Goal: Information Seeking & Learning: Learn about a topic

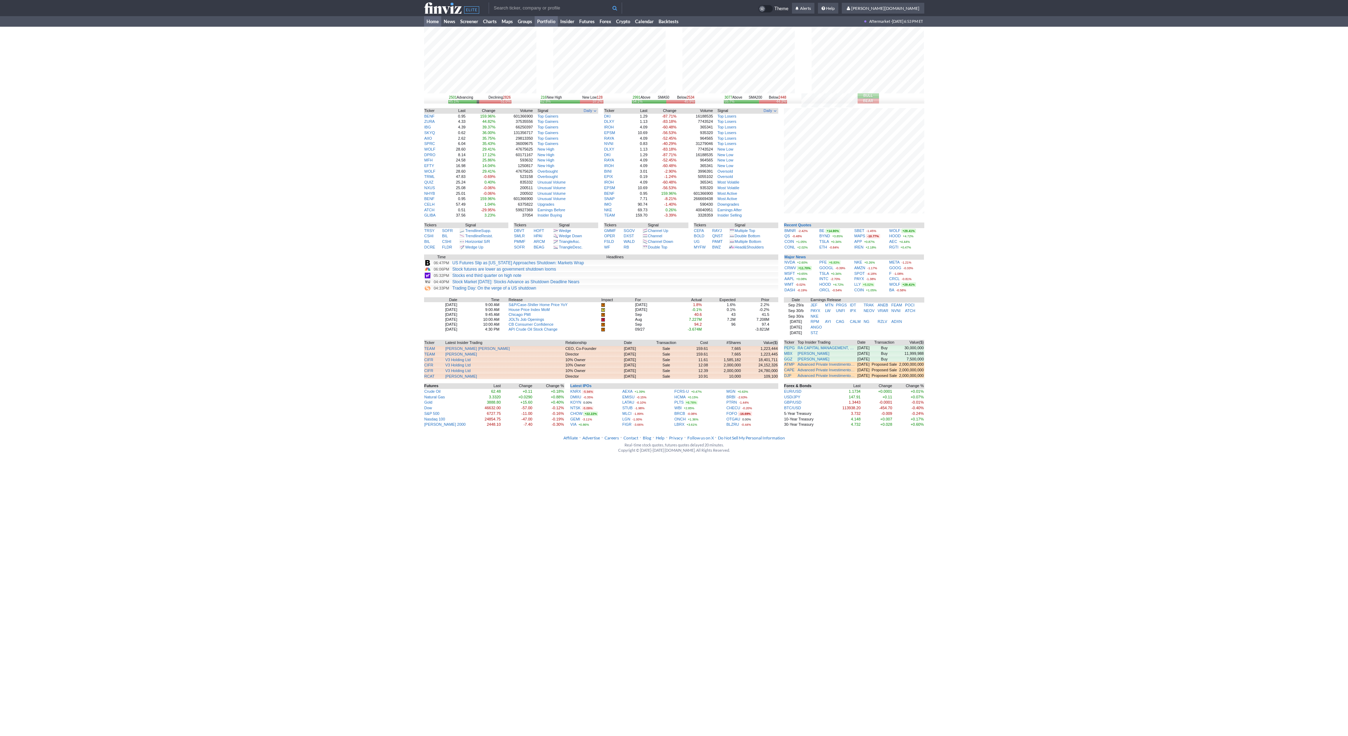
click at [550, 21] on link "Portfolio" at bounding box center [545, 21] width 23 height 11
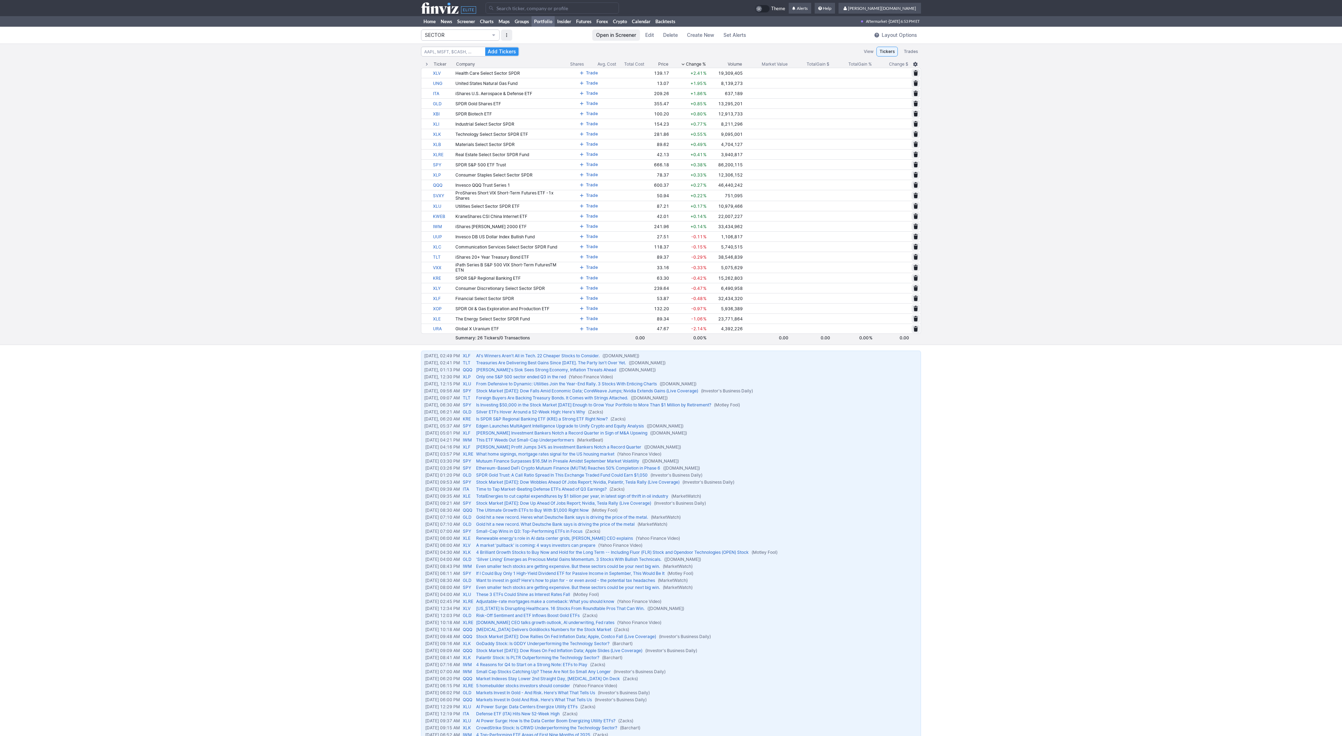
click at [456, 12] on icon at bounding box center [448, 7] width 55 height 11
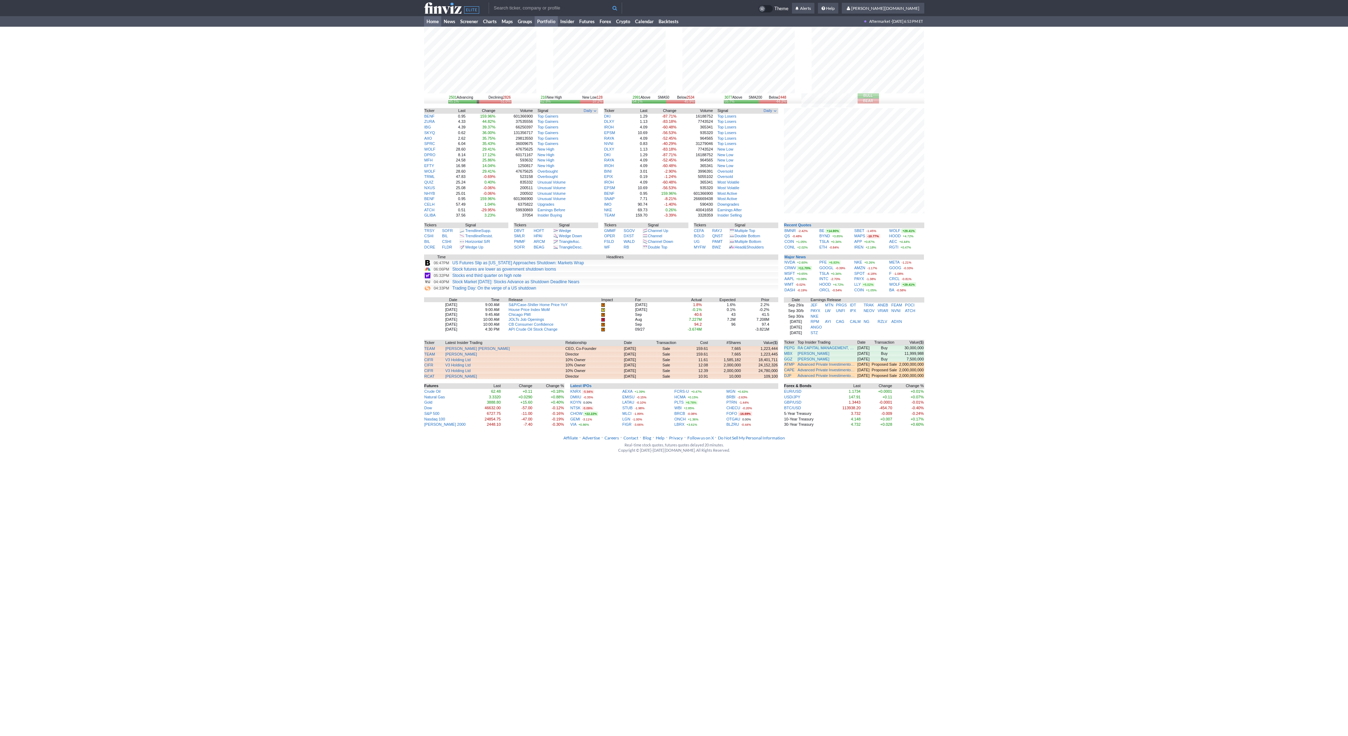
click at [543, 21] on link "Portfolio" at bounding box center [545, 21] width 23 height 11
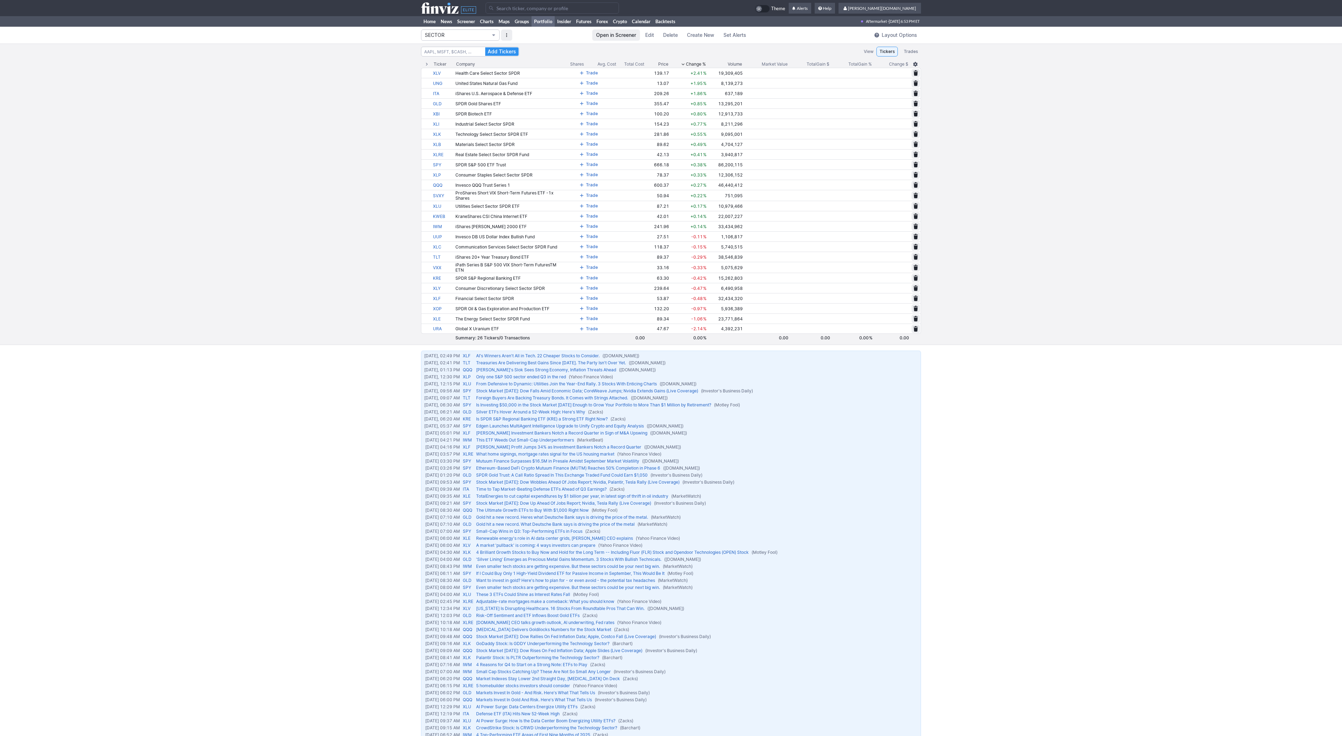
click at [477, 35] on span "SECTOR" at bounding box center [457, 35] width 64 height 7
click at [472, 179] on link "TREND" at bounding box center [461, 184] width 74 height 10
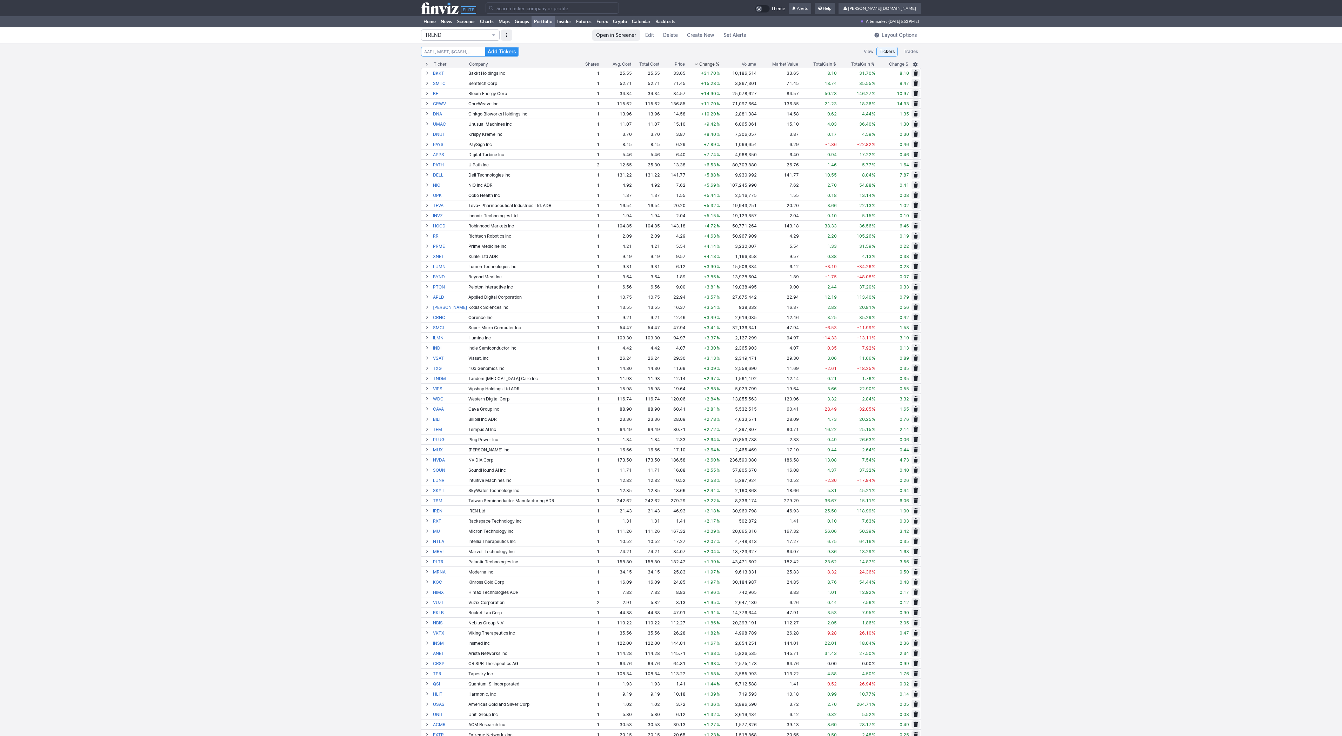
click at [459, 51] on input at bounding box center [470, 52] width 98 height 10
type input "lac"
click at [485, 47] on button "Add Tickers" at bounding box center [501, 51] width 33 height 8
click at [439, 8] on icon at bounding box center [448, 7] width 55 height 11
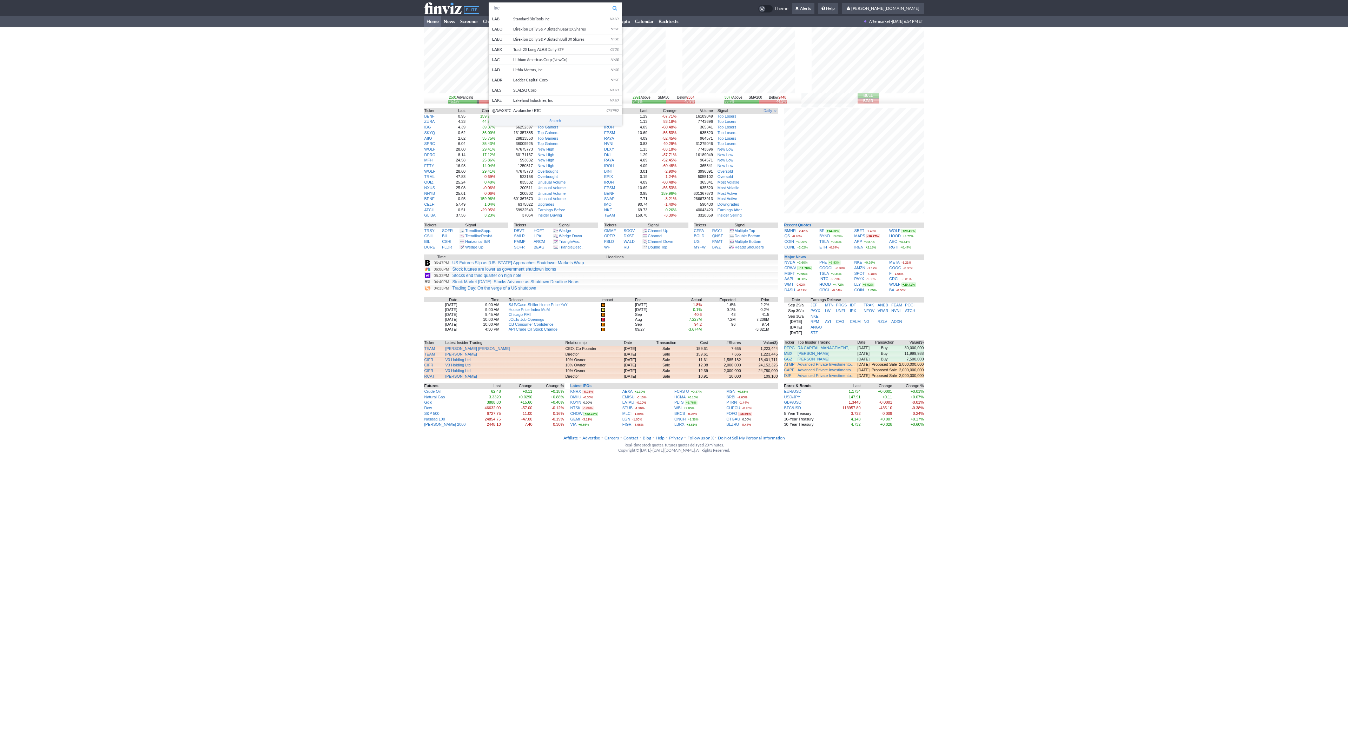
type input "lac"
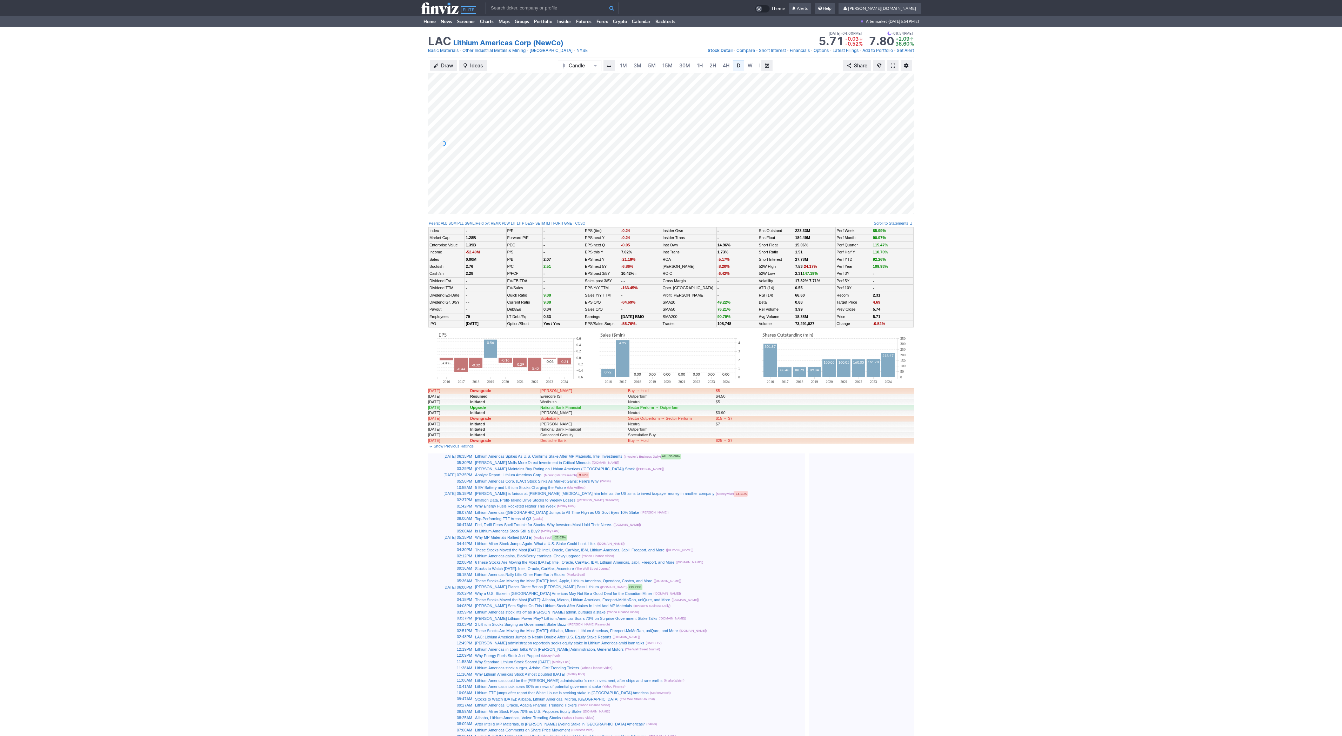
scroll to position [0, 7]
click span "3M"
click div "Lithium Americas Corp. (LAC) Stock Sinks As Market Gains: Here's Why (Zacks)"
click link "Lithium Americas Spikes As U.S. Confirms Stake After MP Materials, Intel Invest…"
click span
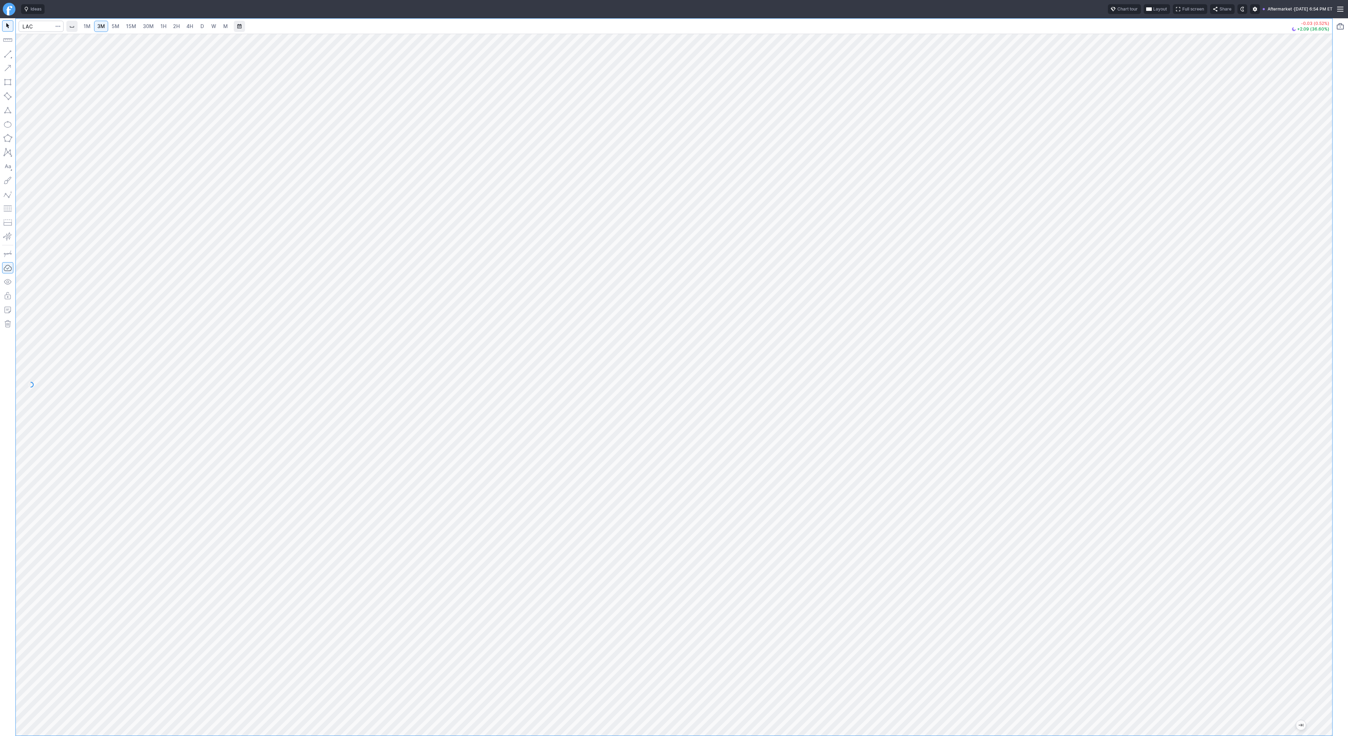
click at [188, 28] on span "4H" at bounding box center [189, 26] width 7 height 6
click at [202, 26] on span "D" at bounding box center [202, 26] width 4 height 6
click at [13, 52] on button "button" at bounding box center [7, 53] width 11 height 11
click at [39, 58] on span "Line" at bounding box center [41, 55] width 28 height 7
click at [28, 57] on span "Line" at bounding box center [41, 55] width 28 height 7
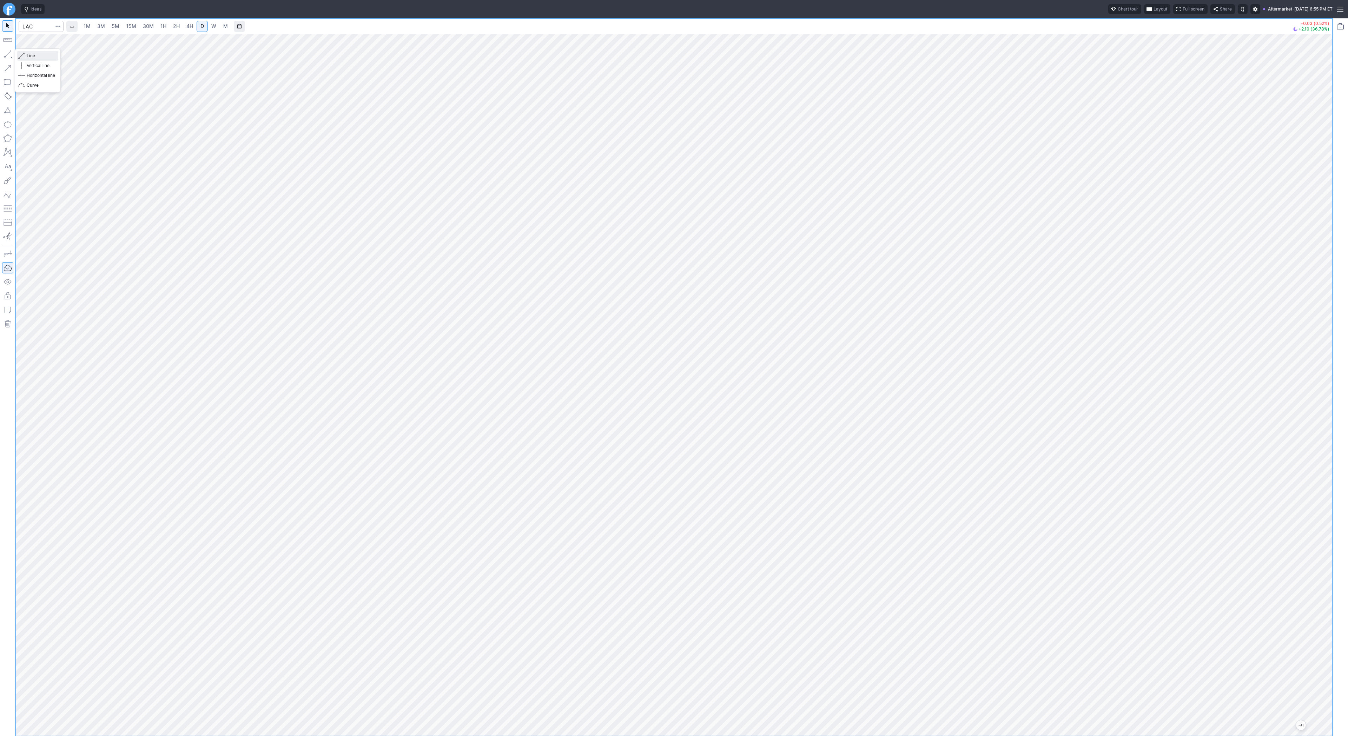
click at [26, 56] on button "Line" at bounding box center [37, 56] width 41 height 10
click at [30, 56] on span "Line" at bounding box center [41, 55] width 28 height 7
click at [36, 58] on span "Line" at bounding box center [41, 55] width 28 height 7
click at [11, 57] on button "button" at bounding box center [7, 53] width 11 height 11
click at [26, 52] on button "Line" at bounding box center [37, 56] width 41 height 10
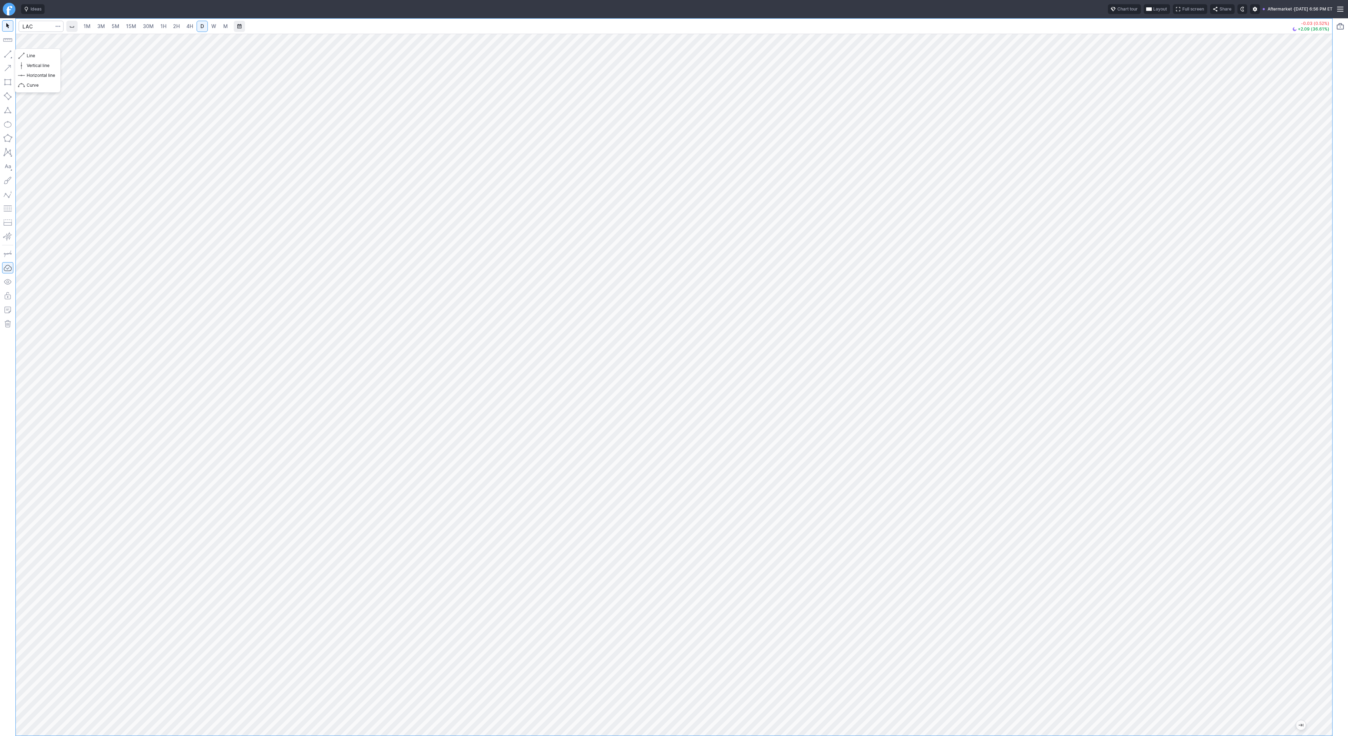
click at [9, 54] on button "button" at bounding box center [7, 53] width 11 height 11
click at [36, 55] on span "Line" at bounding box center [41, 55] width 28 height 7
click at [28, 54] on span "Line" at bounding box center [41, 55] width 28 height 7
click at [37, 27] on input "Search" at bounding box center [41, 26] width 45 height 11
type input "bmnr"
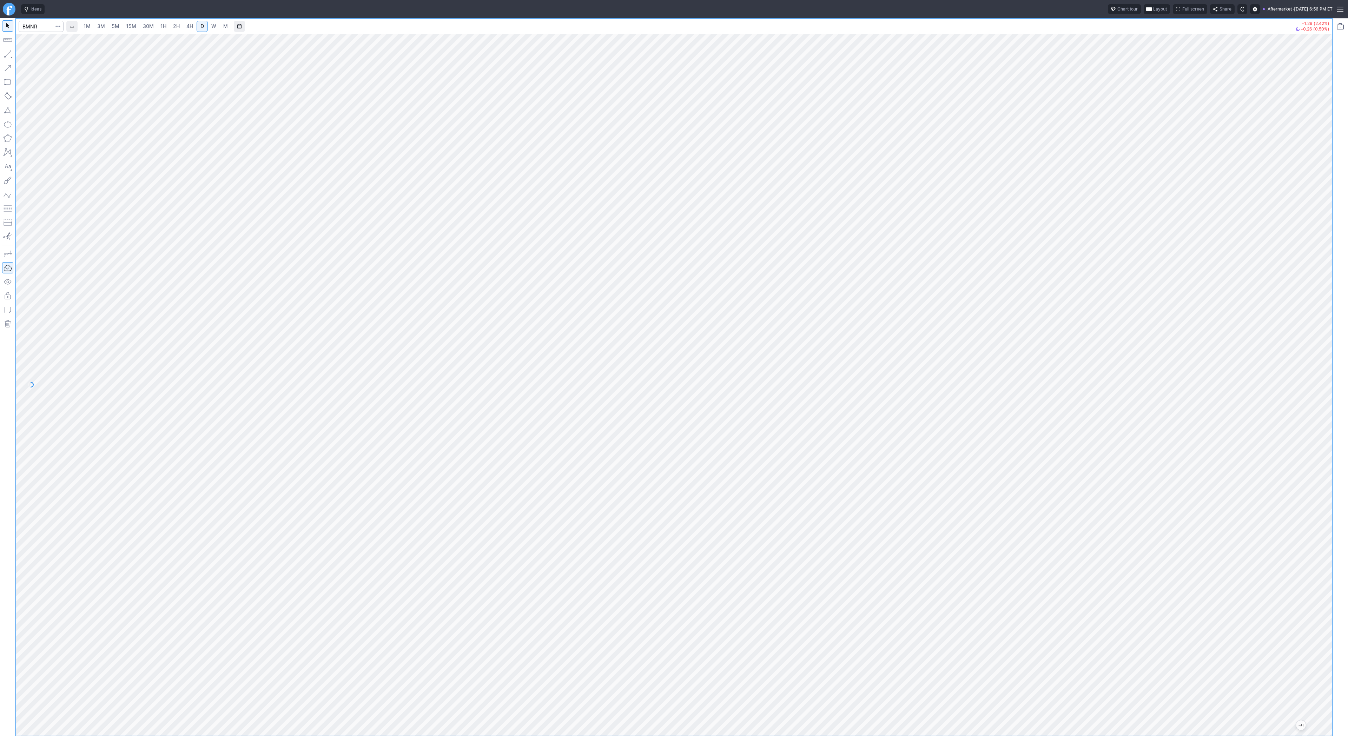
click at [160, 25] on span "1H" at bounding box center [163, 26] width 6 height 6
click at [31, 55] on span "Line" at bounding box center [41, 55] width 28 height 7
click at [28, 57] on span "Line" at bounding box center [41, 55] width 28 height 7
click at [34, 54] on span "Line" at bounding box center [41, 55] width 28 height 7
click at [32, 56] on span "Line" at bounding box center [41, 55] width 28 height 7
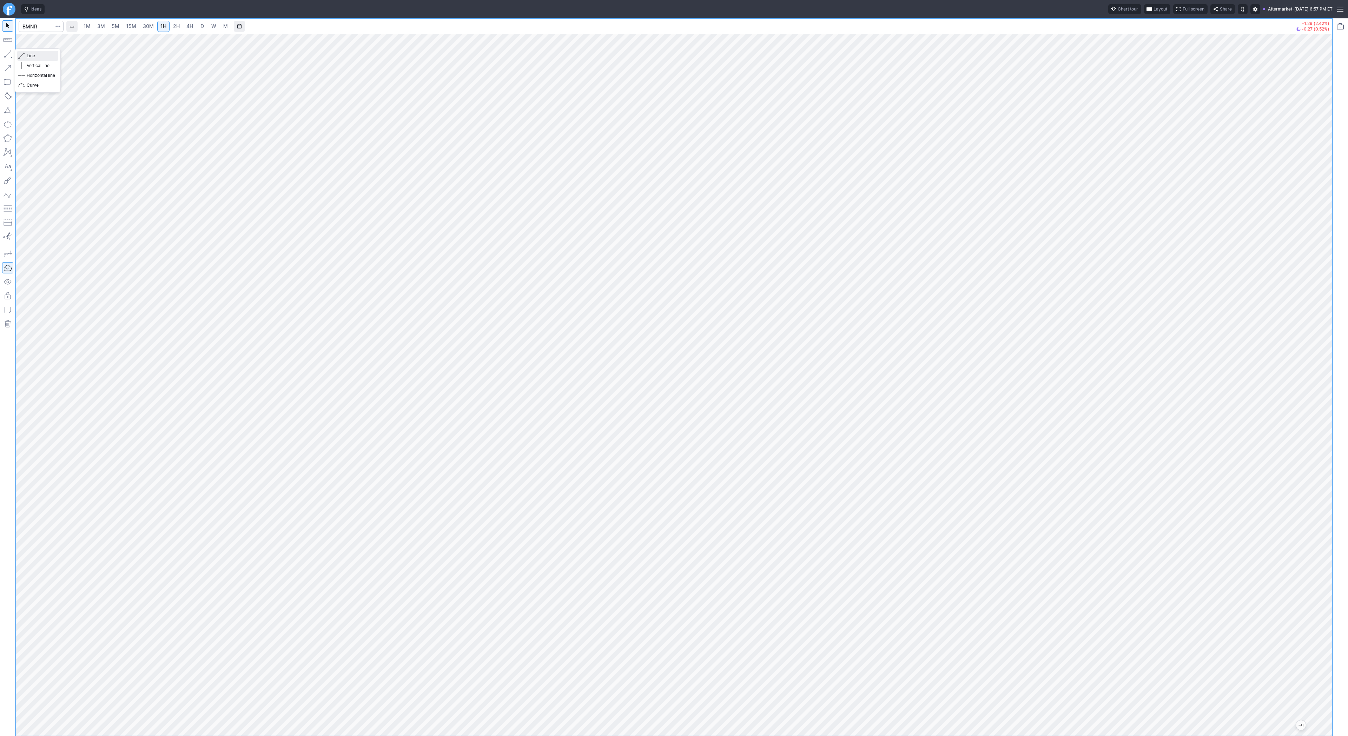
click at [30, 53] on span "Line" at bounding box center [41, 55] width 28 height 7
click at [29, 54] on span "Line" at bounding box center [41, 55] width 28 height 7
click at [31, 54] on span "Line" at bounding box center [41, 55] width 28 height 7
click at [27, 55] on span "Line" at bounding box center [41, 55] width 28 height 7
click at [39, 55] on span "Line" at bounding box center [41, 55] width 28 height 7
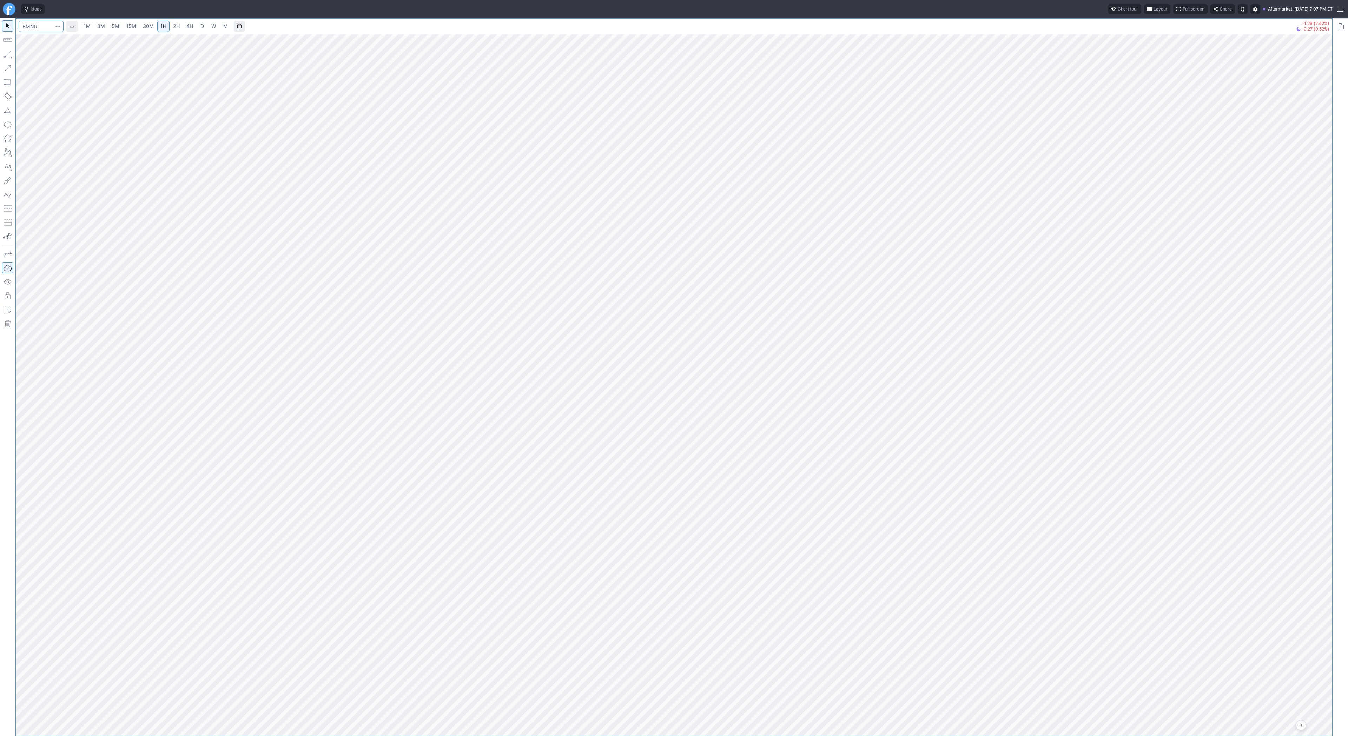
click at [39, 27] on input "Search" at bounding box center [41, 26] width 45 height 11
type input "eth"
click at [95, 133] on span "Eth ereum / USD" at bounding box center [97, 130] width 102 height 6
click at [173, 25] on span "2H" at bounding box center [176, 26] width 7 height 6
click at [107, 24] on link "3M" at bounding box center [101, 26] width 14 height 11
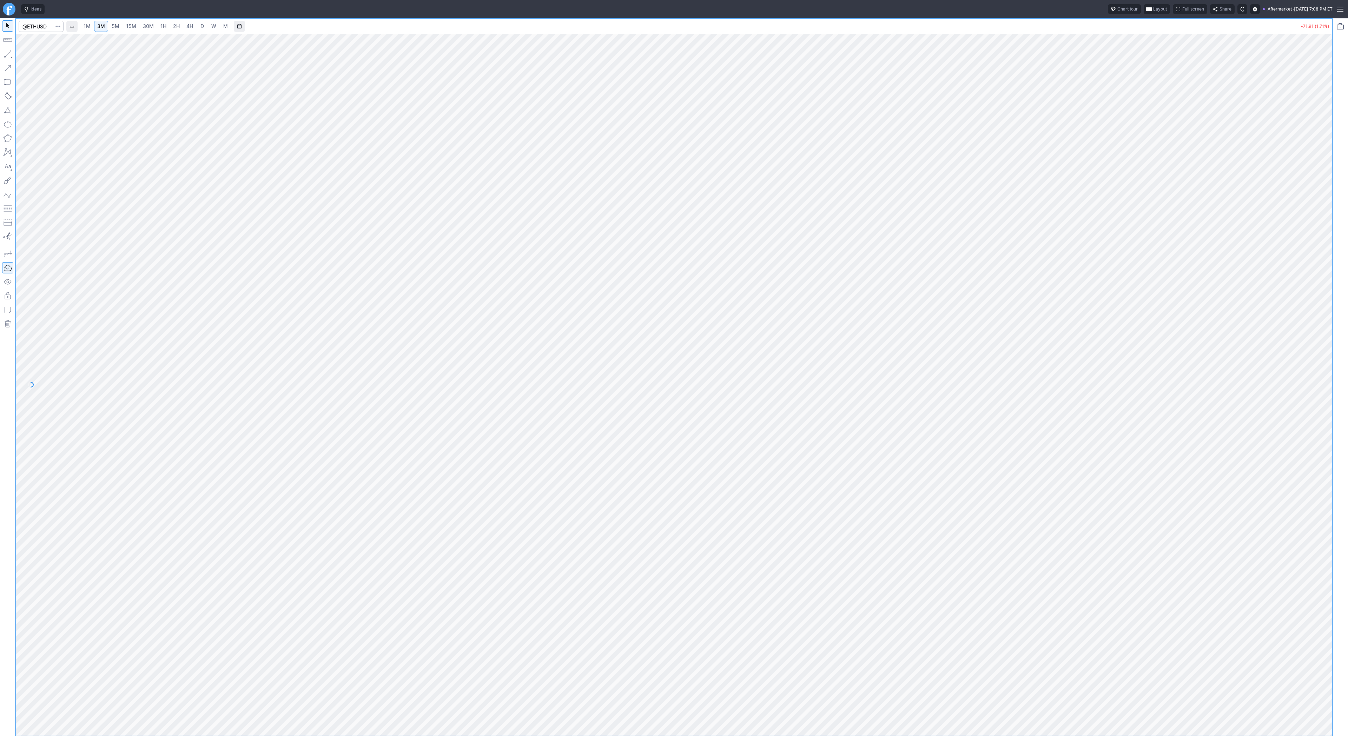
click at [134, 26] on span "15M" at bounding box center [131, 26] width 10 height 6
drag, startPoint x: 44, startPoint y: 25, endPoint x: 137, endPoint y: 26, distance: 93.4
click at [44, 25] on input "Search" at bounding box center [41, 26] width 45 height 11
type input "abat"
click at [176, 26] on span "2H" at bounding box center [176, 26] width 7 height 6
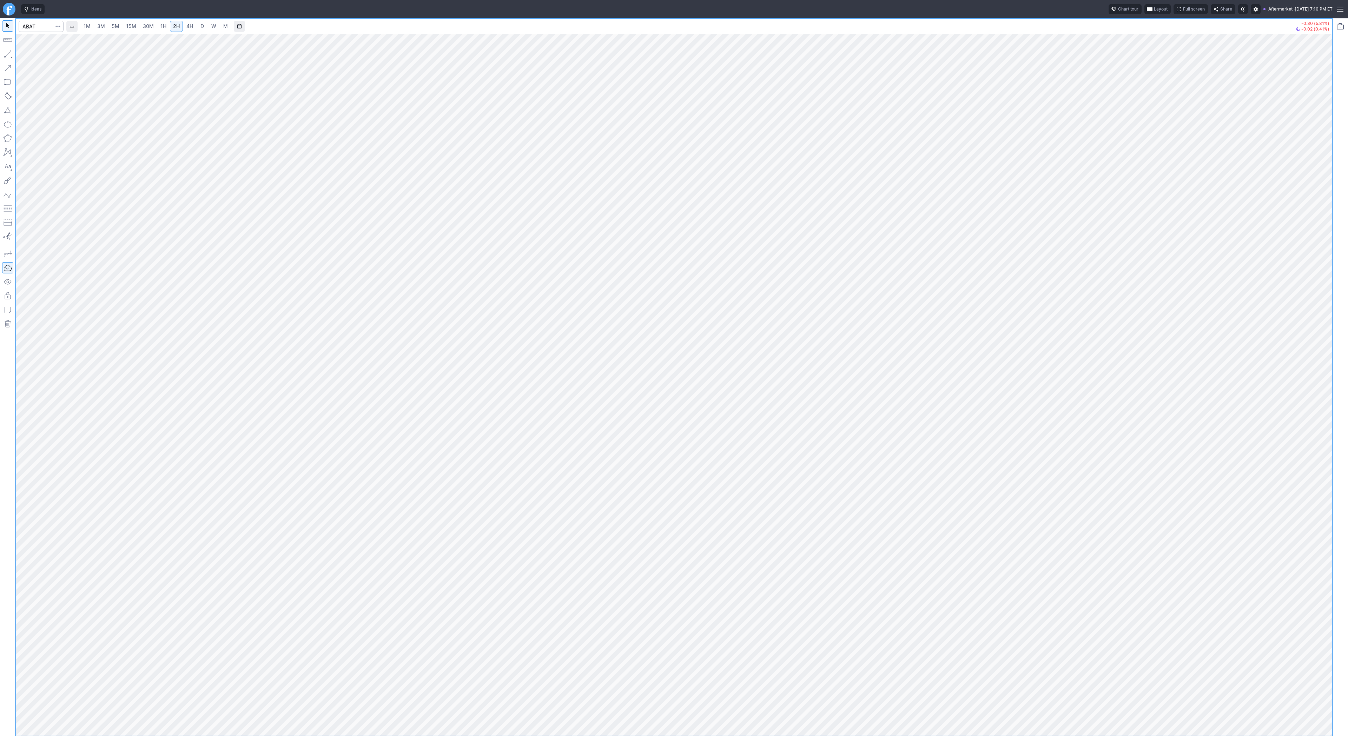
click at [202, 26] on span "D" at bounding box center [202, 26] width 4 height 6
click at [36, 28] on input "Search" at bounding box center [41, 26] width 45 height 11
type input "cgc"
click at [94, 26] on link "3M" at bounding box center [101, 26] width 14 height 11
click at [155, 31] on div "1M 3M 5M 15M 30M 1H 2H 4H D W M" at bounding box center [156, 26] width 152 height 13
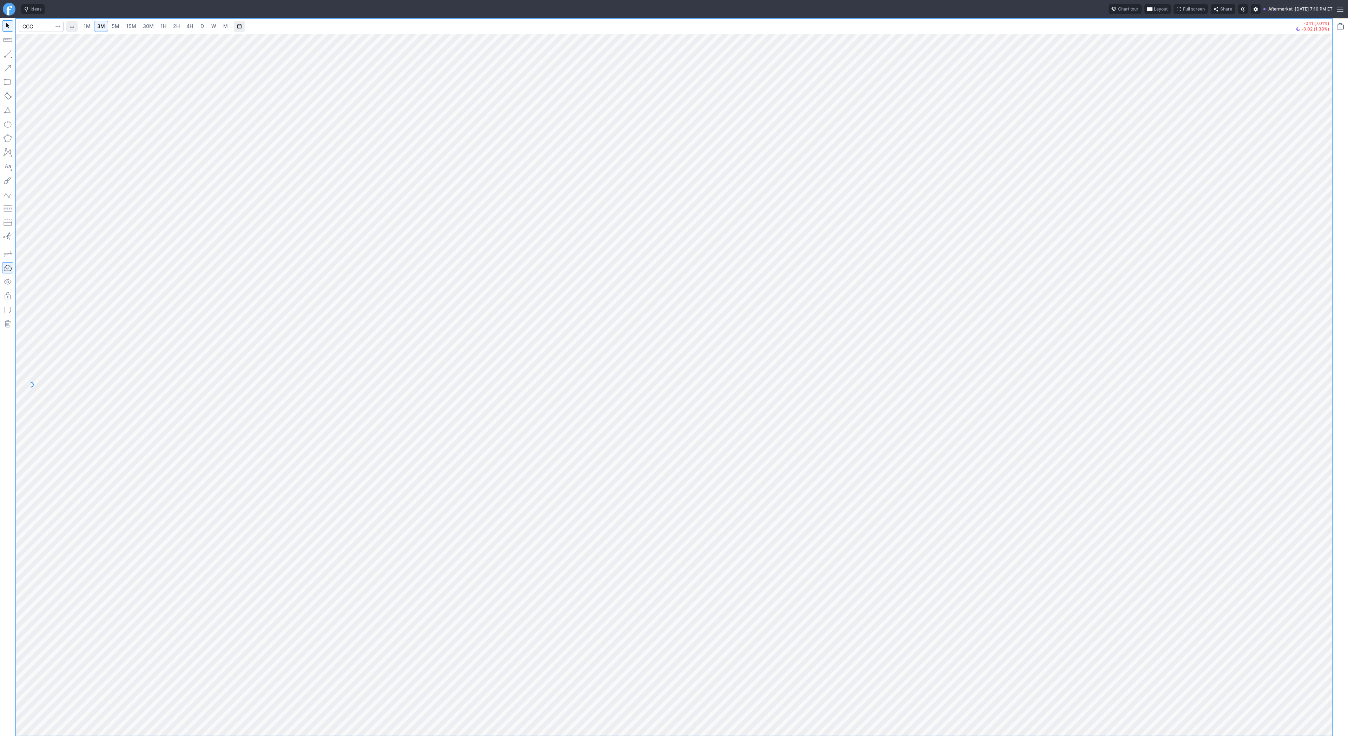
click at [191, 27] on span "4H" at bounding box center [189, 26] width 7 height 6
click at [204, 26] on link "D" at bounding box center [202, 26] width 11 height 11
click at [46, 60] on button "Line" at bounding box center [37, 56] width 41 height 10
click at [32, 52] on span "Line" at bounding box center [41, 55] width 28 height 7
click at [31, 29] on input "Search" at bounding box center [41, 26] width 45 height 11
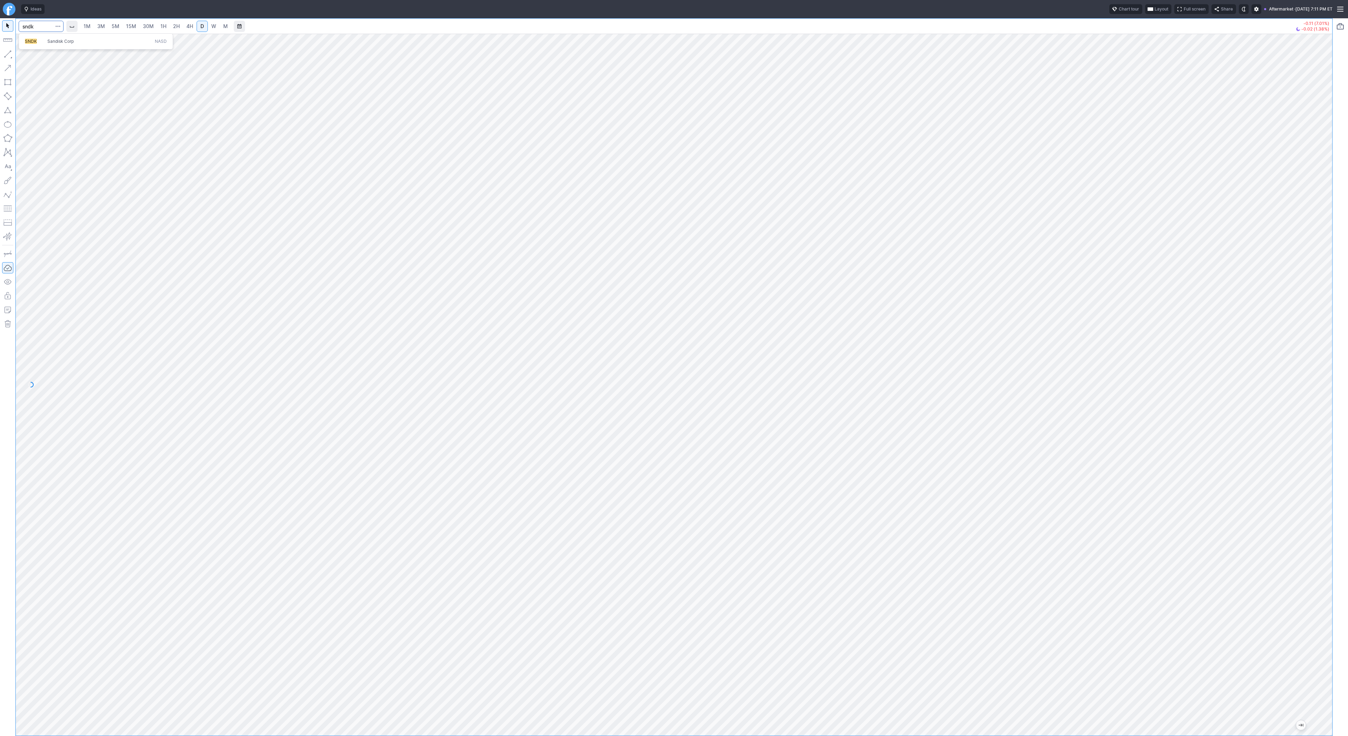
type input "sndk"
click at [29, 59] on span "Line" at bounding box center [41, 55] width 28 height 7
click at [28, 55] on span "Line" at bounding box center [41, 55] width 28 height 7
click at [1313, 413] on div at bounding box center [674, 385] width 1316 height 702
drag, startPoint x: 1331, startPoint y: 400, endPoint x: 1341, endPoint y: 472, distance: 73.0
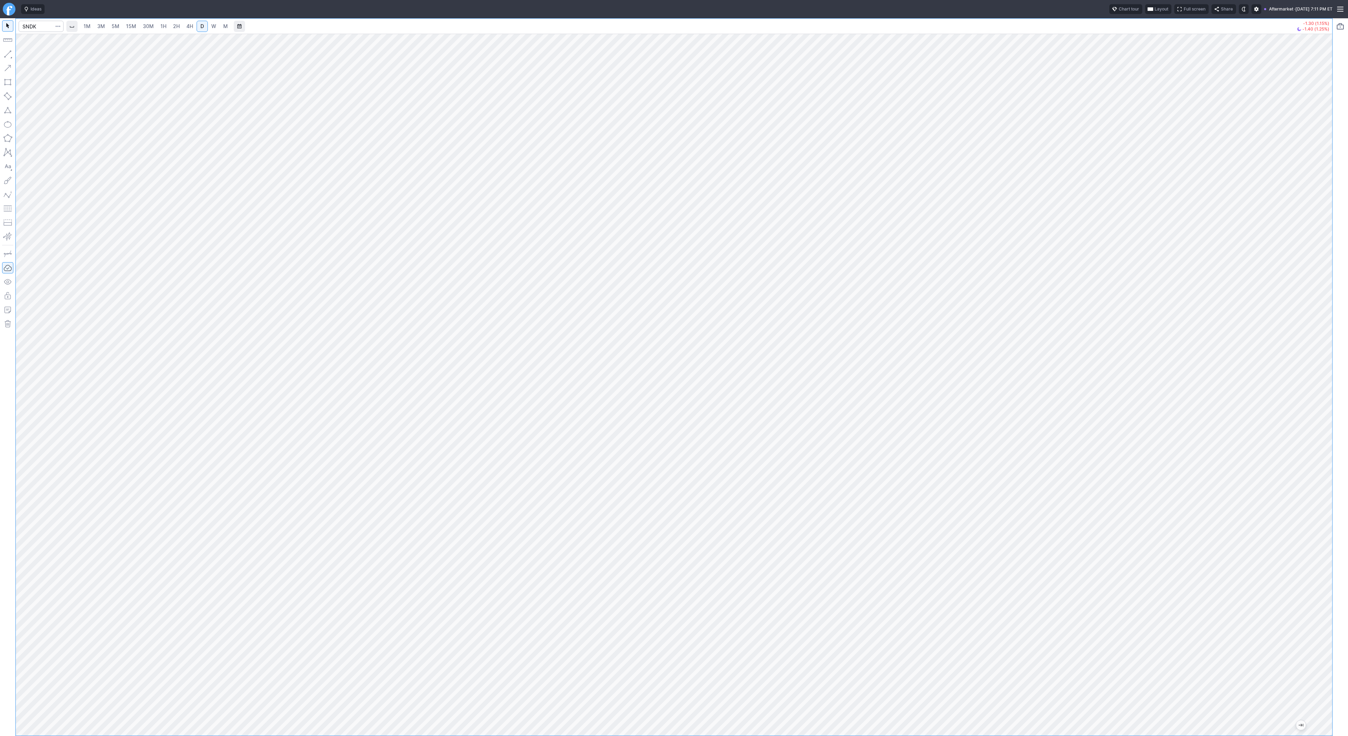
click at [1341, 472] on div "1M 3M 5M 15M 30M 1H 2H 4H D W M -1.30 (1.15%) -1.40 (1.25%)" at bounding box center [674, 377] width 1348 height 718
drag, startPoint x: 41, startPoint y: 57, endPoint x: 49, endPoint y: 79, distance: 23.8
click at [41, 57] on span "Line" at bounding box center [41, 55] width 28 height 7
click at [29, 55] on span "Line" at bounding box center [41, 55] width 28 height 7
click at [30, 57] on span "Line" at bounding box center [41, 55] width 28 height 7
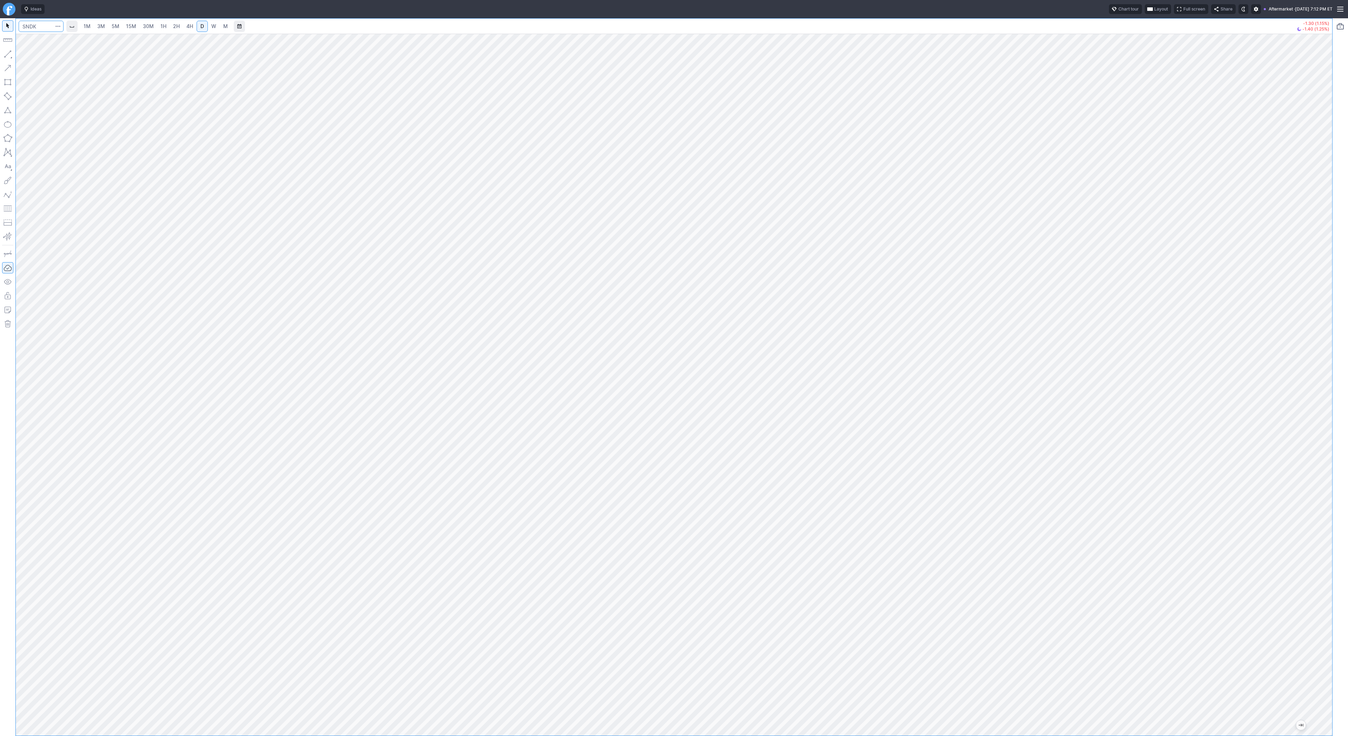
click at [34, 27] on input "Search" at bounding box center [41, 26] width 45 height 11
type input "etsy"
drag, startPoint x: 1317, startPoint y: 284, endPoint x: 1334, endPoint y: 423, distance: 140.1
click at [1335, 423] on div "1M 3M 5M 15M 30M 1H 2H 4H D W M -7.95 (10.69%) -0.03 (0.05%)" at bounding box center [674, 377] width 1348 height 718
drag, startPoint x: 1327, startPoint y: 345, endPoint x: 1330, endPoint y: 367, distance: 22.3
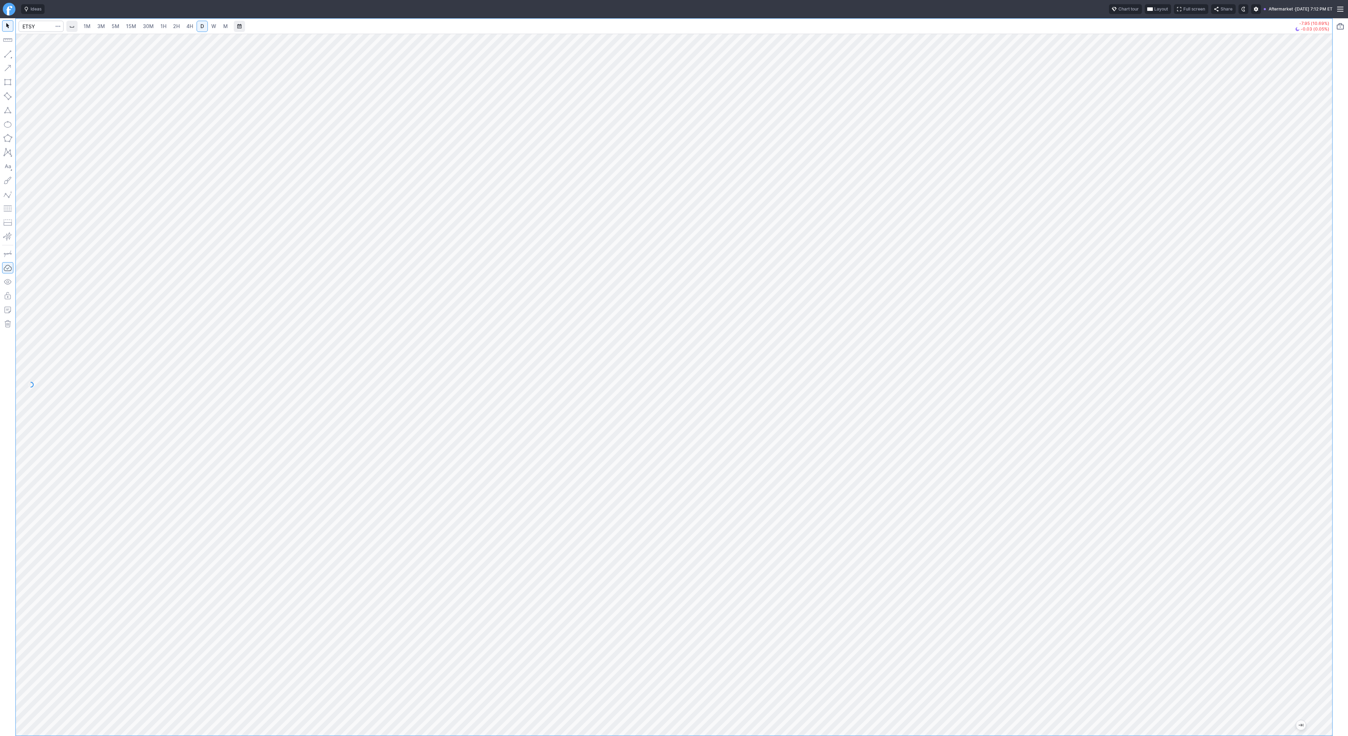
click at [1330, 367] on div at bounding box center [1324, 383] width 15 height 684
click at [24, 53] on span "button" at bounding box center [22, 56] width 4 height 10
click at [26, 52] on button "Line" at bounding box center [37, 56] width 41 height 10
click at [24, 56] on span "button" at bounding box center [22, 56] width 4 height 10
click at [31, 55] on span "Line" at bounding box center [41, 55] width 28 height 7
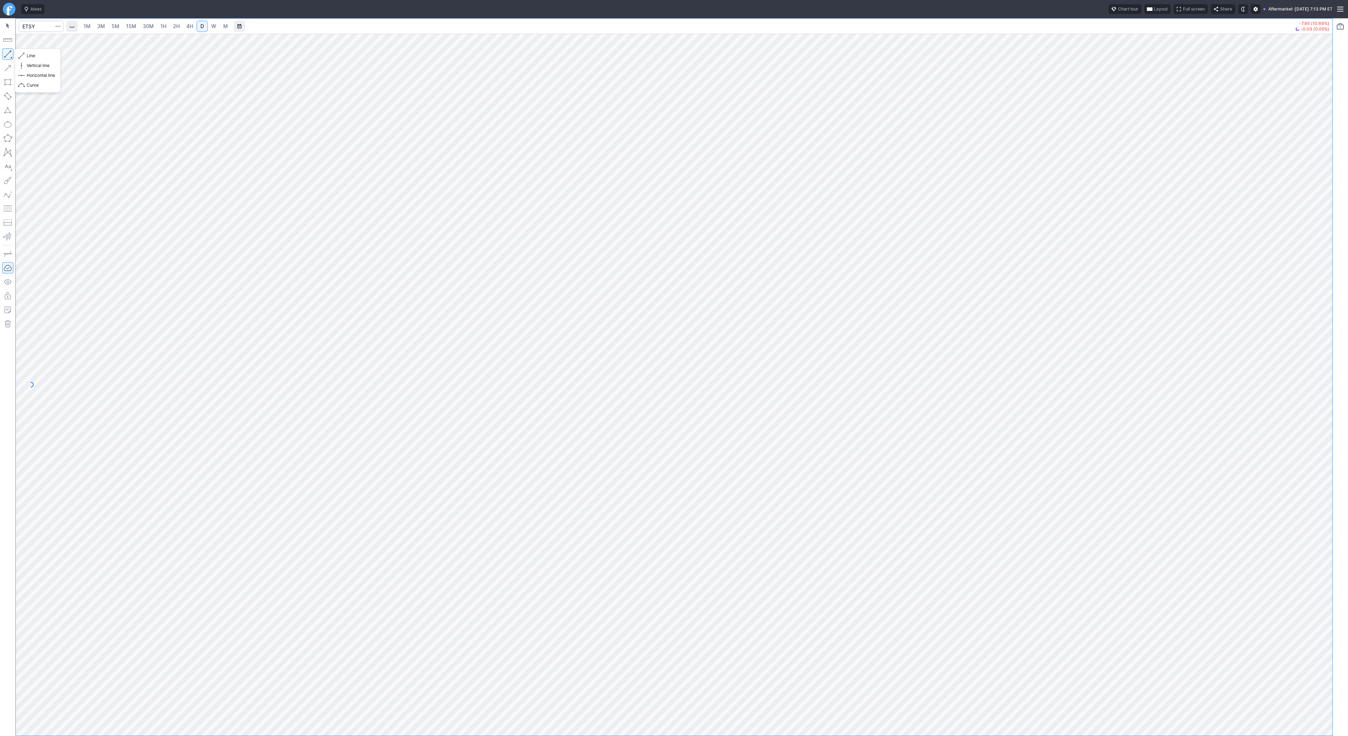
click at [9, 53] on button "button" at bounding box center [7, 53] width 11 height 11
click at [35, 27] on input "Search" at bounding box center [41, 26] width 45 height 11
click at [213, 28] on span "W" at bounding box center [213, 26] width 5 height 6
click at [198, 25] on link "D" at bounding box center [202, 26] width 11 height 11
click at [46, 28] on input "Search" at bounding box center [41, 26] width 45 height 11
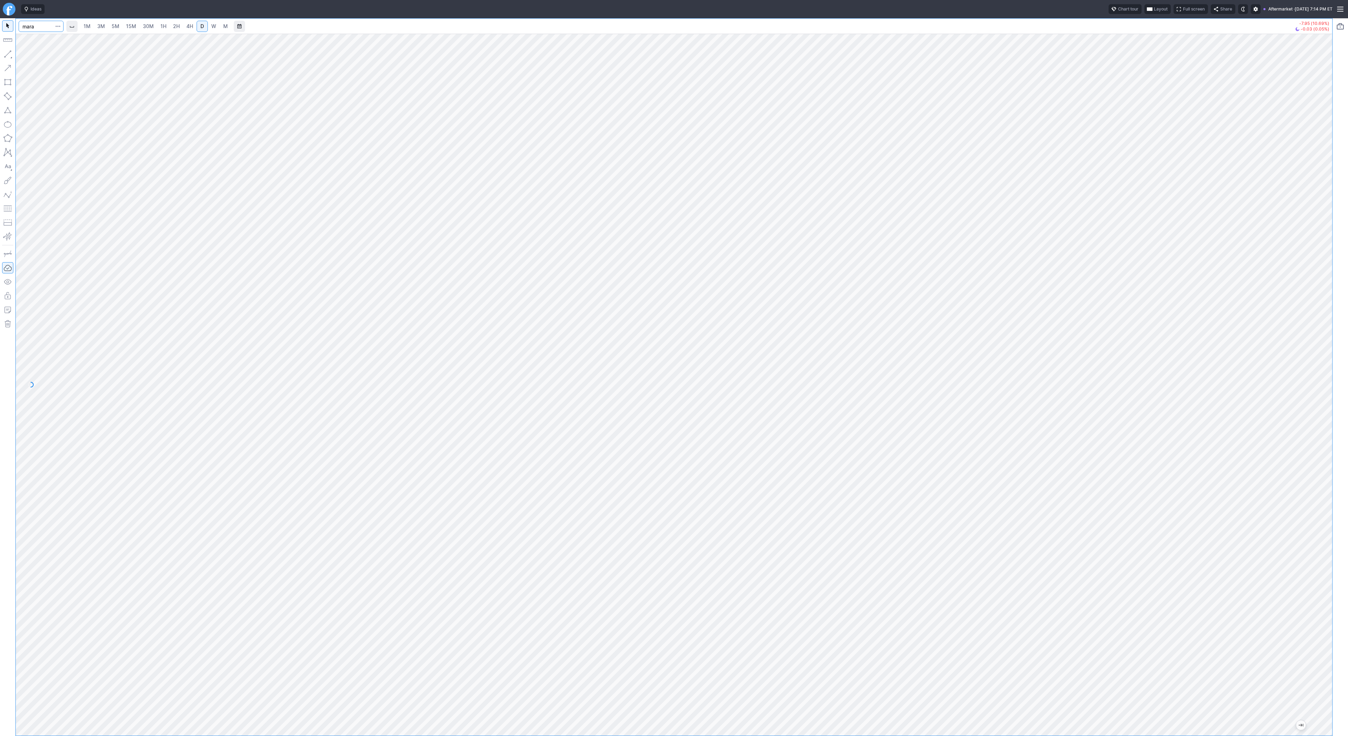
type input "mara"
click at [32, 58] on span "Line" at bounding box center [41, 55] width 28 height 7
click at [34, 55] on span "Line" at bounding box center [41, 55] width 28 height 7
click at [8, 52] on button "button" at bounding box center [7, 53] width 11 height 11
click at [31, 54] on span "Line" at bounding box center [41, 55] width 28 height 7
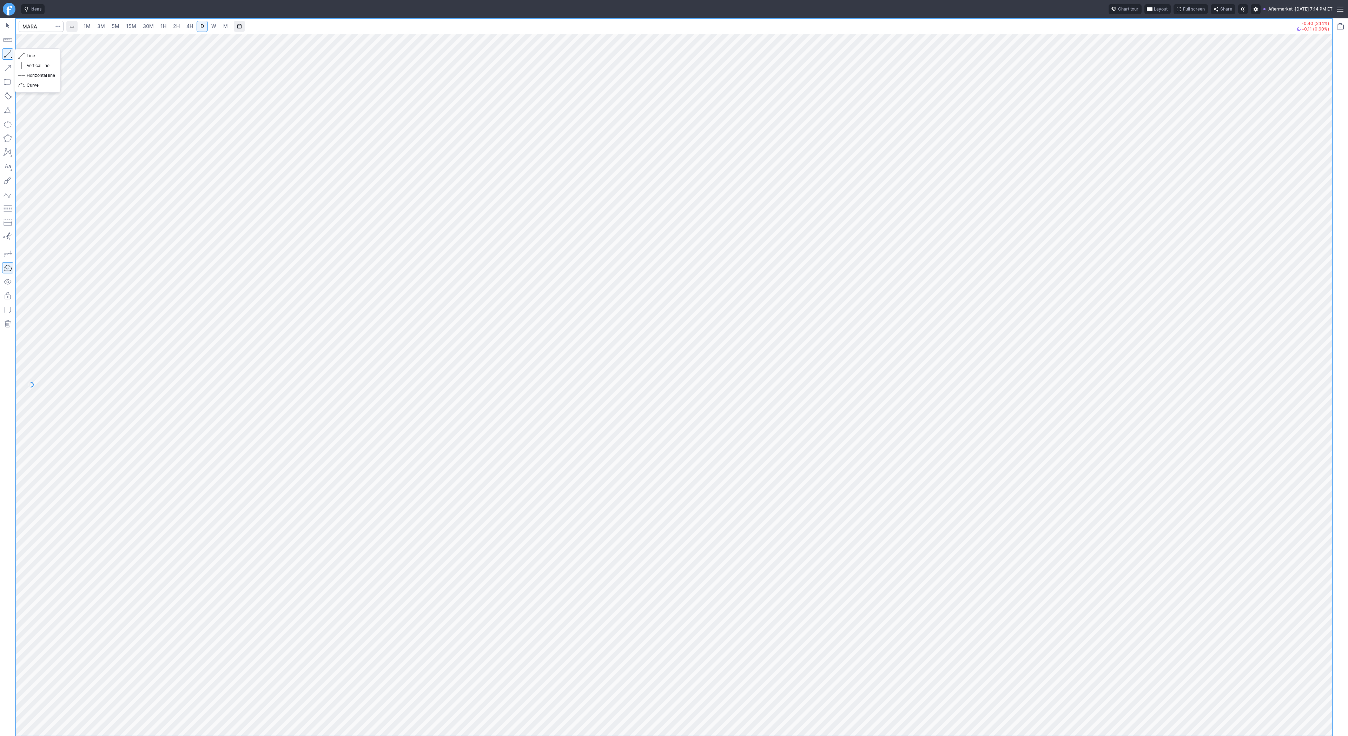
click at [6, 58] on button "button" at bounding box center [7, 53] width 11 height 11
click at [23, 55] on span "button" at bounding box center [22, 56] width 4 height 10
click at [40, 26] on input "Search" at bounding box center [41, 26] width 45 height 11
type input "coin"
click at [6, 94] on div "1M 3M 5M 15M 30M 1H 2H 4H D W M +3.50 (1.05%) -2.60 (0.77%)" at bounding box center [666, 377] width 1332 height 718
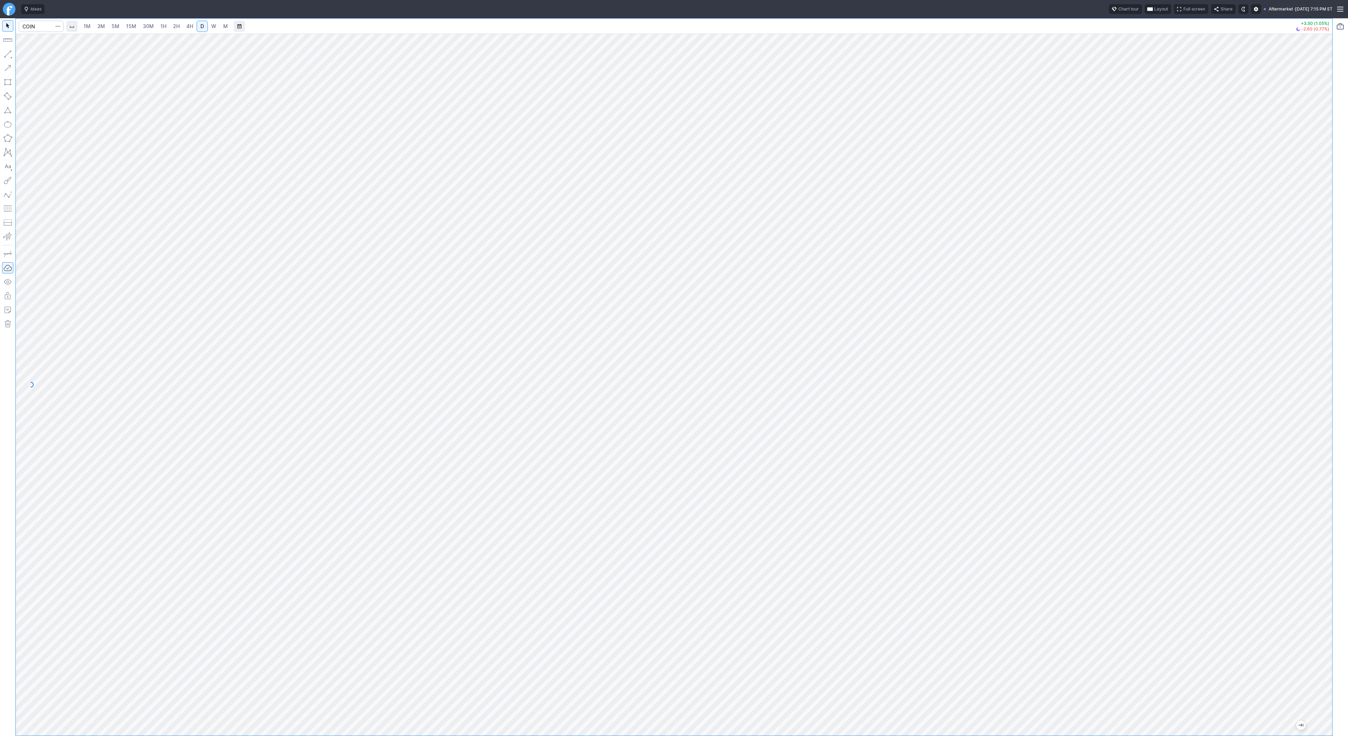
click at [117, 23] on span "5M" at bounding box center [116, 26] width 8 height 7
click at [155, 25] on link "30M" at bounding box center [148, 26] width 17 height 11
click at [200, 26] on span "D" at bounding box center [202, 26] width 4 height 6
click at [42, 26] on input "Search" at bounding box center [41, 26] width 45 height 11
type input "spy"
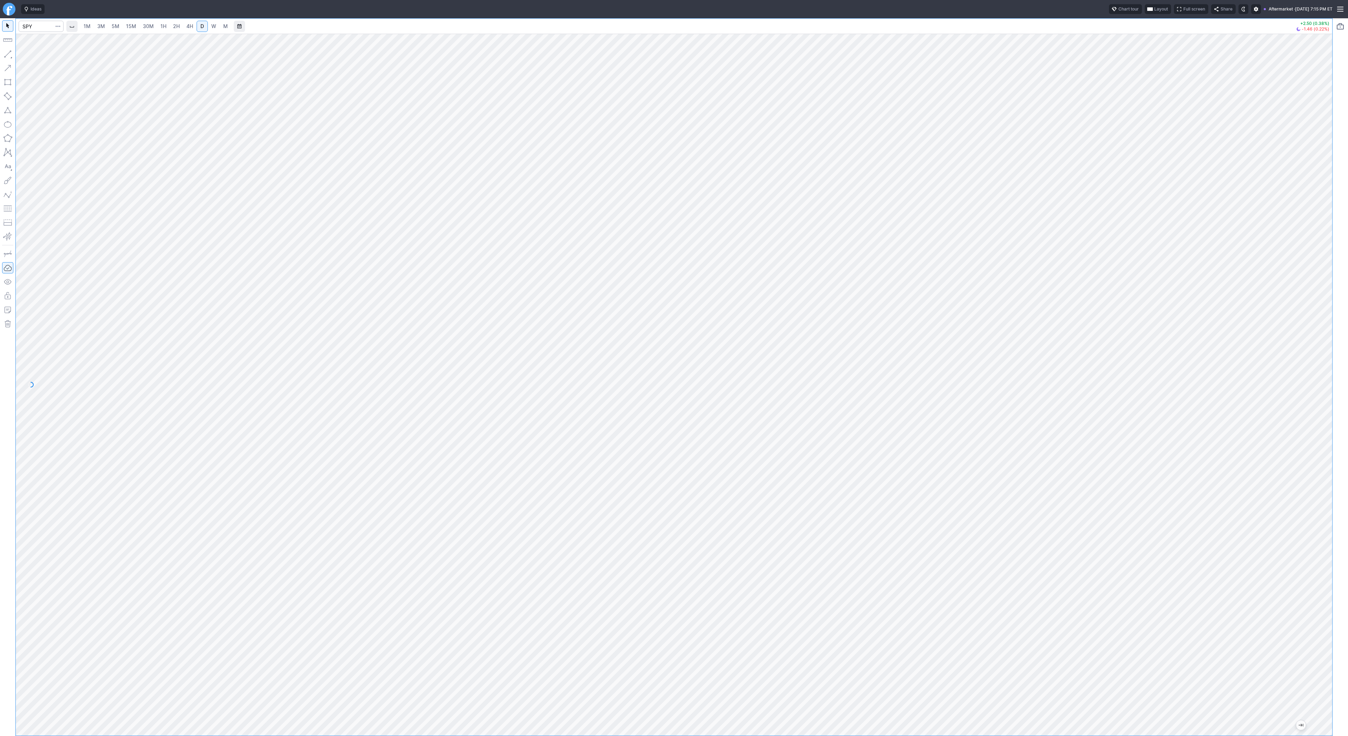
click at [0, 127] on html "Ideas Chart tour Layout Full screen Share Aftermarket · Tue SEP 30 2025 7:15 PM…" at bounding box center [674, 368] width 1348 height 736
drag, startPoint x: 1327, startPoint y: 204, endPoint x: 1320, endPoint y: 215, distance: 12.8
click at [1329, 224] on div at bounding box center [1324, 383] width 15 height 684
click at [49, 30] on input "Search" at bounding box center [41, 26] width 45 height 11
type input "vxx"
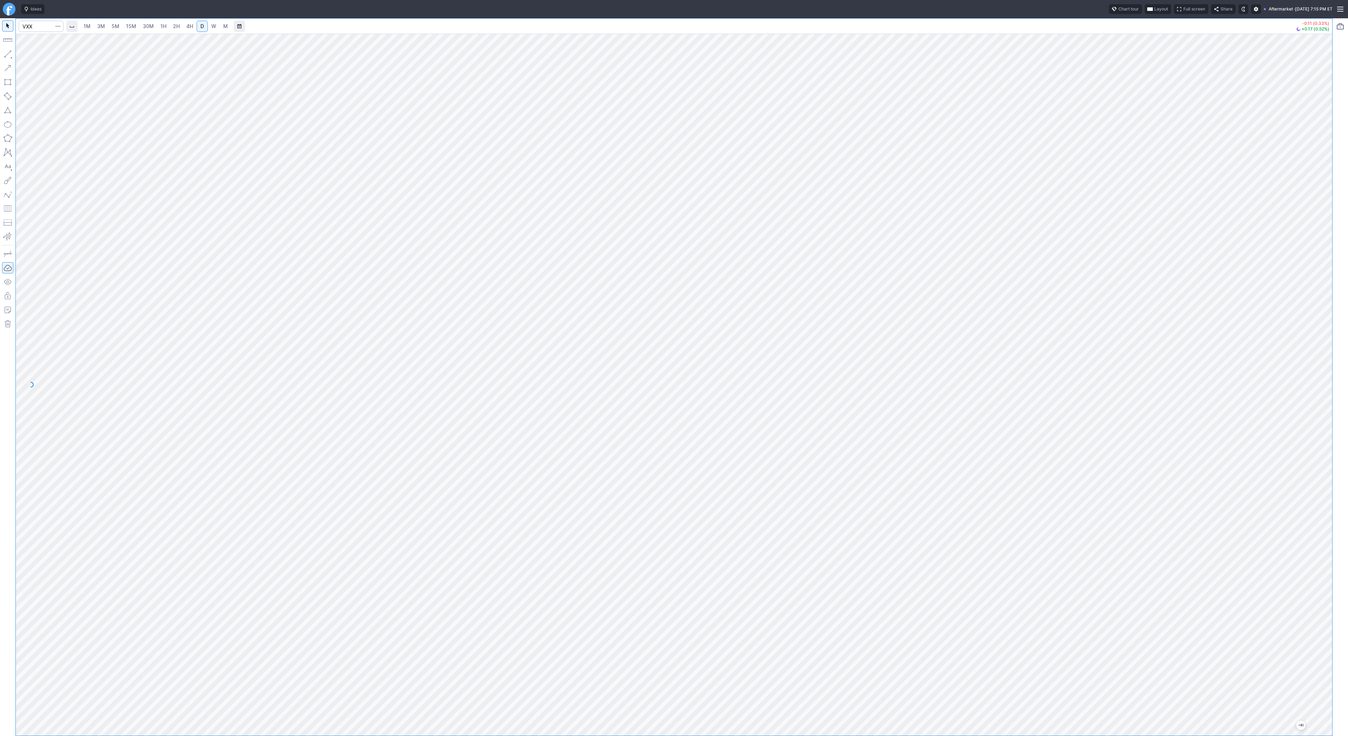
click at [186, 26] on span "4H" at bounding box center [189, 26] width 7 height 6
drag, startPoint x: 1317, startPoint y: 425, endPoint x: 1327, endPoint y: 615, distance: 189.8
click at [1347, 660] on div "1M 3M 5M 15M 30M 1H 2H 4H D W M -0.11 (0.33%) +0.17 (0.52%)" at bounding box center [674, 377] width 1348 height 718
click at [1280, 325] on div at bounding box center [674, 385] width 1316 height 702
click at [45, 27] on input "Search" at bounding box center [41, 26] width 45 height 11
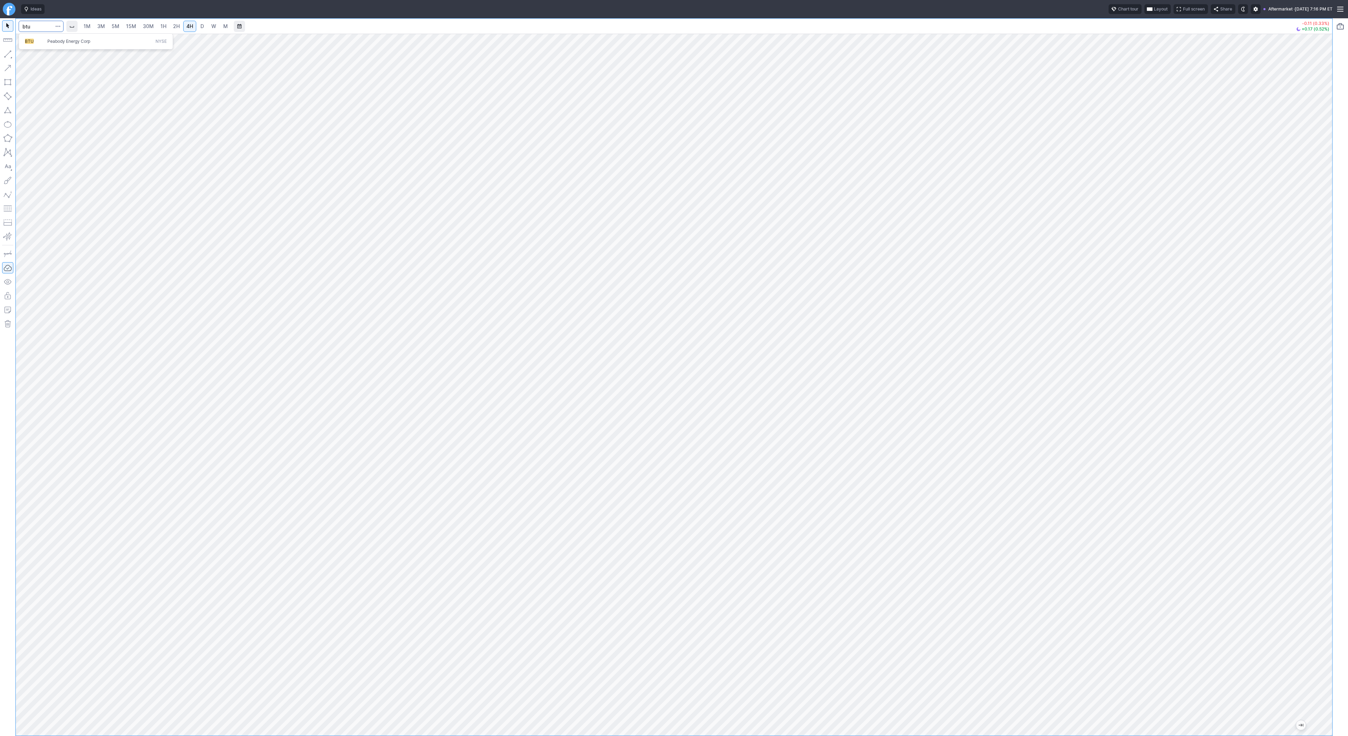
type input "btu"
click at [204, 28] on link "D" at bounding box center [202, 26] width 11 height 11
click at [25, 56] on button "Line" at bounding box center [37, 56] width 41 height 10
click at [33, 54] on span "Line" at bounding box center [41, 55] width 28 height 7
click at [33, 56] on span "Line" at bounding box center [41, 55] width 28 height 7
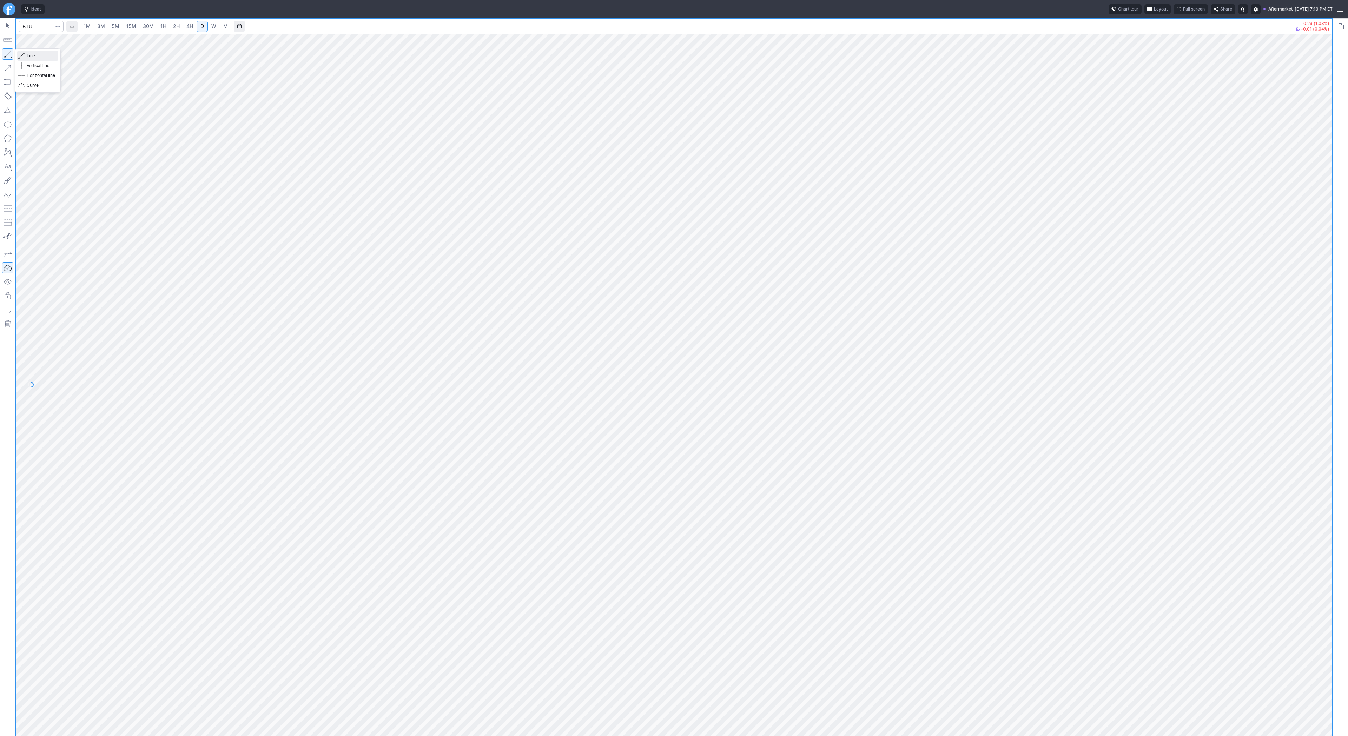
click at [33, 55] on span "Line" at bounding box center [41, 55] width 28 height 7
click at [23, 54] on span "button" at bounding box center [22, 56] width 4 height 10
click at [22, 57] on span "button" at bounding box center [22, 56] width 4 height 10
click at [25, 57] on button "Line" at bounding box center [37, 56] width 41 height 10
click at [43, 26] on input "Search" at bounding box center [41, 26] width 45 height 11
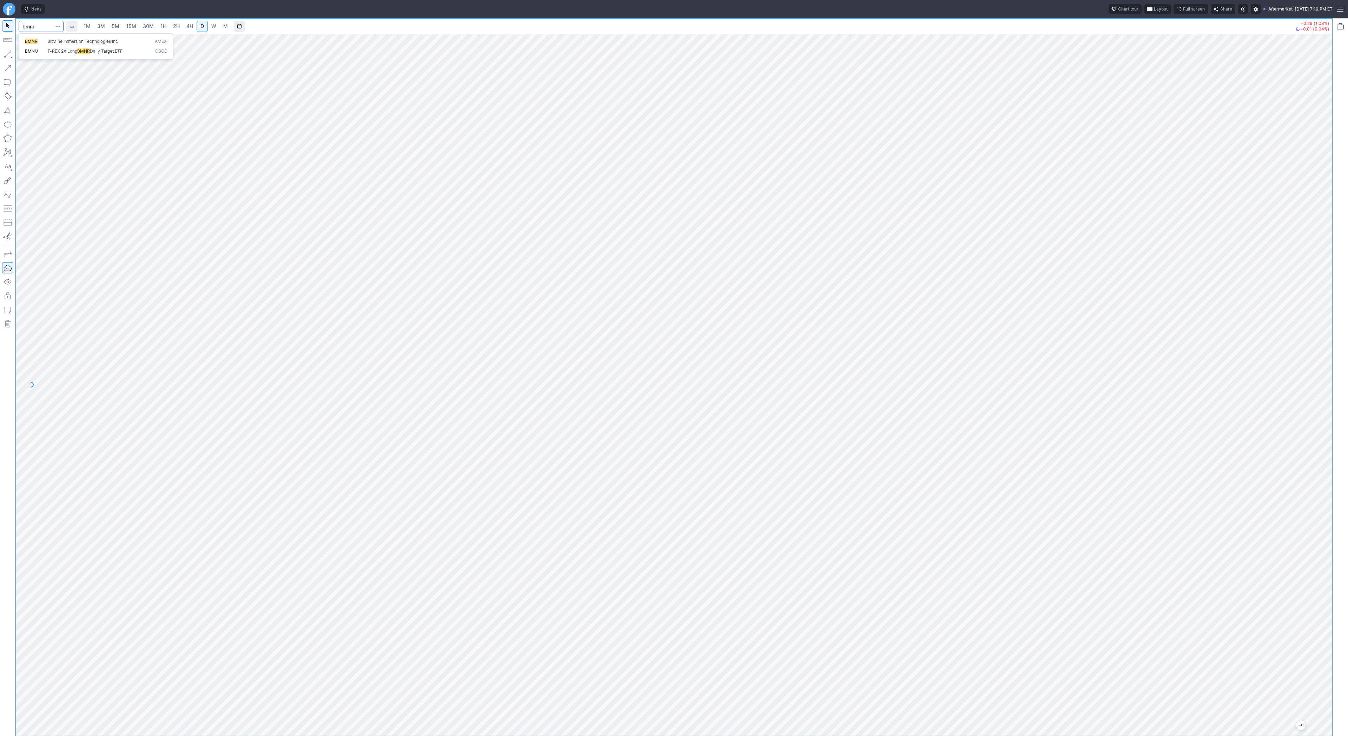
type input "bmnr"
click at [176, 27] on span "2H" at bounding box center [176, 26] width 7 height 6
click at [28, 58] on span "Line" at bounding box center [41, 55] width 28 height 7
click at [31, 55] on span "Line" at bounding box center [41, 55] width 28 height 7
drag, startPoint x: 29, startPoint y: 55, endPoint x: 43, endPoint y: 75, distance: 25.0
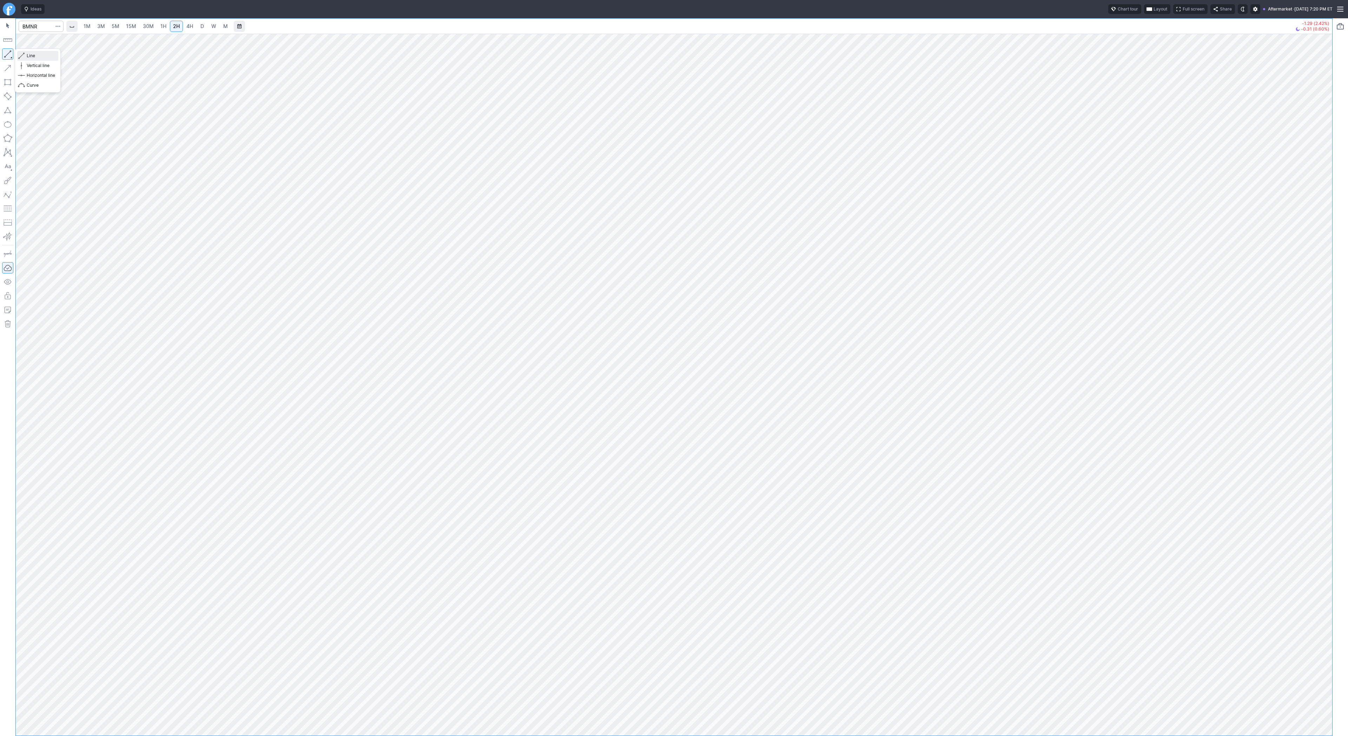
click at [29, 57] on span "Line" at bounding box center [41, 55] width 28 height 7
click at [30, 56] on span "Line" at bounding box center [41, 55] width 28 height 7
drag, startPoint x: 27, startPoint y: 55, endPoint x: 58, endPoint y: 86, distance: 44.4
click at [27, 55] on span "Line" at bounding box center [41, 55] width 28 height 7
click at [9, 56] on button "button" at bounding box center [7, 53] width 11 height 11
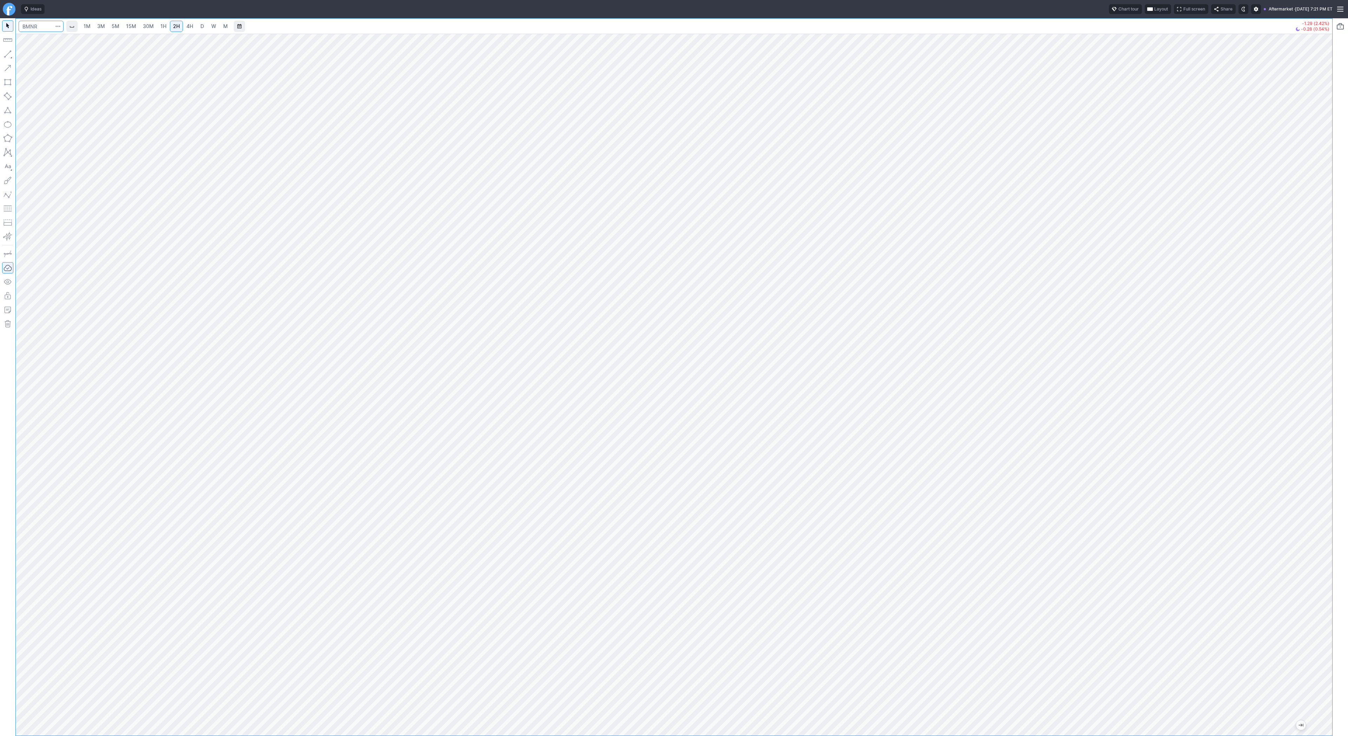
click at [48, 27] on input "Search" at bounding box center [41, 26] width 45 height 11
click at [1339, 27] on button "Portfolio watchlist" at bounding box center [1339, 26] width 11 height 11
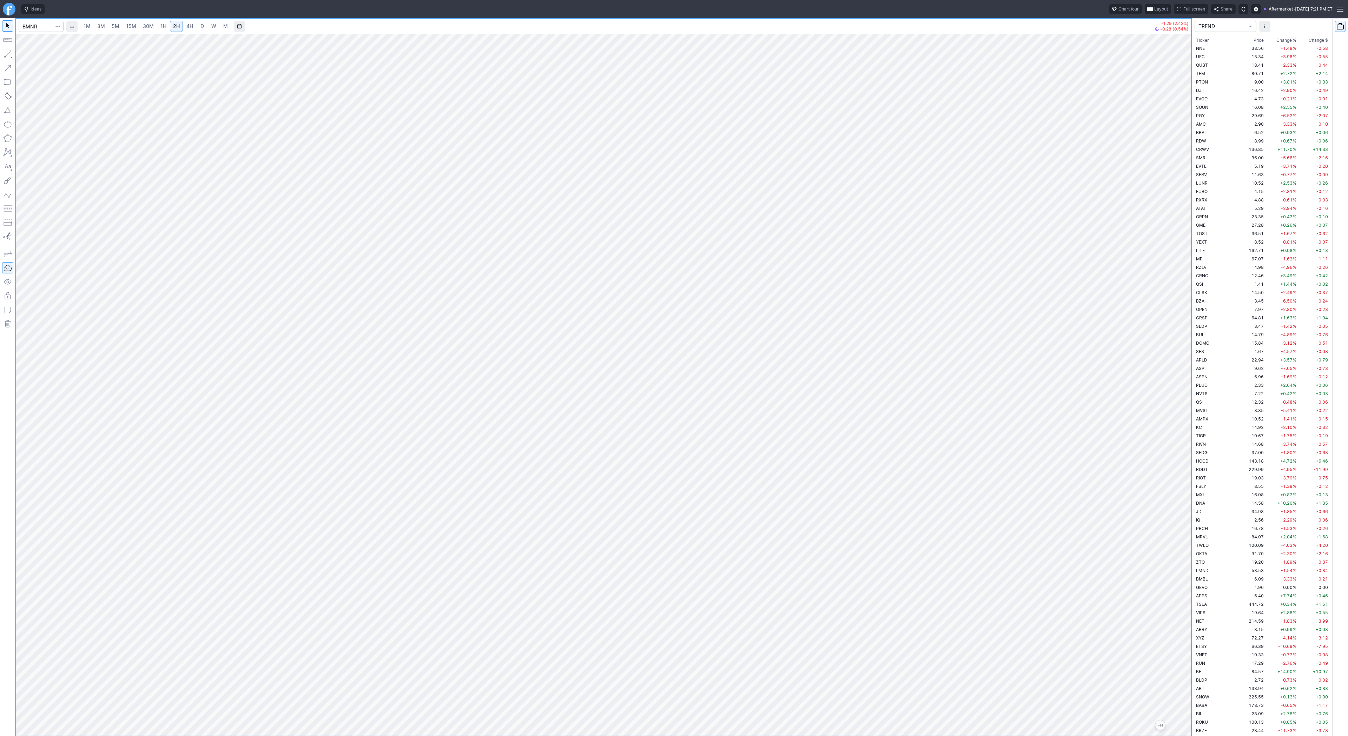
click at [1232, 23] on span "TREND" at bounding box center [1221, 26] width 47 height 7
click at [1288, 39] on div at bounding box center [674, 368] width 1348 height 736
click at [1276, 39] on span "Change %" at bounding box center [1286, 40] width 20 height 7
click at [1265, 47] on td "+31.70 %" at bounding box center [1281, 48] width 33 height 8
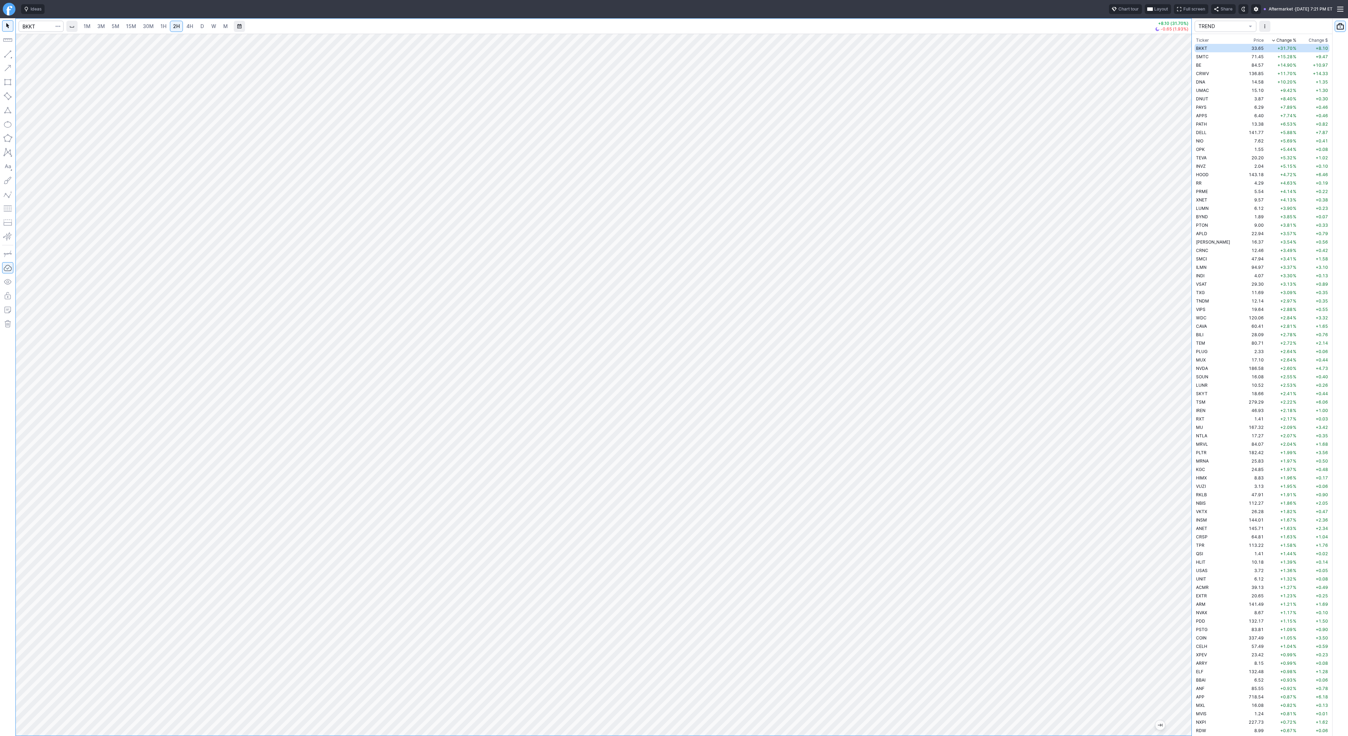
click at [200, 26] on span "D" at bounding box center [202, 26] width 4 height 6
click at [1089, 506] on div "1M 3M 5M 15M 30M 1H 2H 4H D W M +8.10 (31.70%) -0.65 (1.93%) TREND Ticker Price…" at bounding box center [674, 377] width 1348 height 718
drag, startPoint x: 39, startPoint y: 63, endPoint x: 46, endPoint y: 72, distance: 11.5
click at [39, 63] on span "Vertical line" at bounding box center [41, 65] width 28 height 7
click at [31, 56] on div "Line Vertical line Horizontal line Curve" at bounding box center [38, 70] width 46 height 44
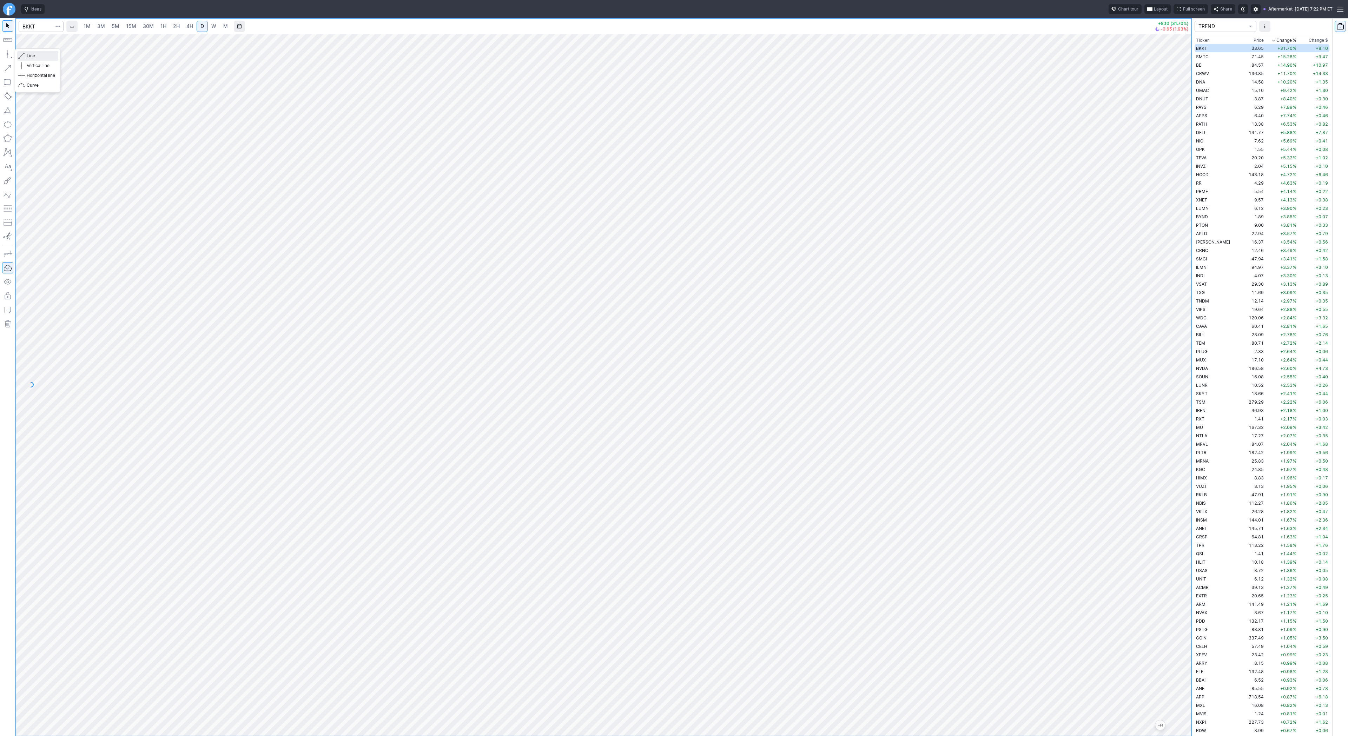
click at [29, 57] on span "Line" at bounding box center [41, 55] width 28 height 7
click at [25, 54] on button "Line" at bounding box center [37, 56] width 41 height 10
click at [33, 56] on span "Line" at bounding box center [41, 55] width 28 height 7
click at [33, 57] on div "Line Vertical line Horizontal line Curve" at bounding box center [38, 70] width 46 height 44
drag, startPoint x: 24, startPoint y: 53, endPoint x: 35, endPoint y: 69, distance: 19.8
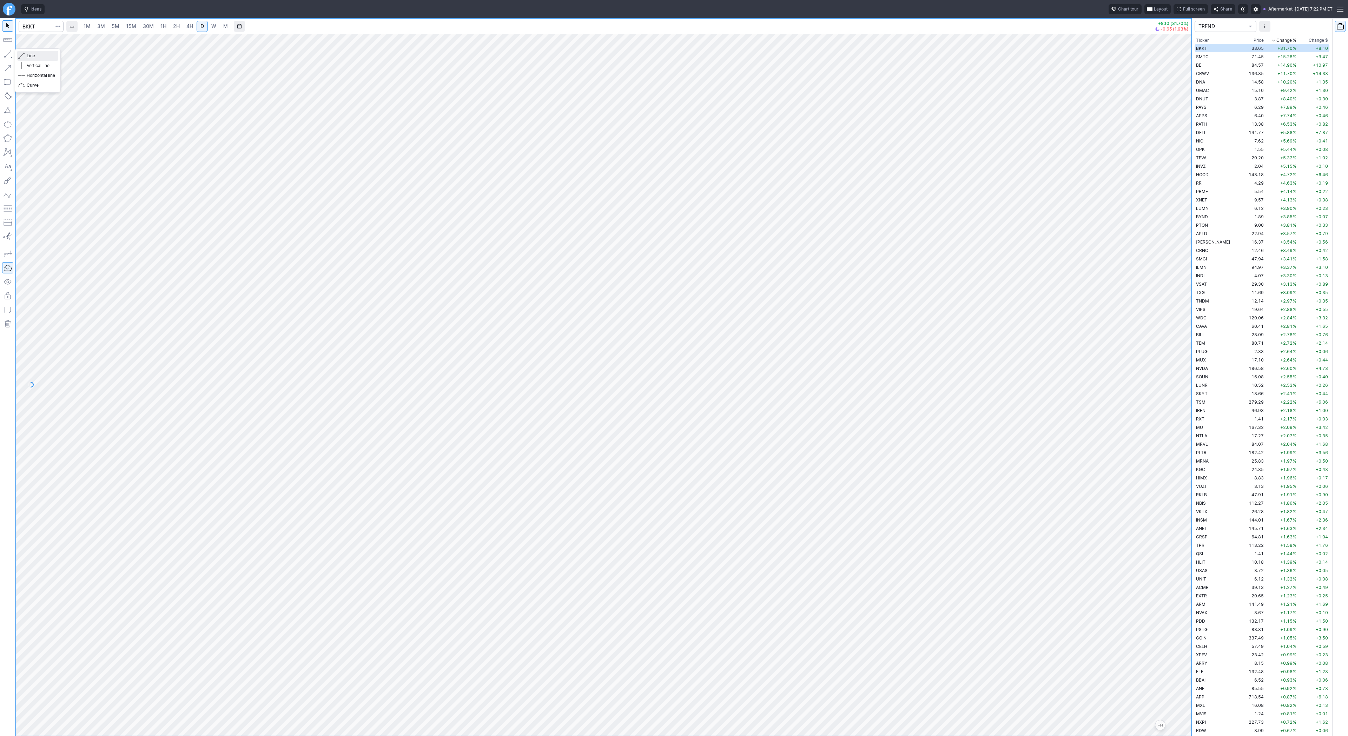
click at [24, 54] on span "button" at bounding box center [22, 56] width 4 height 10
click at [28, 54] on div "Line Vertical line Horizontal line Curve" at bounding box center [38, 70] width 46 height 44
click at [43, 57] on span "Line" at bounding box center [41, 55] width 28 height 7
drag, startPoint x: 26, startPoint y: 55, endPoint x: 38, endPoint y: 75, distance: 23.9
click at [27, 57] on span "Line" at bounding box center [41, 55] width 28 height 7
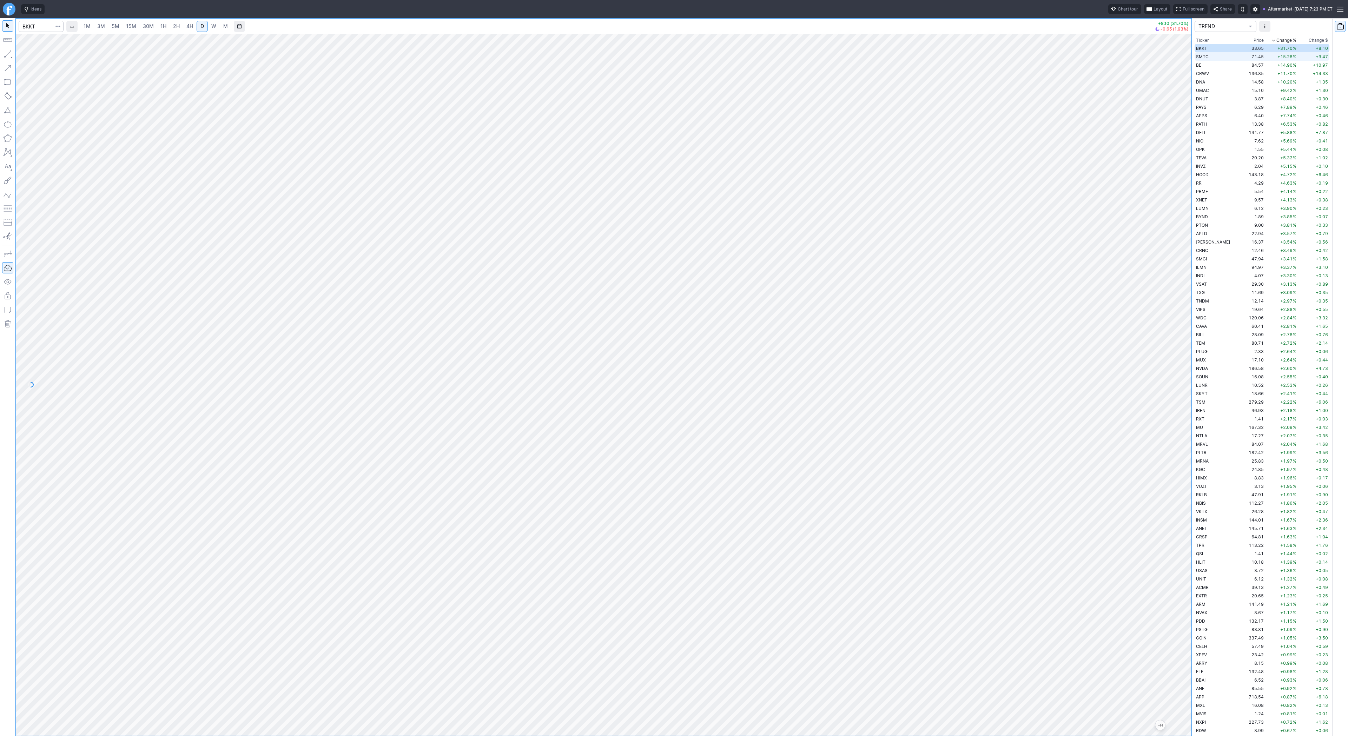
click at [1209, 55] on td "SMTC" at bounding box center [1216, 56] width 44 height 8
click at [33, 61] on button "Vertical line" at bounding box center [37, 66] width 41 height 10
click at [33, 55] on div "Line Vertical line Horizontal line Curve" at bounding box center [38, 70] width 46 height 44
click at [34, 55] on div "Line Vertical line Horizontal line Curve" at bounding box center [38, 70] width 46 height 44
click at [34, 54] on div "Line Vertical line Horizontal line Curve" at bounding box center [38, 70] width 46 height 44
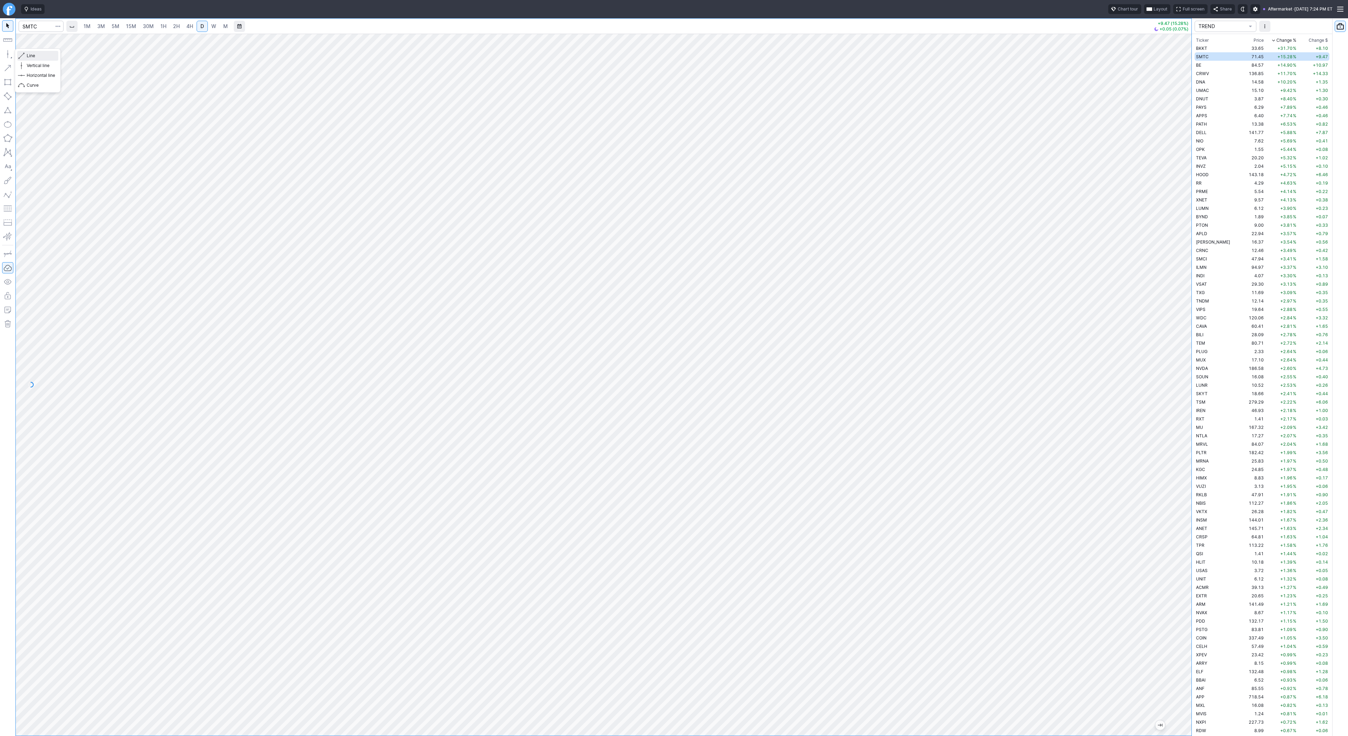
click at [27, 54] on span "Line" at bounding box center [41, 55] width 28 height 7
click at [32, 54] on div "Line Vertical line Horizontal line Curve" at bounding box center [38, 70] width 46 height 44
click at [32, 55] on span "Line" at bounding box center [41, 55] width 28 height 7
click at [31, 58] on span "Line" at bounding box center [41, 55] width 28 height 7
click at [27, 55] on div "Line Vertical line Horizontal line Curve" at bounding box center [38, 70] width 46 height 44
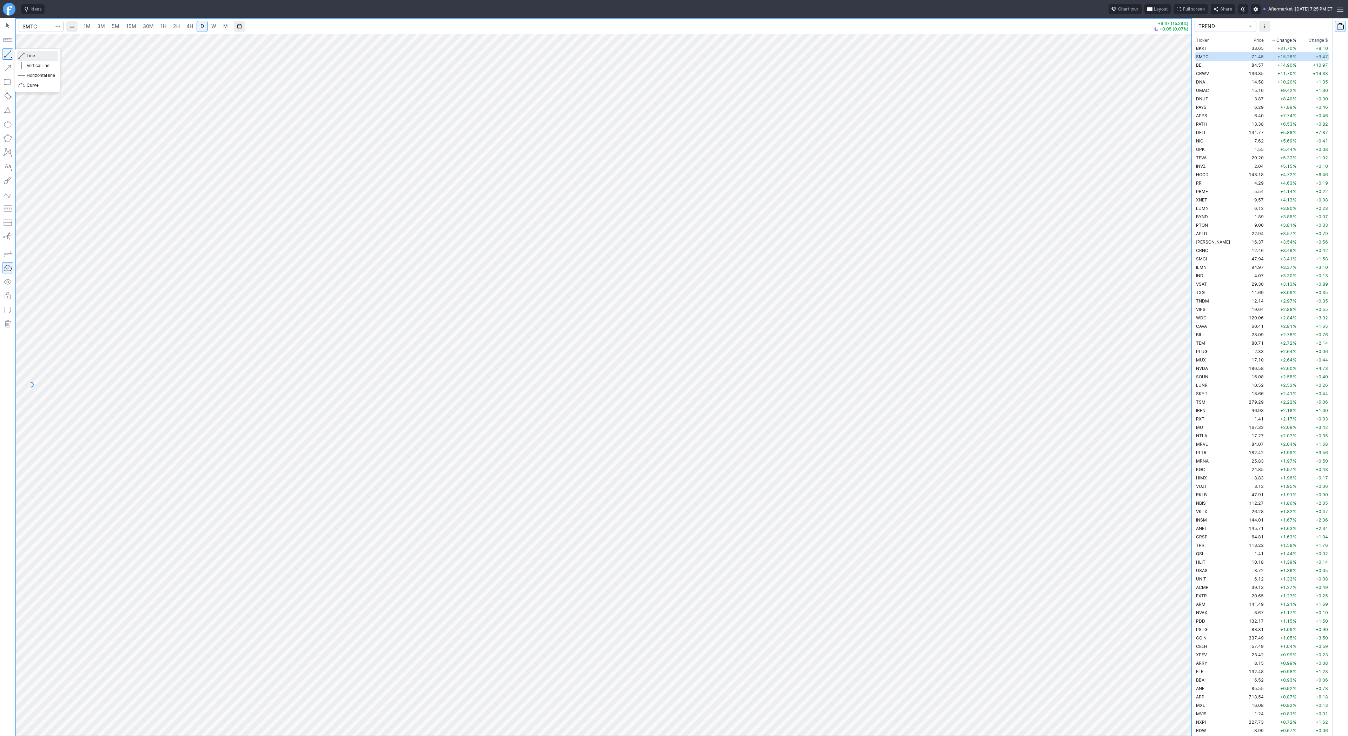
click at [37, 57] on span "Line" at bounding box center [41, 55] width 28 height 7
click at [11, 55] on button "button" at bounding box center [7, 53] width 11 height 11
click at [29, 56] on span "Line" at bounding box center [41, 55] width 28 height 7
drag, startPoint x: 1191, startPoint y: 365, endPoint x: 1183, endPoint y: 450, distance: 85.0
drag, startPoint x: 1189, startPoint y: 431, endPoint x: 1190, endPoint y: 546, distance: 114.8
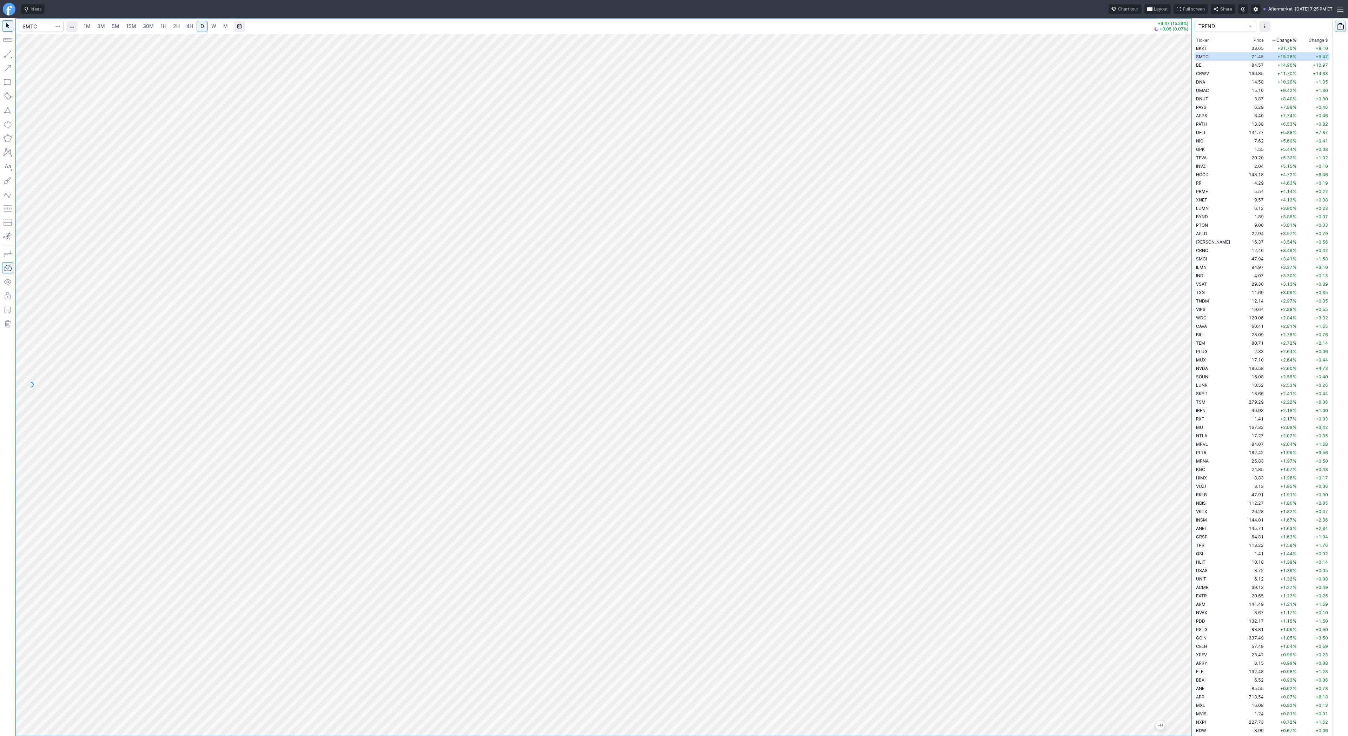
click at [1190, 546] on div at bounding box center [1183, 383] width 15 height 684
click at [9, 53] on button "button" at bounding box center [7, 53] width 11 height 11
click at [28, 57] on span "Line" at bounding box center [41, 55] width 28 height 7
click at [29, 54] on span "Line" at bounding box center [41, 55] width 28 height 7
click at [28, 55] on span "Line" at bounding box center [41, 55] width 28 height 7
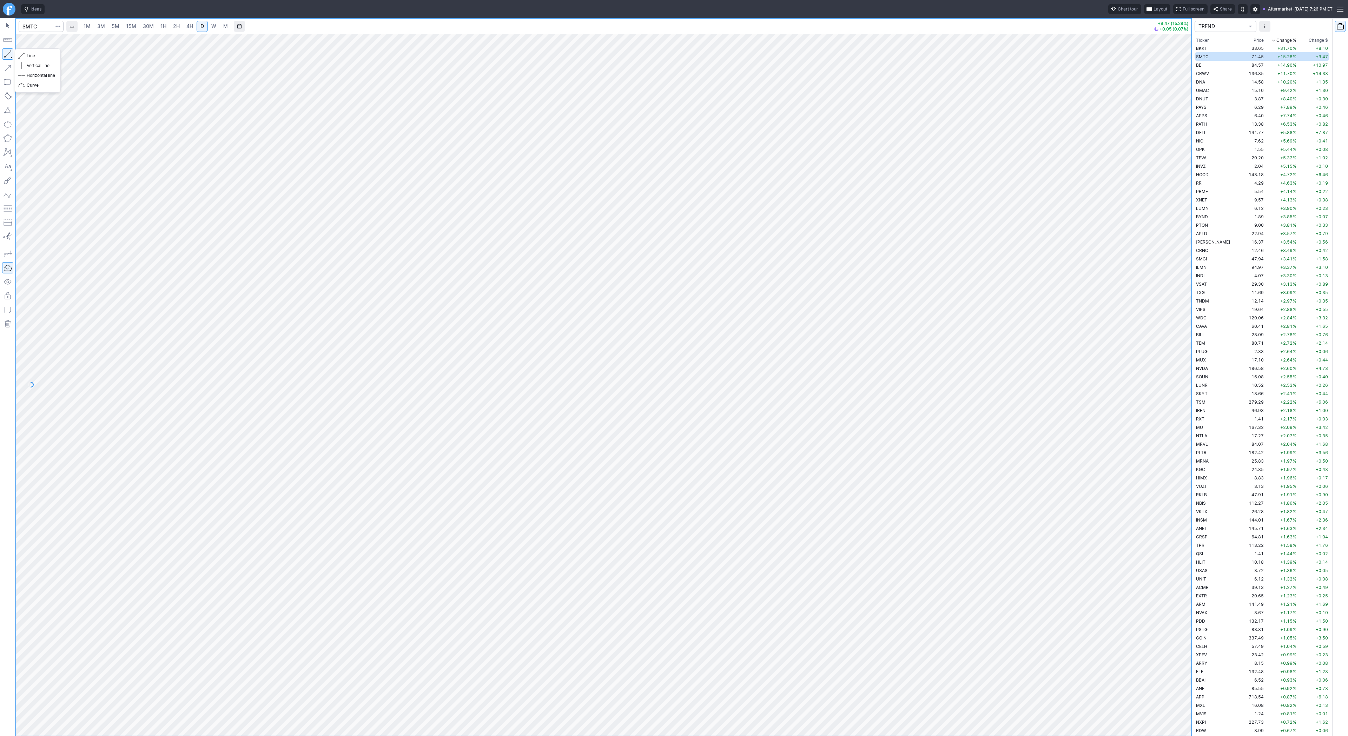
drag, startPoint x: 7, startPoint y: 52, endPoint x: 29, endPoint y: 91, distance: 44.4
click at [6, 53] on button "button" at bounding box center [7, 53] width 11 height 11
click at [1214, 64] on td "BE" at bounding box center [1216, 65] width 44 height 8
click at [48, 54] on span "Line" at bounding box center [41, 55] width 28 height 7
drag, startPoint x: 40, startPoint y: 56, endPoint x: 48, endPoint y: 74, distance: 19.4
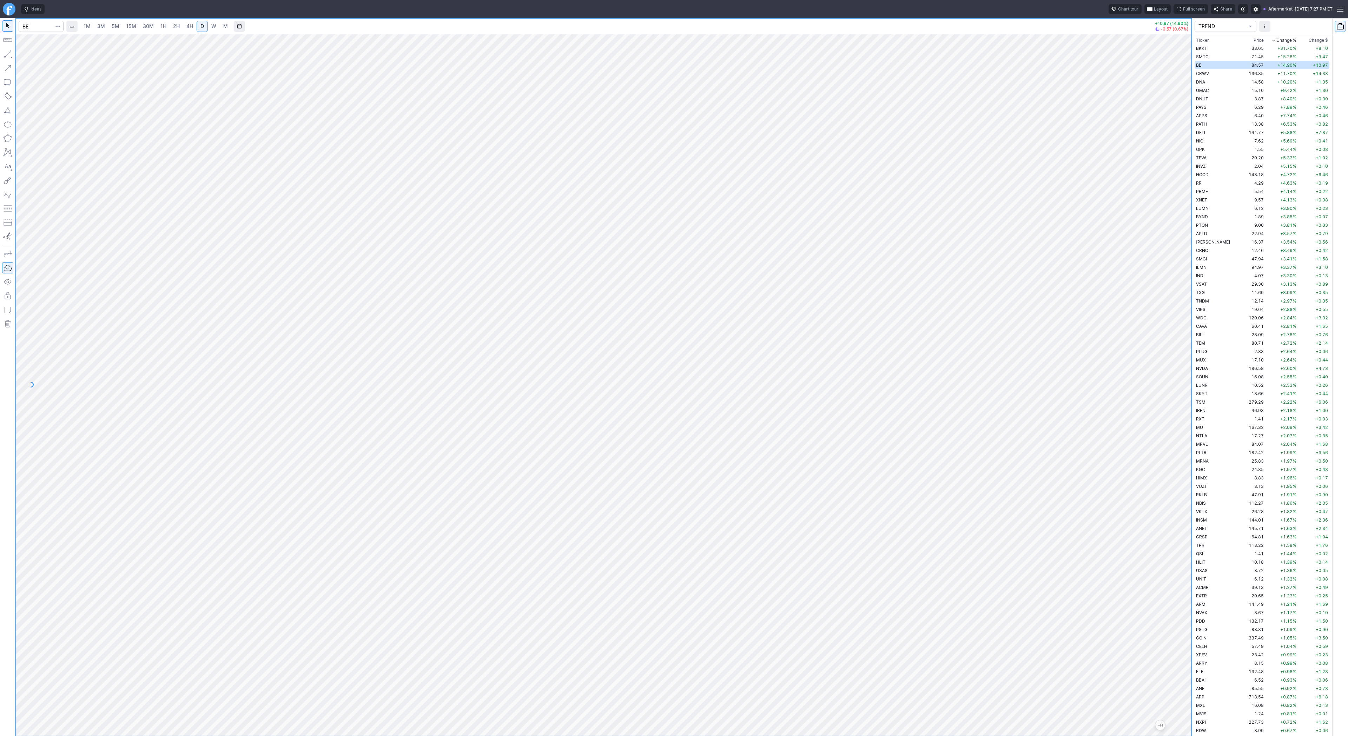
click at [40, 56] on div "Line Vertical line Horizontal line Curve" at bounding box center [38, 70] width 46 height 44
click at [213, 23] on span "W" at bounding box center [213, 26] width 5 height 6
click at [34, 56] on span "Line" at bounding box center [41, 55] width 28 height 7
click at [29, 54] on span "Line" at bounding box center [41, 55] width 28 height 7
click at [11, 55] on button "button" at bounding box center [7, 53] width 11 height 11
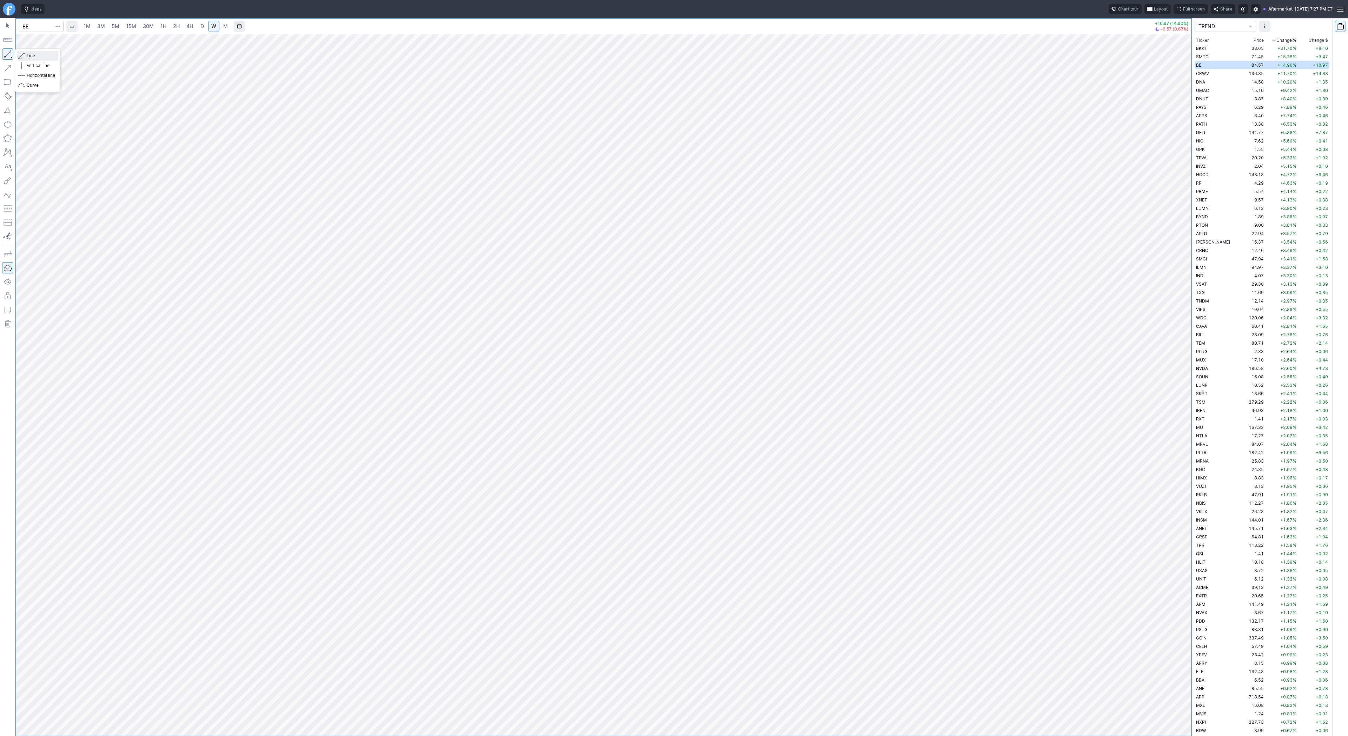
click at [30, 57] on span "Line" at bounding box center [41, 55] width 28 height 7
click at [1214, 72] on td "CRWV" at bounding box center [1216, 73] width 44 height 8
click at [1239, 48] on td "33.65" at bounding box center [1252, 48] width 26 height 8
click at [200, 26] on span "D" at bounding box center [202, 26] width 4 height 6
click at [1239, 61] on td "84.57" at bounding box center [1252, 65] width 26 height 8
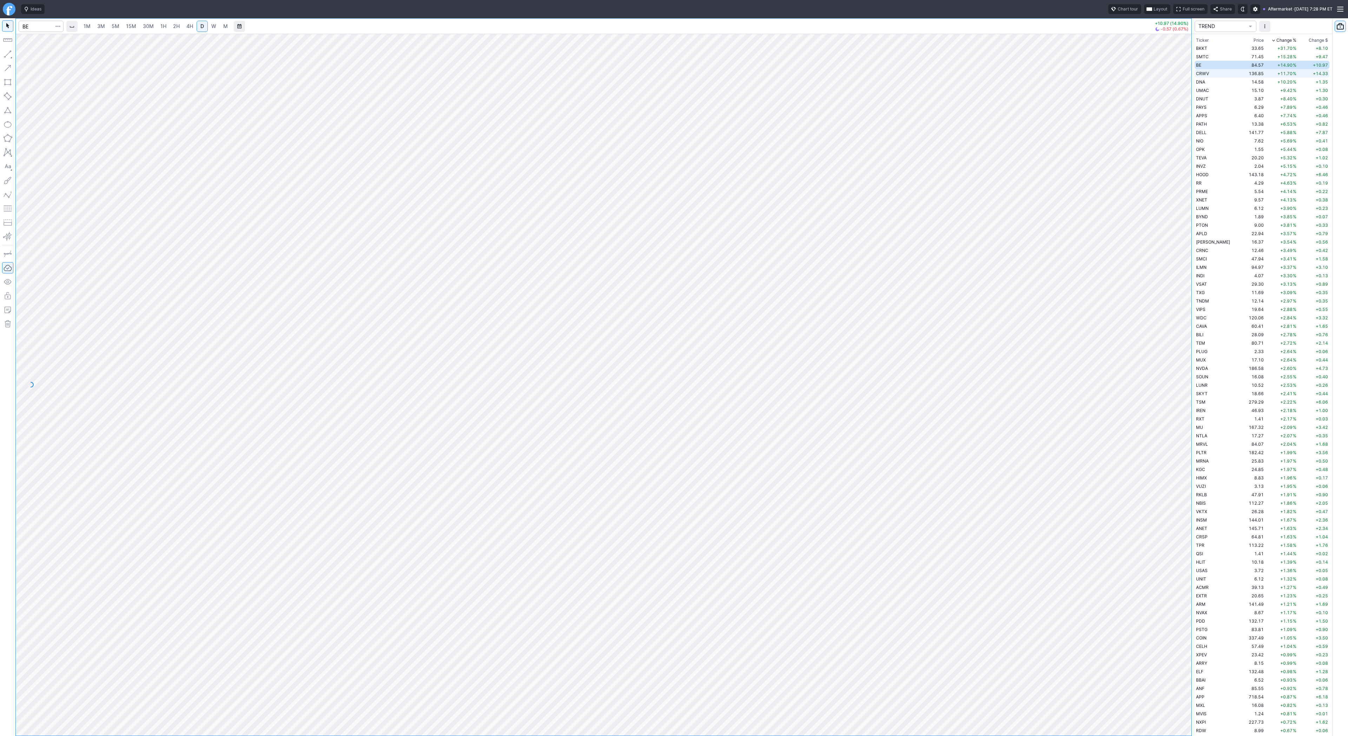
click at [1219, 74] on td "CRWV" at bounding box center [1216, 73] width 44 height 8
click at [1213, 82] on td "DNA" at bounding box center [1216, 82] width 44 height 8
click at [212, 27] on span "W" at bounding box center [213, 26] width 5 height 6
click at [193, 28] on link "4H" at bounding box center [189, 26] width 13 height 11
click at [202, 28] on span "D" at bounding box center [202, 26] width 4 height 6
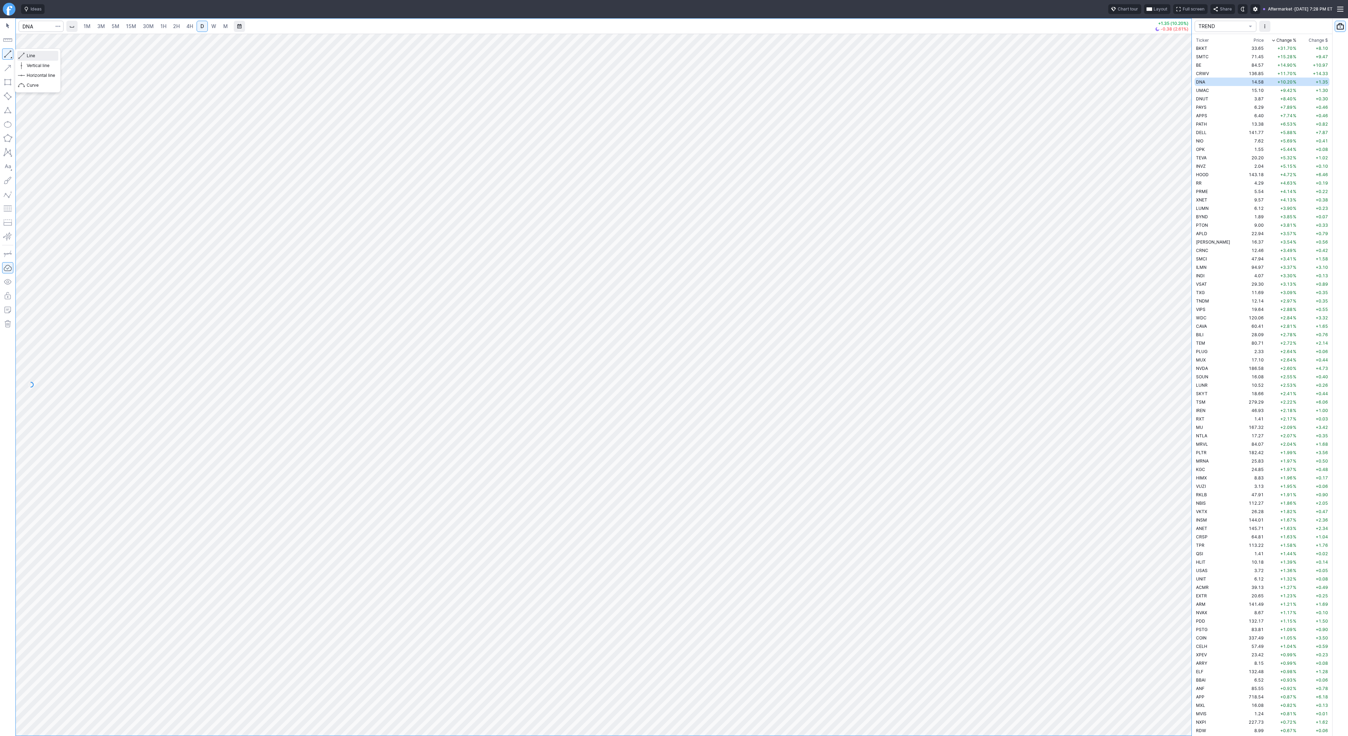
click at [23, 56] on span "button" at bounding box center [22, 56] width 4 height 10
click at [29, 55] on span "Line" at bounding box center [41, 55] width 28 height 7
click at [39, 55] on span "Line" at bounding box center [41, 55] width 28 height 7
drag, startPoint x: 33, startPoint y: 56, endPoint x: 42, endPoint y: 72, distance: 18.7
click at [33, 57] on span "Line" at bounding box center [41, 55] width 28 height 7
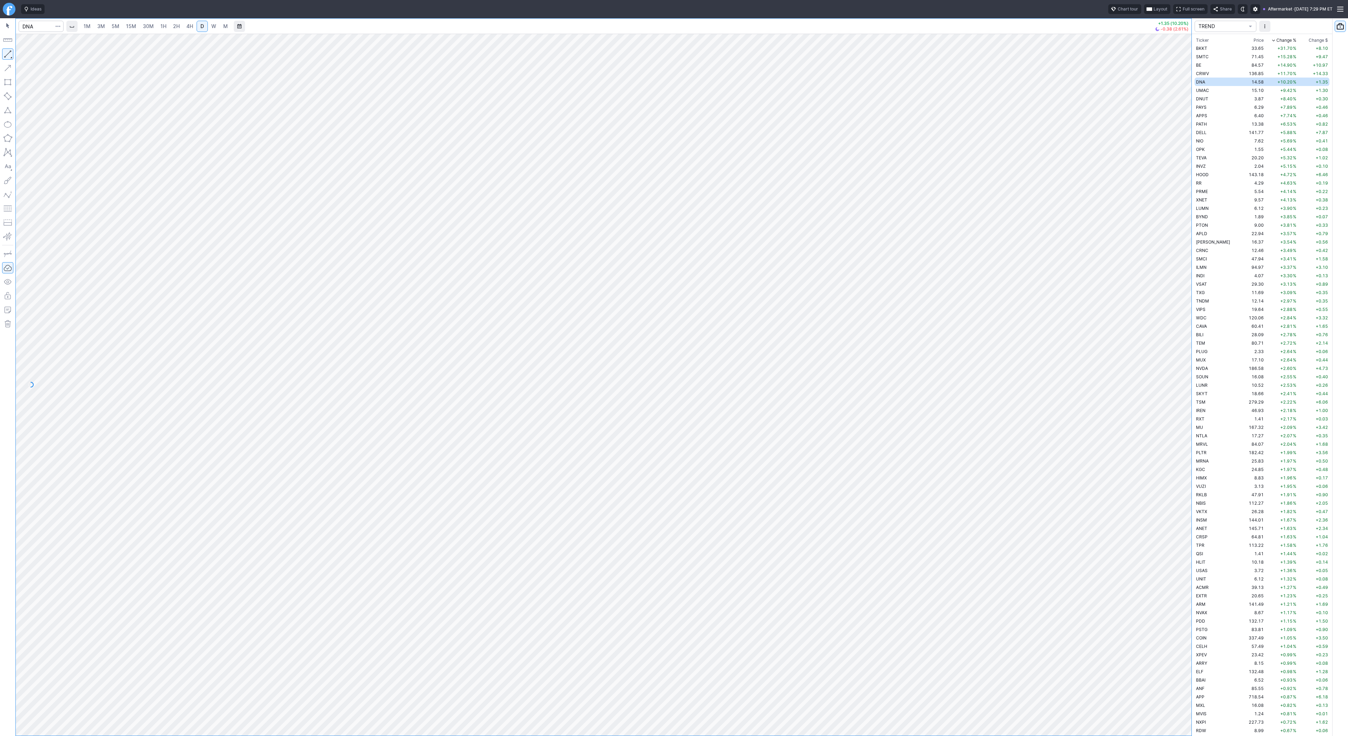
drag, startPoint x: 27, startPoint y: 51, endPoint x: 27, endPoint y: 55, distance: 3.5
click at [27, 52] on div "Line Vertical line Horizontal line Curve" at bounding box center [38, 70] width 46 height 44
click at [36, 55] on span "Line" at bounding box center [41, 55] width 28 height 7
click at [26, 53] on button "Line" at bounding box center [37, 56] width 41 height 10
click at [32, 55] on div "Line Vertical line Horizontal line Curve" at bounding box center [38, 70] width 46 height 44
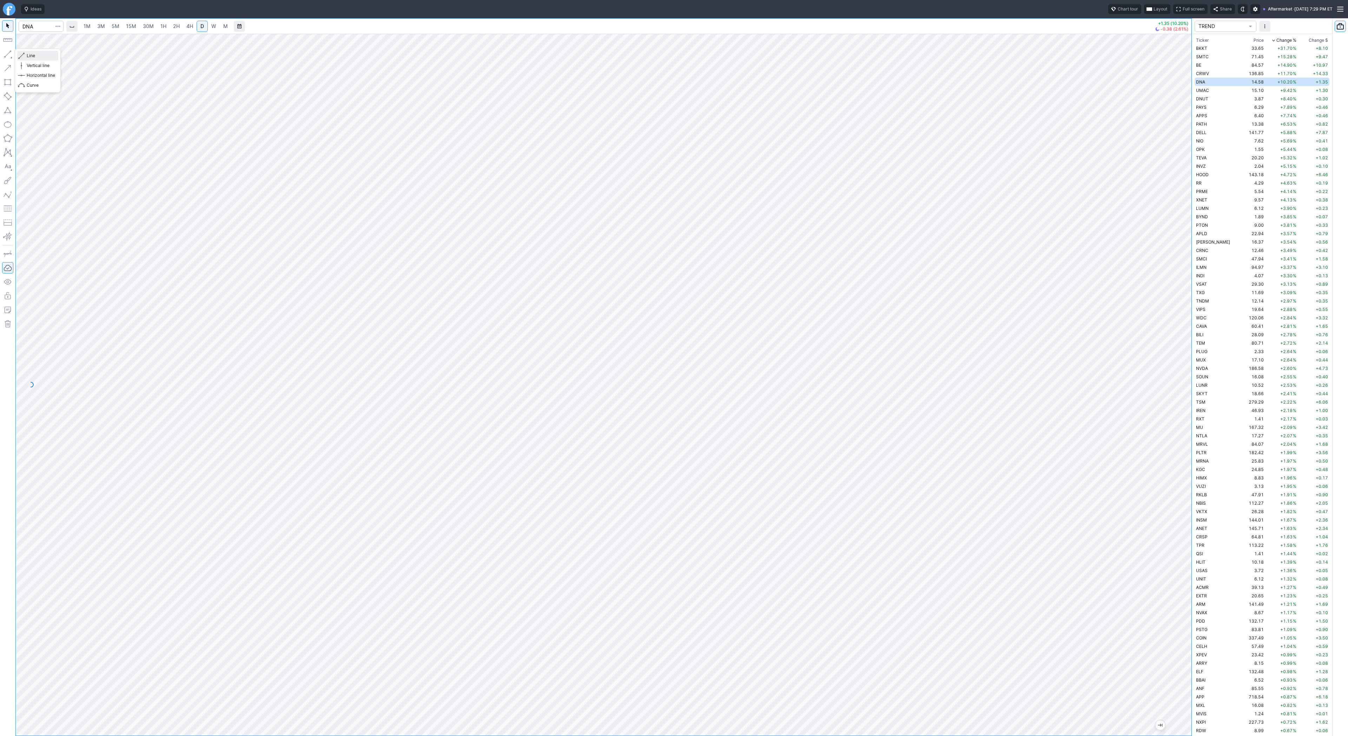
click at [32, 55] on span "Line" at bounding box center [41, 55] width 28 height 7
click at [31, 57] on span "Line" at bounding box center [41, 55] width 28 height 7
click at [1218, 87] on td "UMAC" at bounding box center [1216, 90] width 44 height 8
click at [31, 55] on span "Line" at bounding box center [41, 55] width 28 height 7
click at [35, 55] on div "Line Vertical line Horizontal line Curve" at bounding box center [38, 70] width 46 height 44
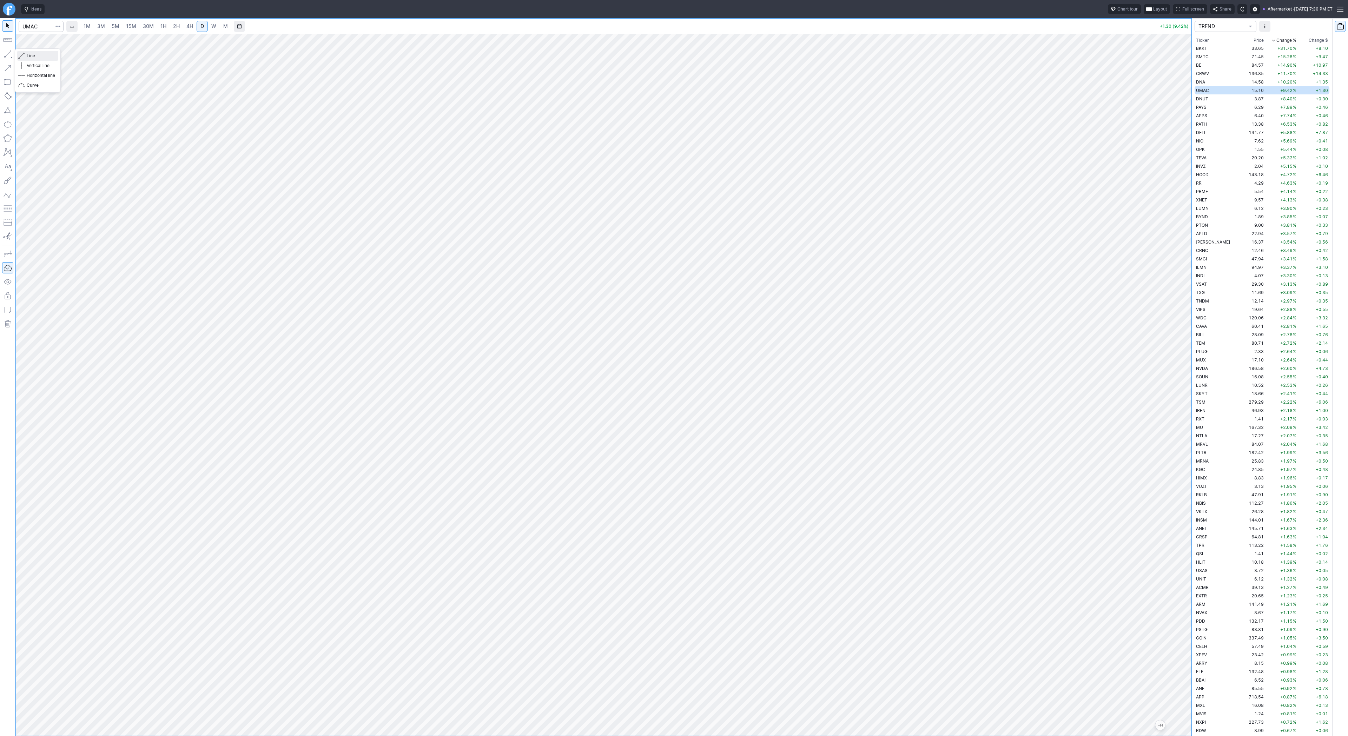
click at [40, 56] on span "Line" at bounding box center [41, 55] width 28 height 7
click at [27, 57] on span "Line" at bounding box center [41, 55] width 28 height 7
click at [28, 54] on div "Line Vertical line Horizontal line Curve" at bounding box center [38, 70] width 46 height 44
click at [36, 54] on span "Line" at bounding box center [41, 55] width 28 height 7
click at [24, 54] on span "button" at bounding box center [22, 56] width 4 height 10
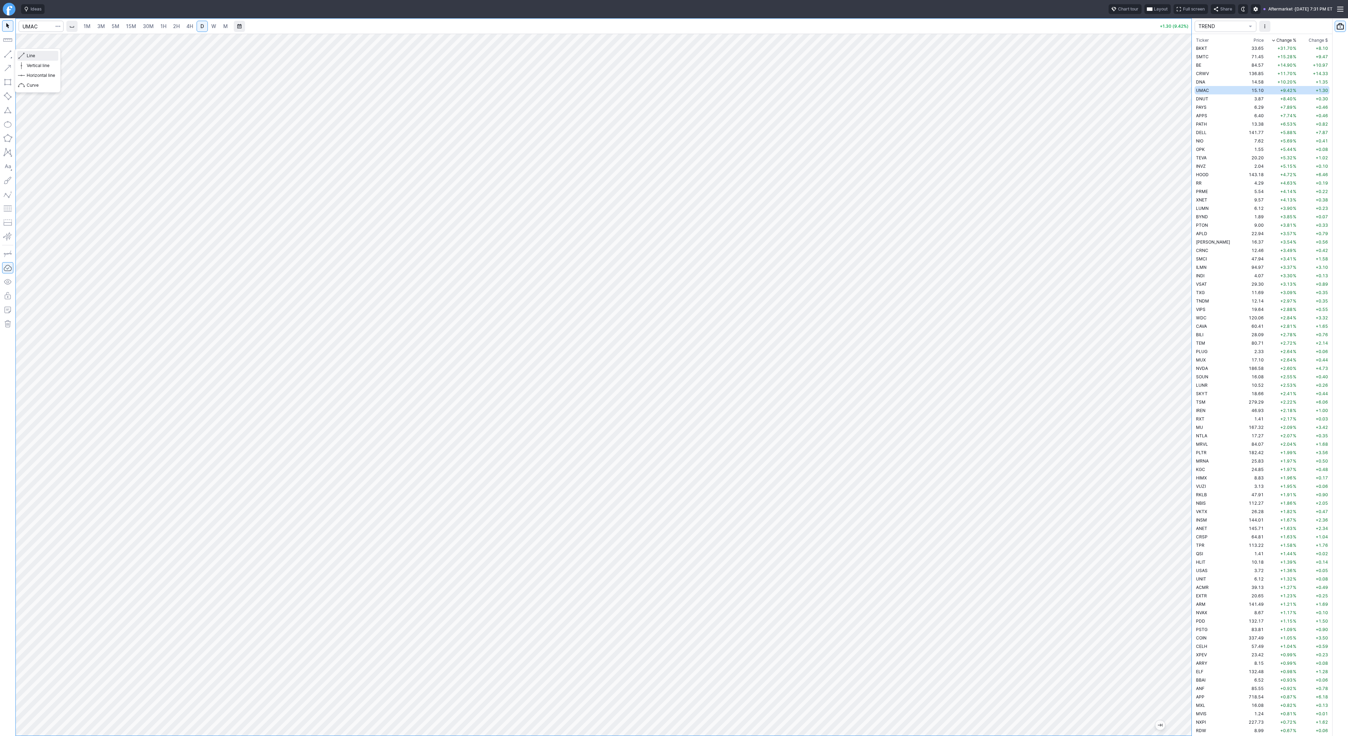
click at [38, 58] on span "Line" at bounding box center [41, 55] width 28 height 7
click at [1239, 98] on td "3.87" at bounding box center [1252, 98] width 26 height 8
click at [40, 54] on span "Line" at bounding box center [41, 55] width 28 height 7
click at [7, 54] on button "button" at bounding box center [7, 53] width 11 height 11
click at [1213, 107] on td "PAYS" at bounding box center [1216, 107] width 44 height 8
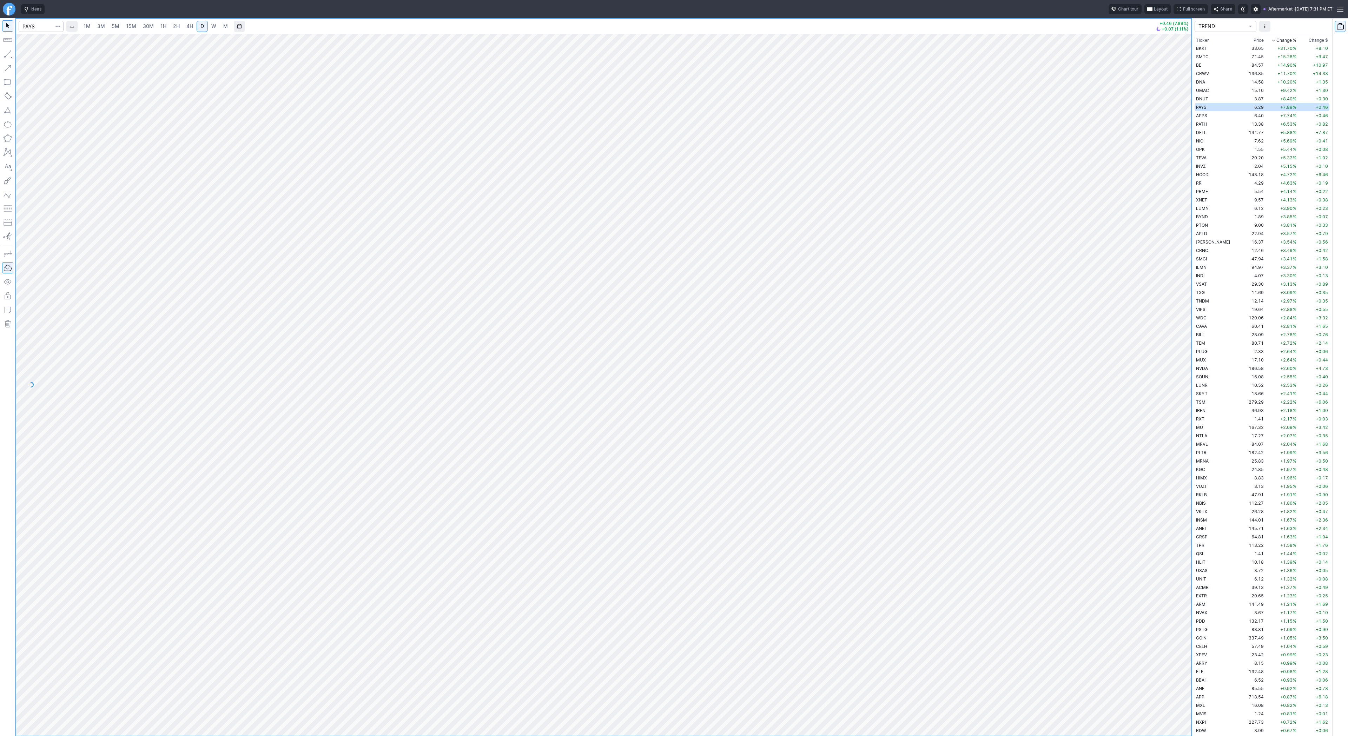
click at [214, 26] on span "W" at bounding box center [213, 26] width 5 height 6
click at [33, 54] on span "Line" at bounding box center [41, 55] width 28 height 7
click at [28, 53] on div "Line Vertical line Horizontal line Curve" at bounding box center [38, 70] width 46 height 44
click at [27, 56] on span "Line" at bounding box center [41, 55] width 28 height 7
click at [204, 27] on span "D" at bounding box center [202, 26] width 5 height 7
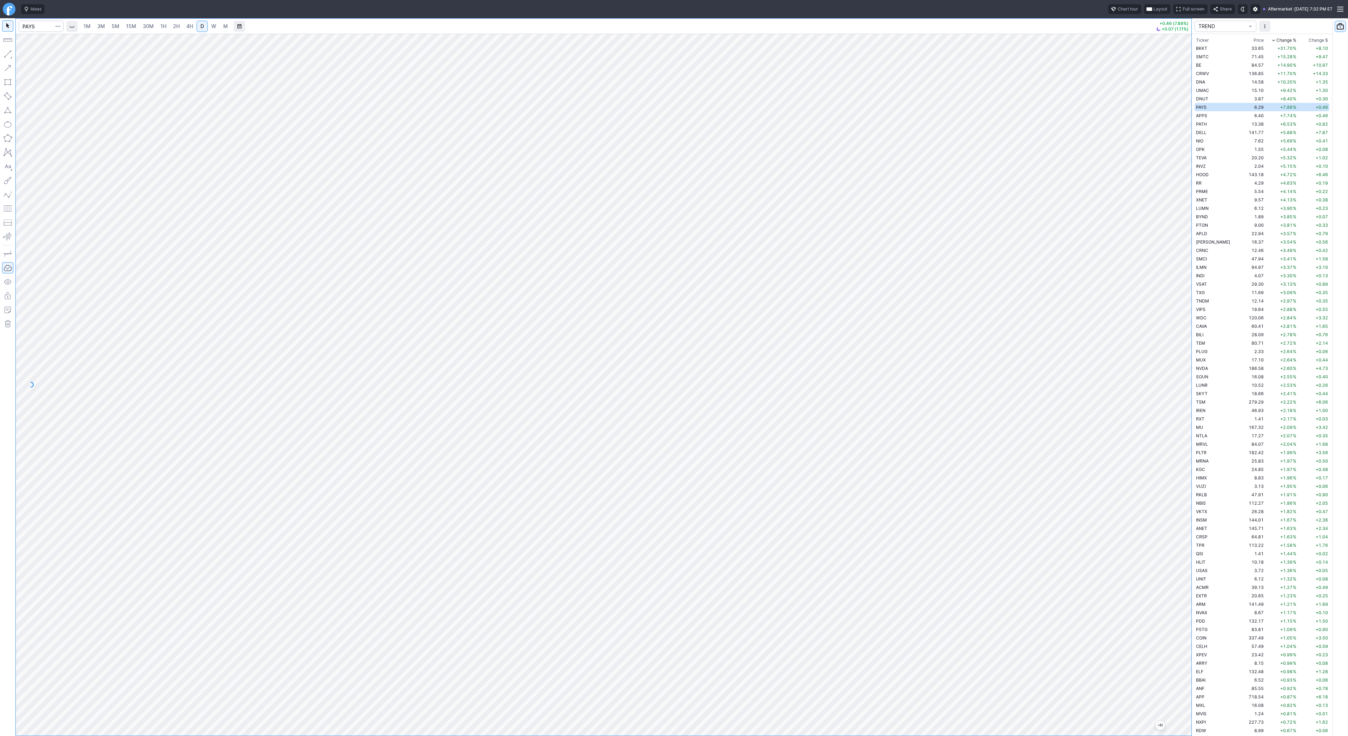
click at [213, 27] on span "W" at bounding box center [213, 26] width 5 height 6
click at [32, 55] on span "Line" at bounding box center [41, 55] width 28 height 7
click at [27, 53] on div "Line Vertical line Horizontal line Curve" at bounding box center [38, 70] width 46 height 44
click at [29, 55] on span "Line" at bounding box center [41, 55] width 28 height 7
click at [202, 26] on span "D" at bounding box center [202, 26] width 4 height 6
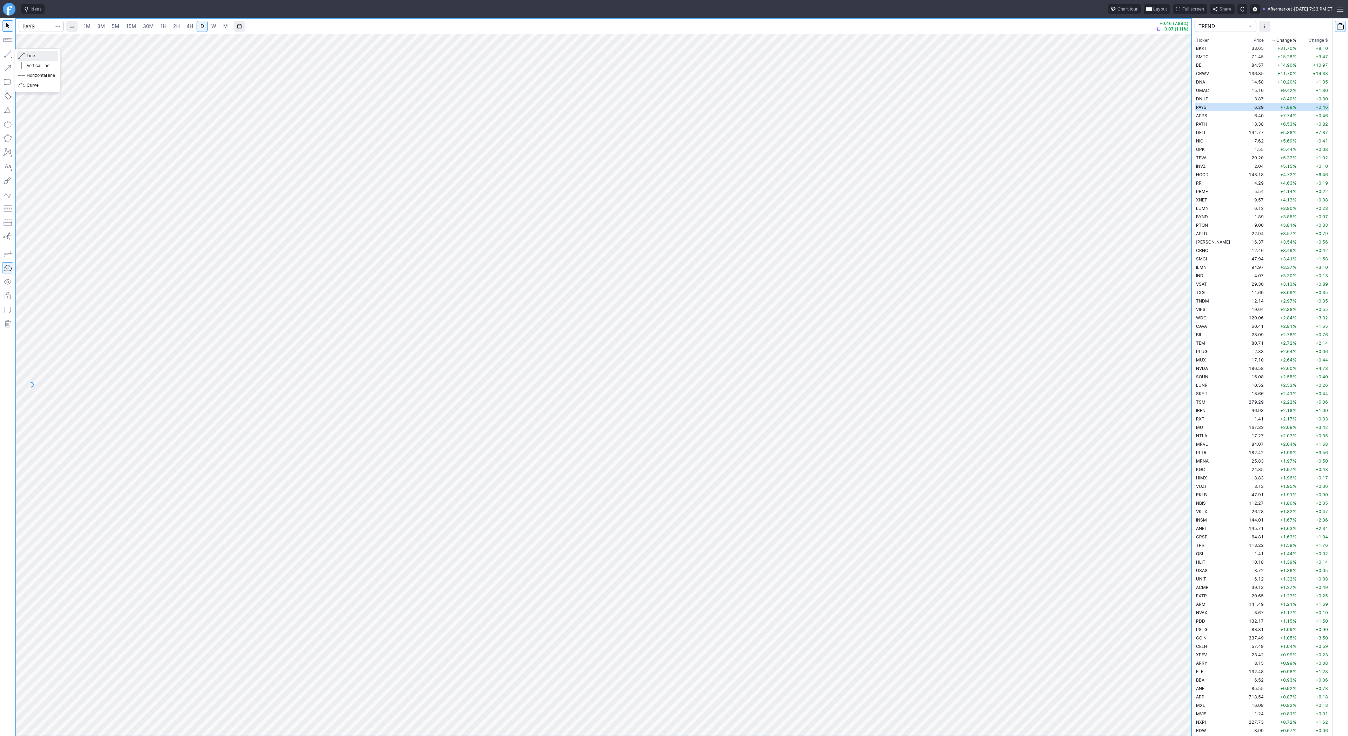
click at [28, 56] on span "Line" at bounding box center [41, 55] width 28 height 7
click at [27, 53] on span "Line" at bounding box center [41, 55] width 28 height 7
click at [27, 57] on span "Line" at bounding box center [41, 55] width 28 height 7
click at [28, 54] on span "Line" at bounding box center [41, 55] width 28 height 7
click at [24, 56] on div "Line Vertical line Horizontal line Curve" at bounding box center [38, 70] width 46 height 44
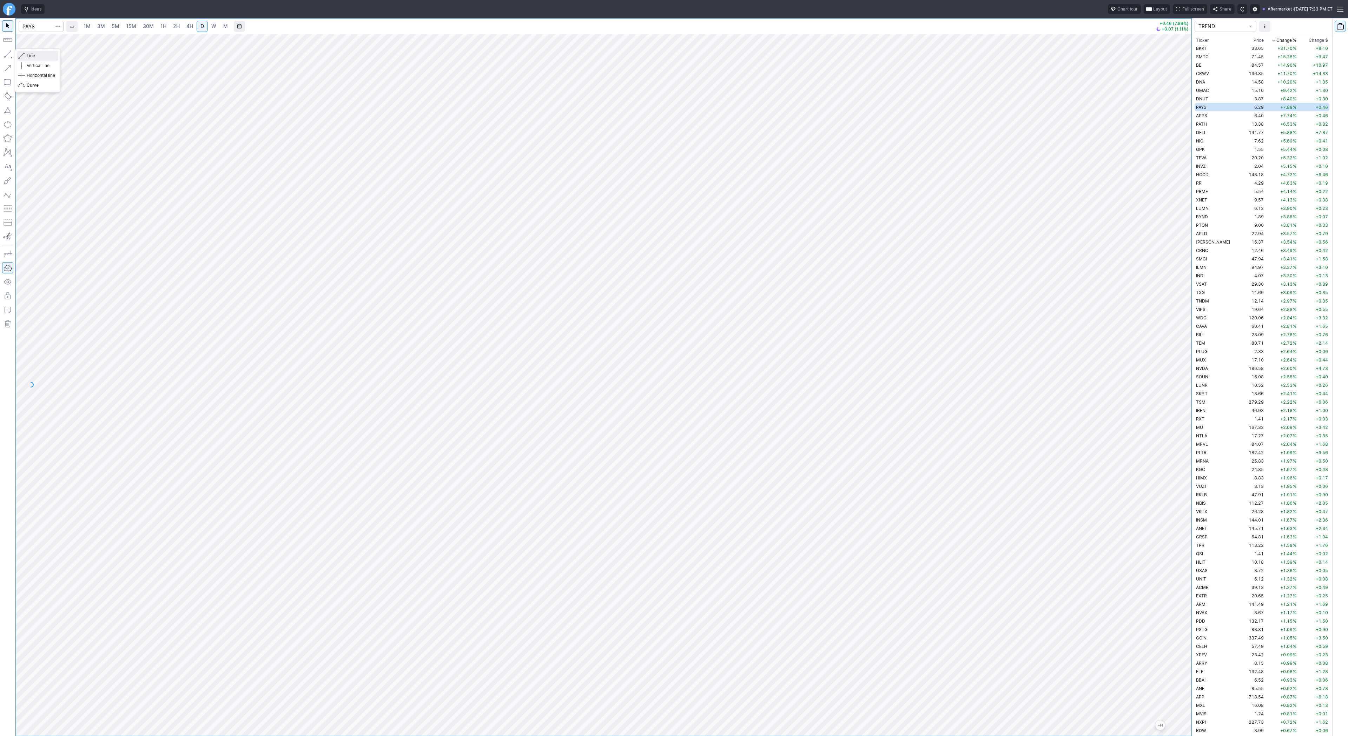
click at [28, 54] on span "Line" at bounding box center [41, 55] width 28 height 7
click at [1239, 115] on td "6.40" at bounding box center [1252, 115] width 26 height 8
click at [31, 54] on span "Line" at bounding box center [41, 55] width 28 height 7
click at [29, 53] on div "Line Vertical line Horizontal line Curve" at bounding box center [38, 70] width 46 height 44
click at [212, 27] on span "W" at bounding box center [213, 26] width 5 height 6
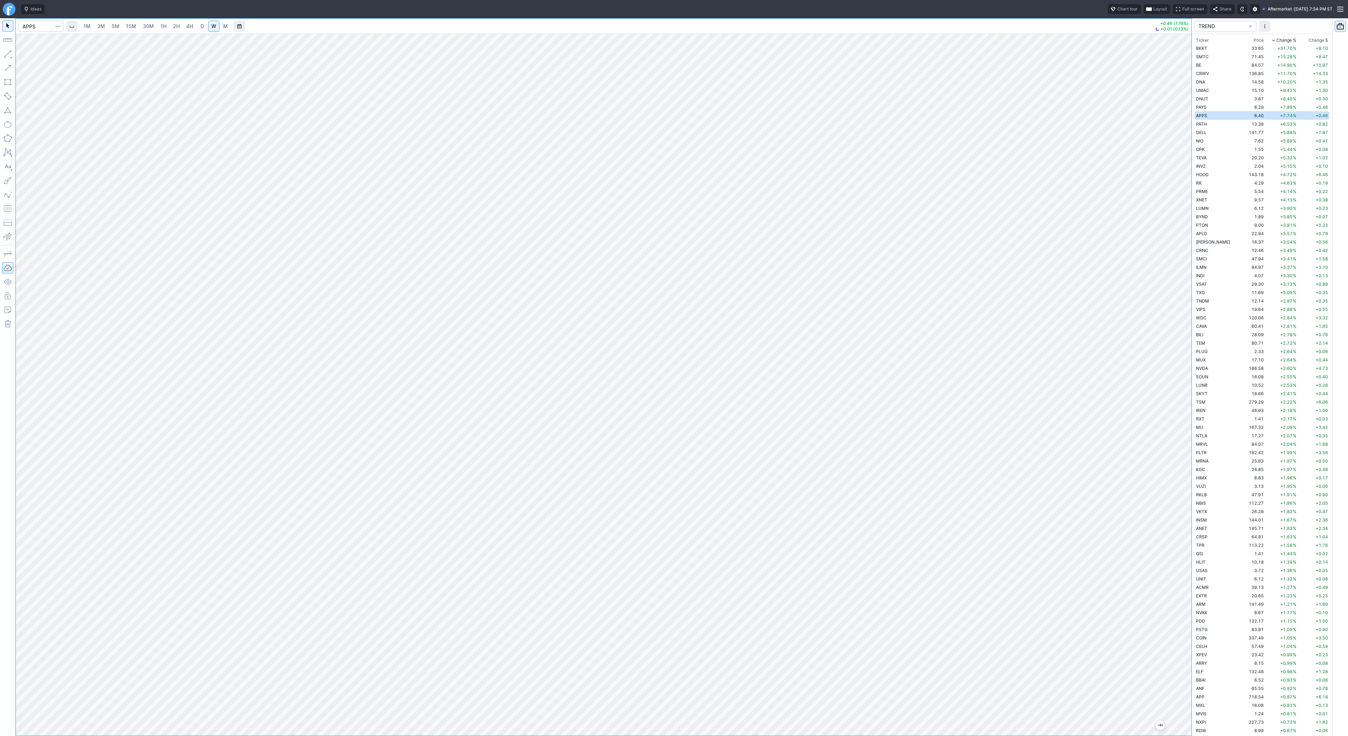
click at [200, 30] on link "D" at bounding box center [202, 26] width 11 height 11
click at [33, 58] on span "Line" at bounding box center [41, 55] width 28 height 7
click at [29, 55] on span "Line" at bounding box center [41, 55] width 28 height 7
click at [24, 55] on span "button" at bounding box center [22, 56] width 4 height 10
drag, startPoint x: 32, startPoint y: 55, endPoint x: 42, endPoint y: 84, distance: 30.0
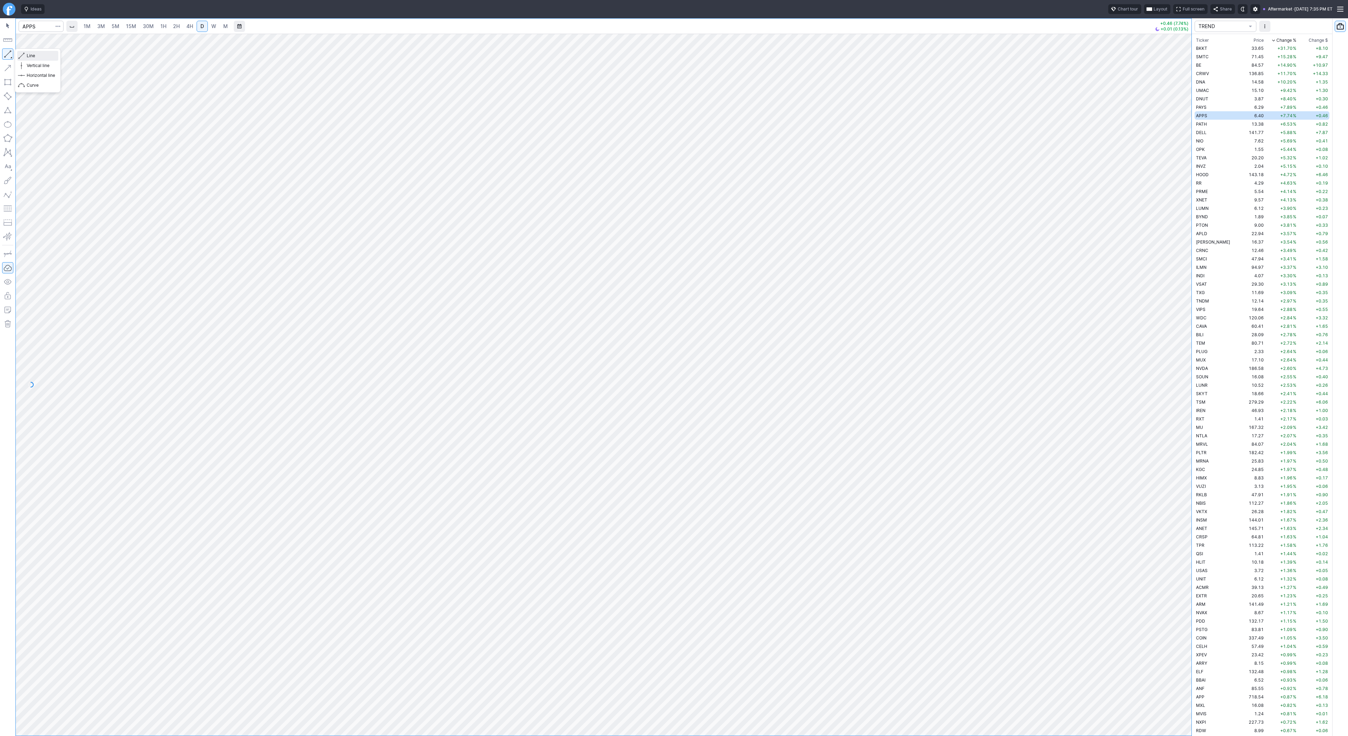
click at [32, 58] on span "Line" at bounding box center [41, 55] width 28 height 7
click at [35, 55] on div "Line Vertical line Horizontal line Curve" at bounding box center [38, 70] width 46 height 44
click at [7, 54] on button "button" at bounding box center [7, 53] width 11 height 11
click at [28, 54] on span "Line" at bounding box center [41, 55] width 28 height 7
click at [1239, 121] on td "13.38" at bounding box center [1252, 124] width 26 height 8
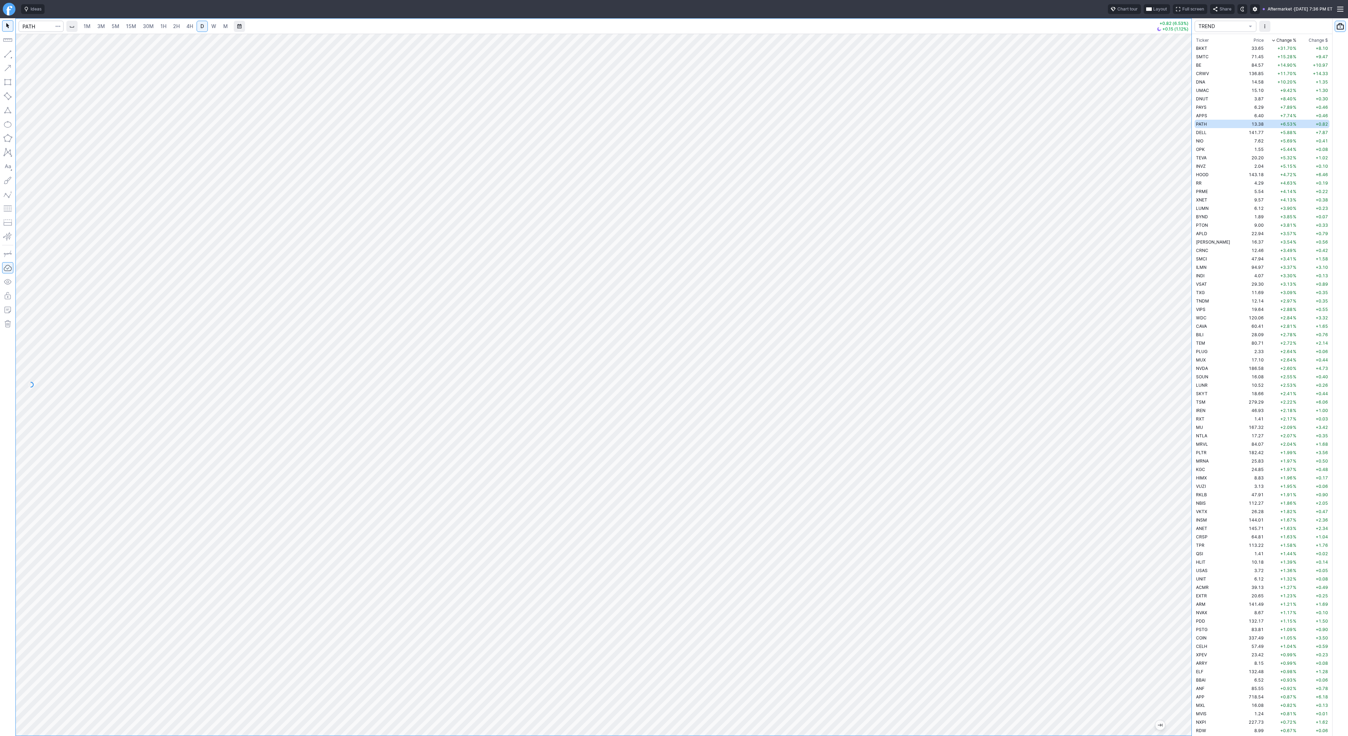
click at [212, 28] on span "W" at bounding box center [213, 26] width 5 height 6
click at [317, 452] on div at bounding box center [674, 368] width 1348 height 736
click at [205, 26] on link "D" at bounding box center [202, 26] width 11 height 11
click at [28, 54] on span "Line" at bounding box center [41, 55] width 28 height 7
click at [31, 54] on span "Line" at bounding box center [41, 55] width 28 height 7
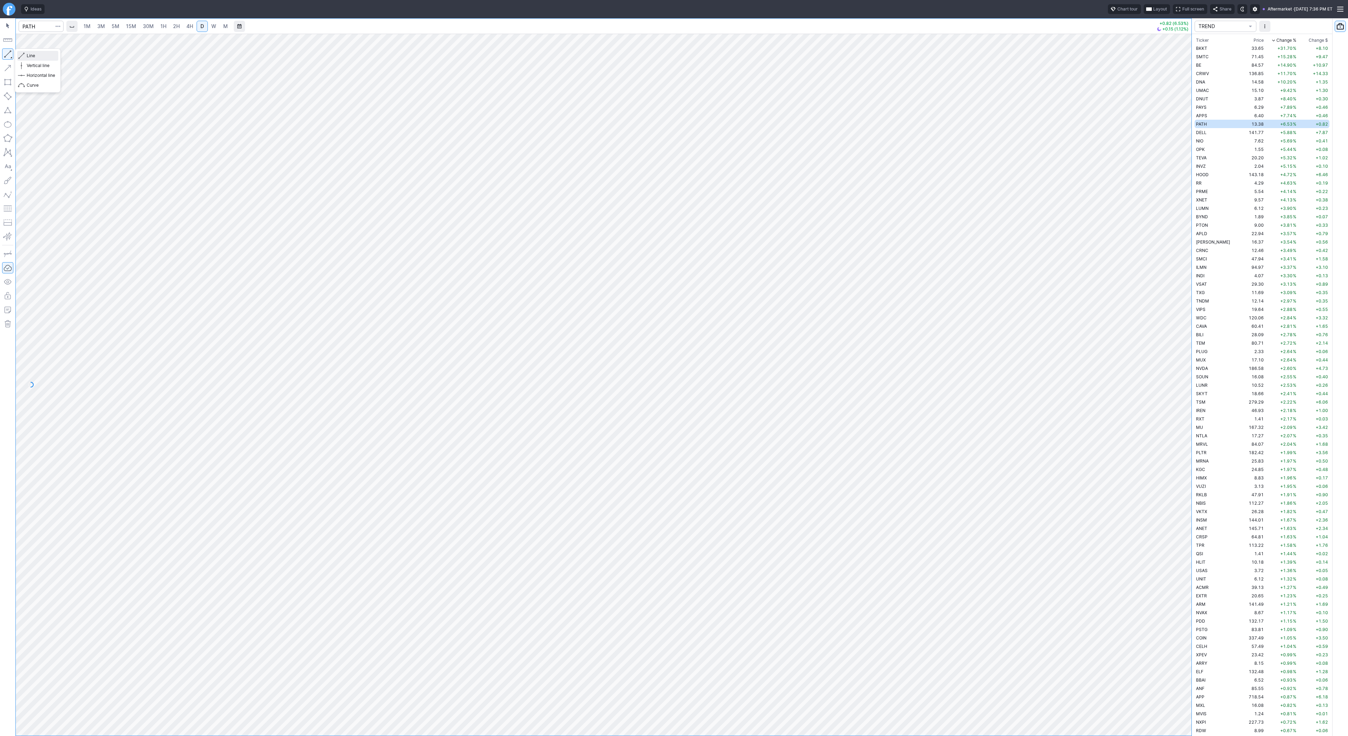
drag, startPoint x: 42, startPoint y: 54, endPoint x: 46, endPoint y: 66, distance: 11.9
click at [40, 54] on span "Line" at bounding box center [41, 55] width 28 height 7
click at [31, 55] on span "Line" at bounding box center [41, 55] width 28 height 7
click at [9, 55] on button "button" at bounding box center [7, 53] width 11 height 11
click at [7, 56] on button "button" at bounding box center [7, 53] width 11 height 11
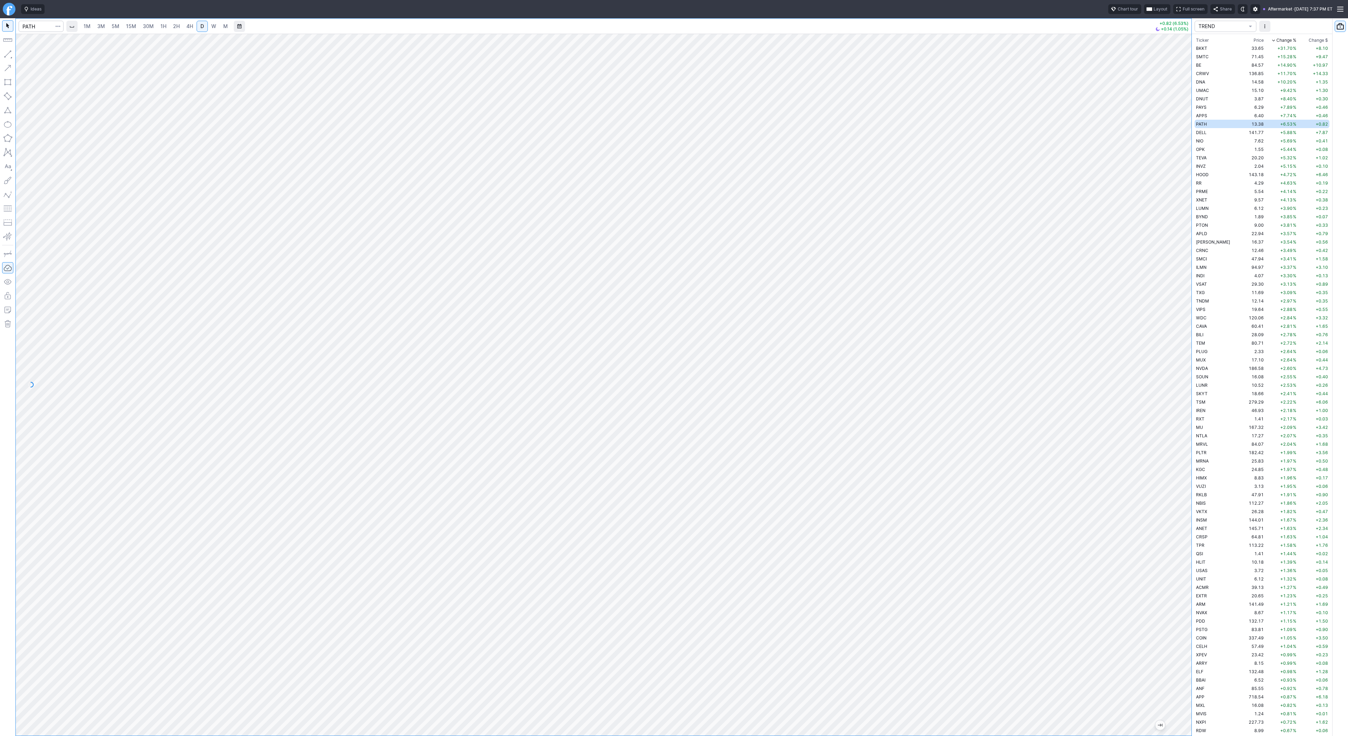
click at [117, 27] on span "5M" at bounding box center [116, 26] width 8 height 6
click at [160, 26] on span "1H" at bounding box center [163, 26] width 6 height 6
click at [201, 25] on span "D" at bounding box center [202, 26] width 4 height 6
click at [29, 58] on span "Line" at bounding box center [41, 55] width 28 height 7
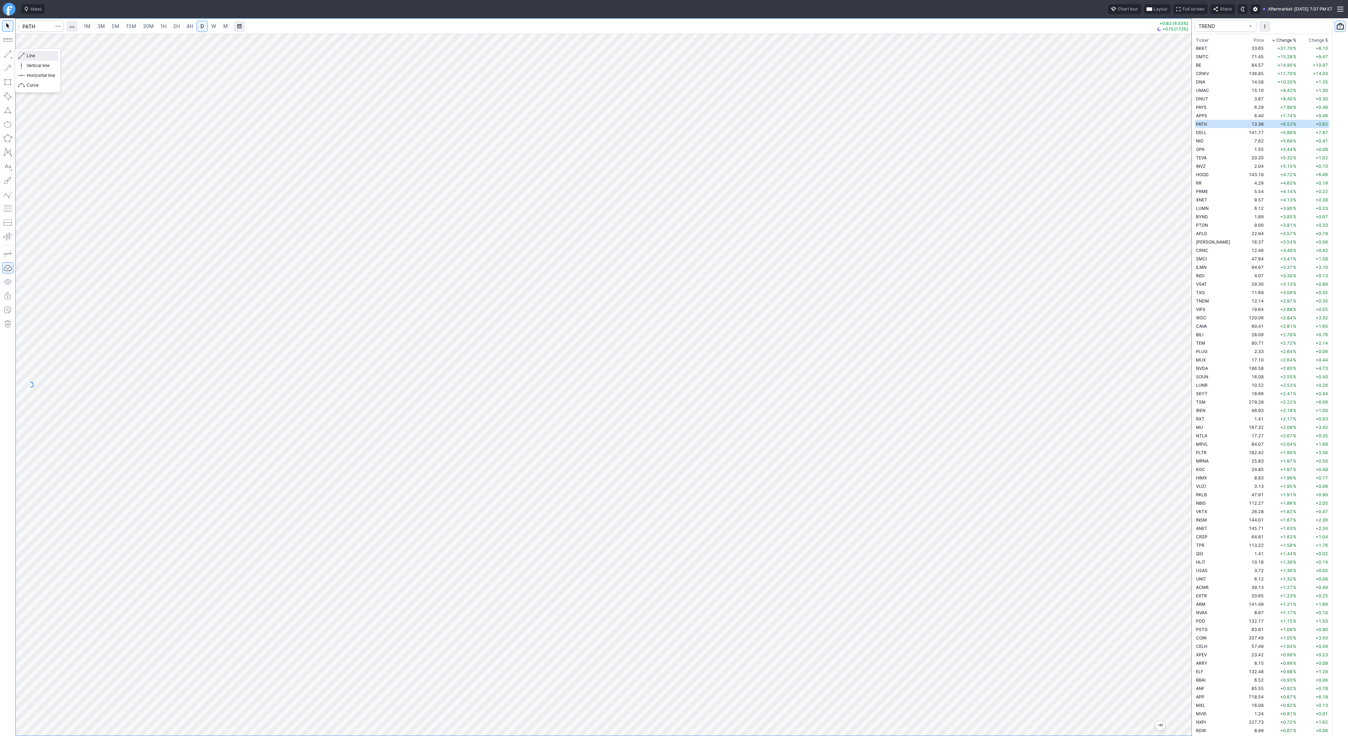
click at [31, 56] on span "Line" at bounding box center [41, 55] width 28 height 7
click at [1211, 135] on td "DELL" at bounding box center [1216, 132] width 44 height 8
click at [218, 25] on link "W" at bounding box center [213, 26] width 11 height 11
click at [205, 26] on link "D" at bounding box center [202, 26] width 11 height 11
drag, startPoint x: 1186, startPoint y: 346, endPoint x: 1178, endPoint y: 283, distance: 63.2
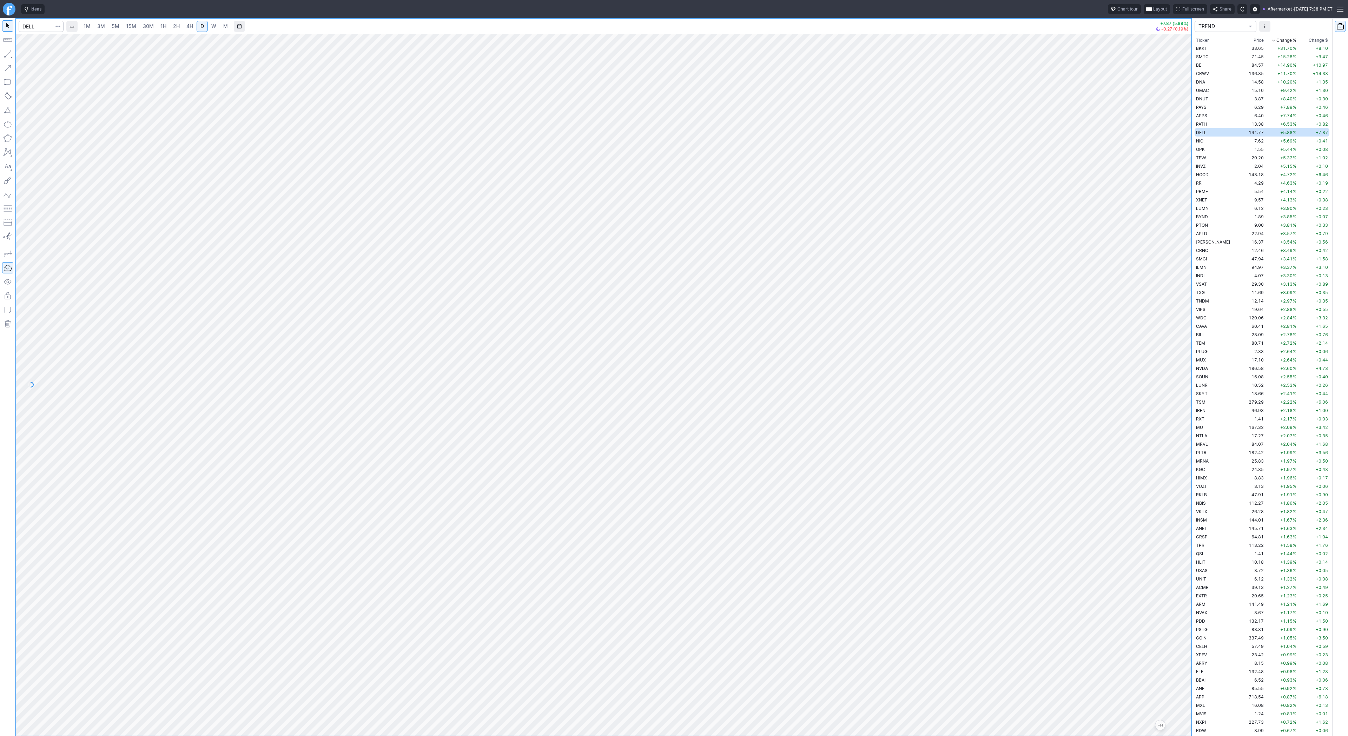
click at [1184, 274] on div at bounding box center [1183, 383] width 15 height 684
click at [40, 57] on span "Line" at bounding box center [41, 55] width 28 height 7
drag, startPoint x: 1184, startPoint y: 590, endPoint x: 1180, endPoint y: 422, distance: 168.2
click at [1186, 416] on div at bounding box center [1183, 383] width 15 height 684
click at [33, 54] on span "Line" at bounding box center [41, 55] width 28 height 7
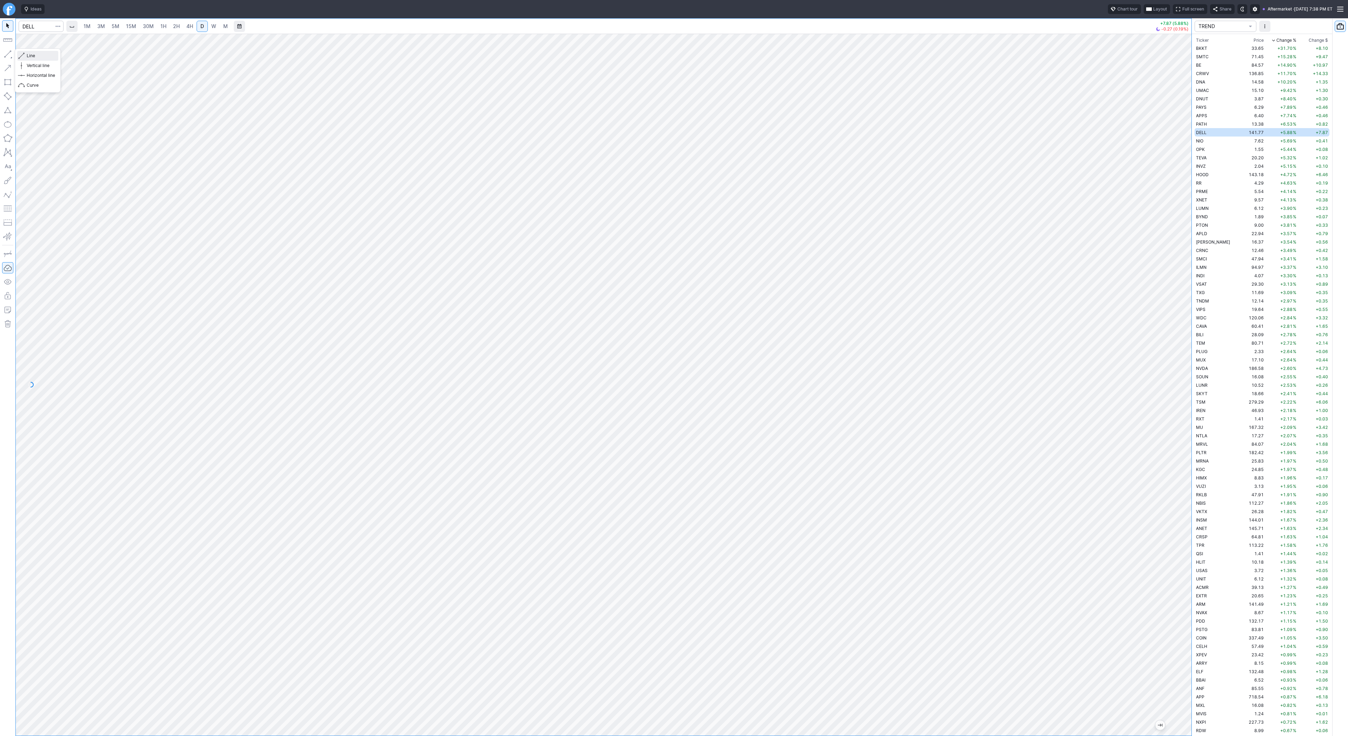
click at [33, 58] on span "Line" at bounding box center [41, 55] width 28 height 7
click at [41, 58] on span "Line" at bounding box center [41, 55] width 28 height 7
click at [30, 58] on span "Line" at bounding box center [41, 55] width 28 height 7
click at [1160, 456] on div at bounding box center [603, 385] width 1175 height 702
click at [212, 28] on span "W" at bounding box center [213, 26] width 5 height 6
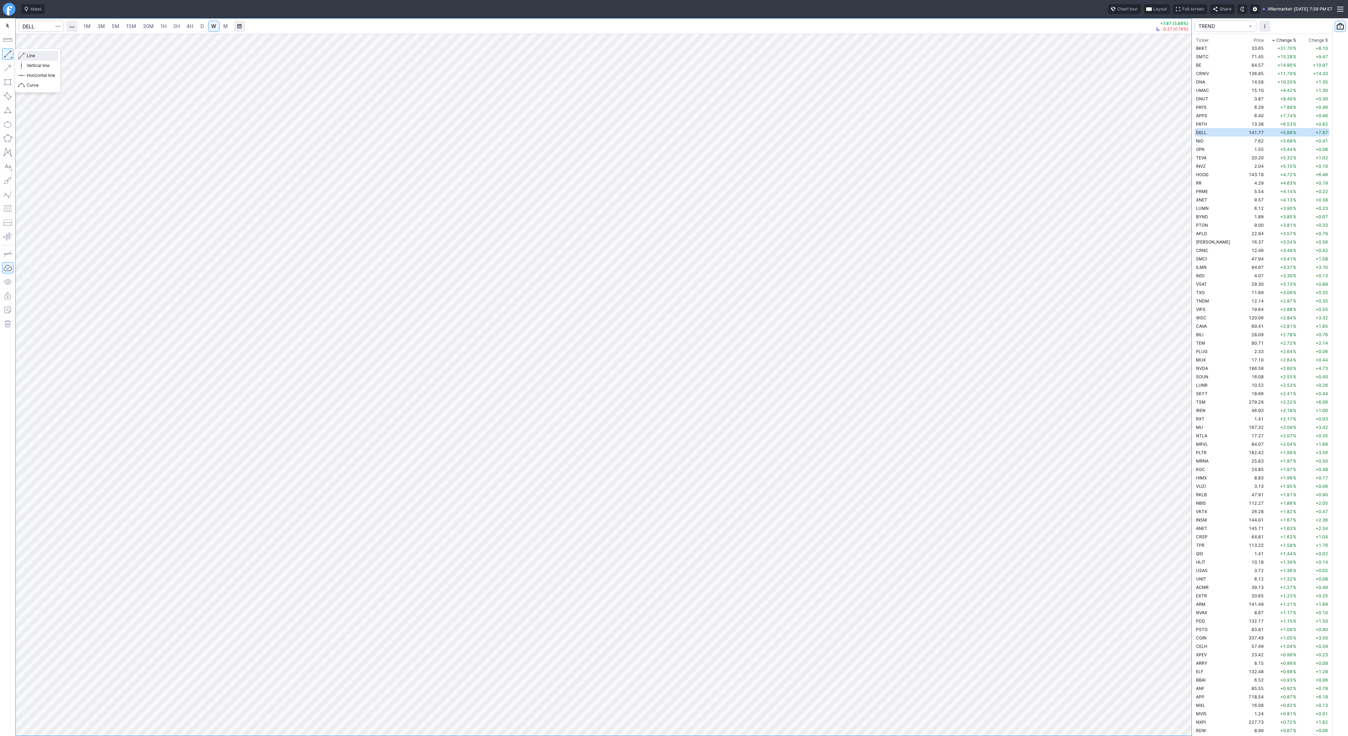
click at [28, 55] on span "Line" at bounding box center [41, 55] width 28 height 7
drag, startPoint x: 1182, startPoint y: 279, endPoint x: 1191, endPoint y: 378, distance: 98.7
click at [1191, 379] on div "1M 3M 5M 15M 30M 1H 2H 4H D W M +7.87 (5.88%) -0.21 (0.15%) TREND Ticker Price …" at bounding box center [674, 377] width 1348 height 718
click at [29, 55] on div "Line Vertical line Horizontal line Curve" at bounding box center [38, 70] width 46 height 44
click at [31, 55] on span "Line" at bounding box center [41, 55] width 28 height 7
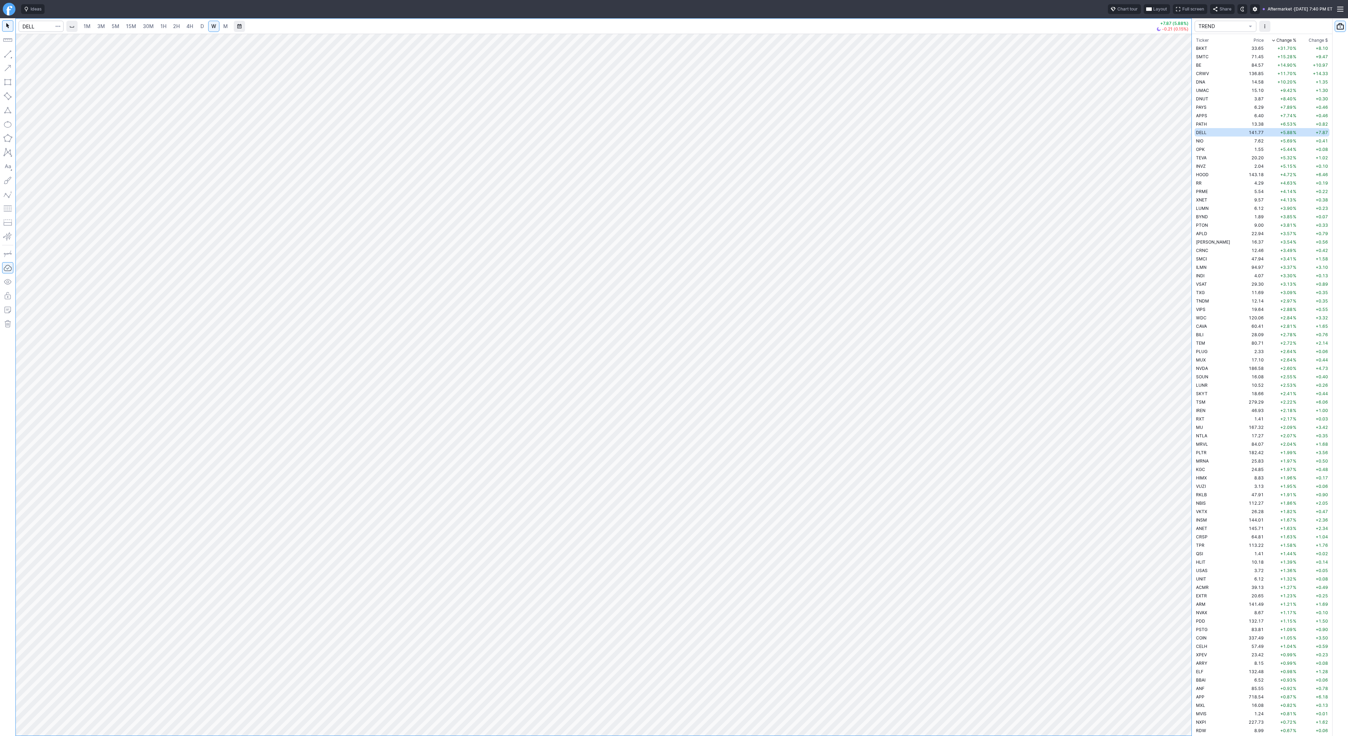
click at [201, 26] on span "D" at bounding box center [202, 26] width 4 height 6
click at [44, 57] on span "Line" at bounding box center [41, 55] width 28 height 7
click at [35, 55] on span "Line" at bounding box center [41, 55] width 28 height 7
click at [44, 56] on div "Line Vertical line Horizontal line Curve" at bounding box center [38, 70] width 46 height 44
click at [36, 55] on span "Line" at bounding box center [41, 55] width 28 height 7
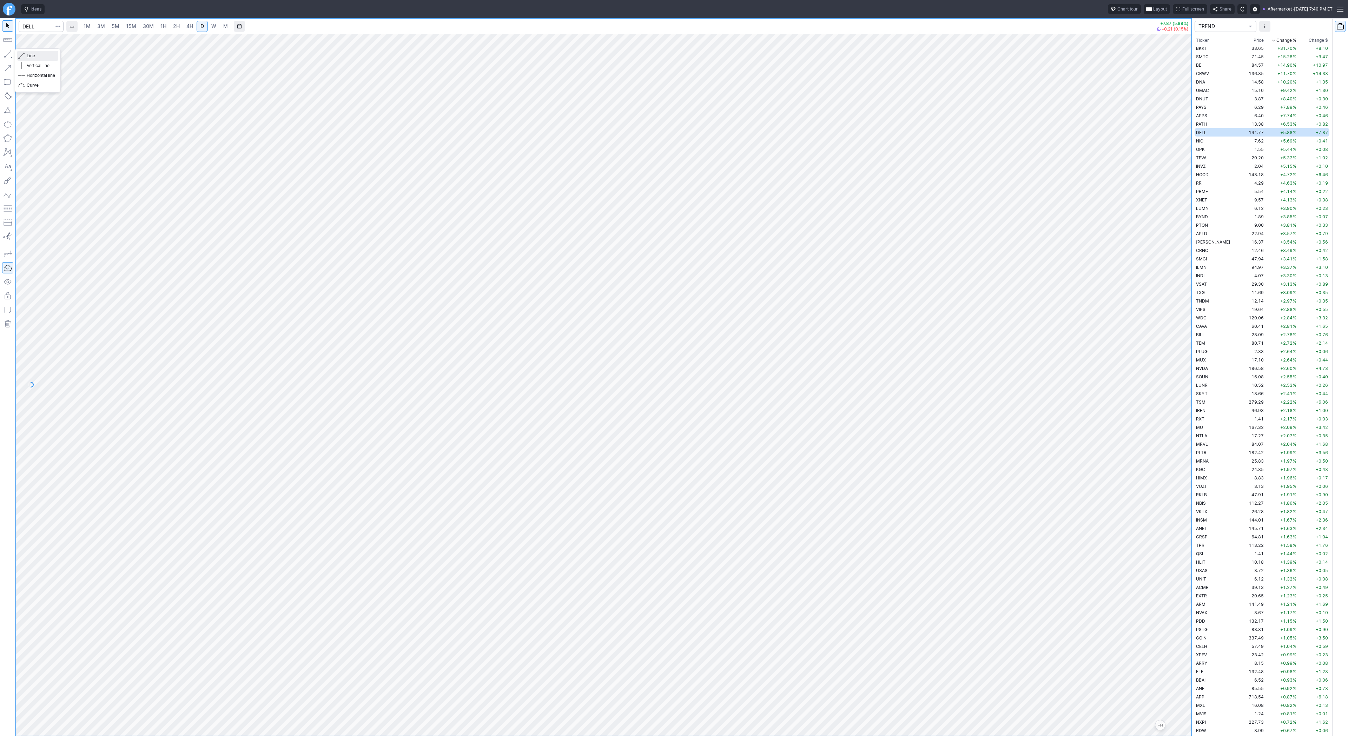
drag, startPoint x: 28, startPoint y: 54, endPoint x: 54, endPoint y: 73, distance: 31.7
click at [29, 55] on div "Line Vertical line Horizontal line Curve" at bounding box center [38, 70] width 46 height 44
drag, startPoint x: 32, startPoint y: 55, endPoint x: 35, endPoint y: 59, distance: 4.5
click at [33, 55] on span "Line" at bounding box center [41, 55] width 28 height 7
click at [28, 54] on div "Line Vertical line Horizontal line Curve" at bounding box center [38, 70] width 46 height 44
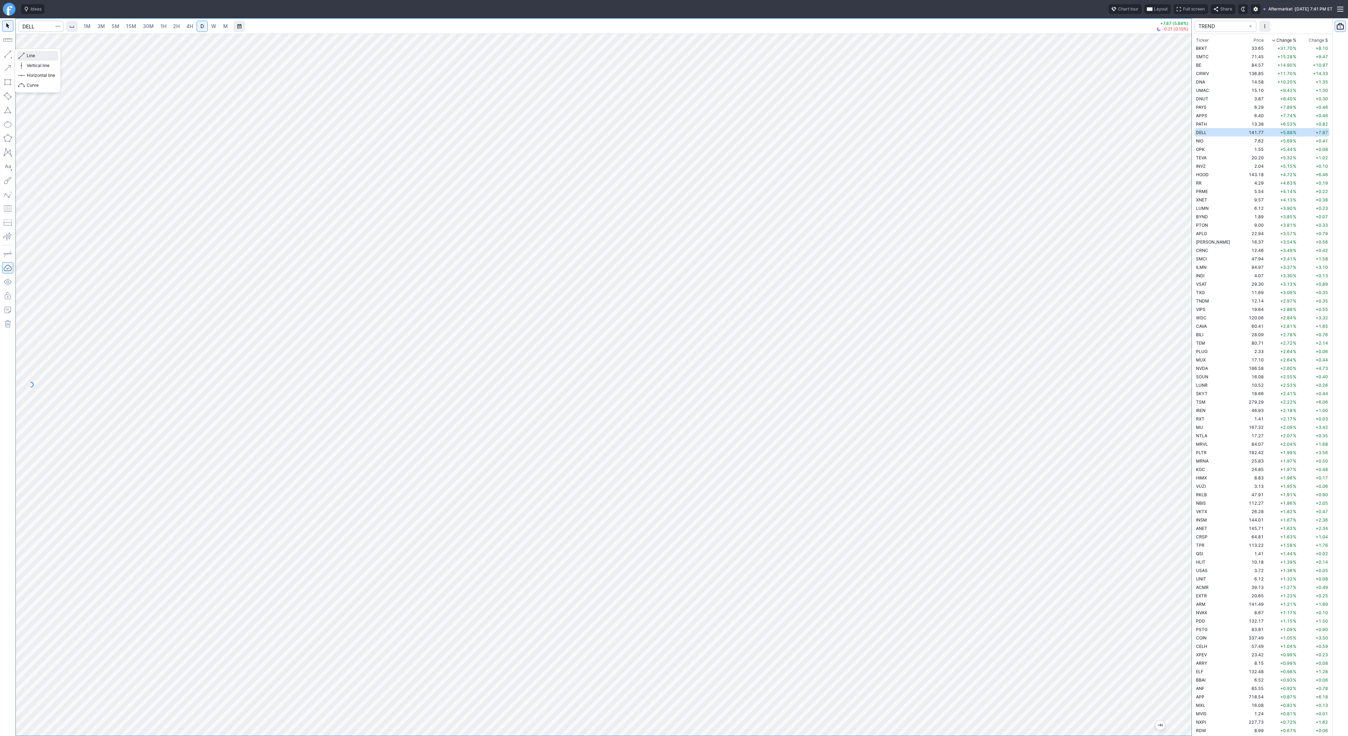
click at [27, 56] on span "Line" at bounding box center [41, 55] width 28 height 7
click at [37, 54] on div "Line Vertical line Horizontal line Curve" at bounding box center [38, 70] width 46 height 44
click at [31, 53] on span "Line" at bounding box center [41, 55] width 28 height 7
click at [1201, 140] on span "NIO" at bounding box center [1199, 140] width 7 height 5
click at [33, 54] on span "Line" at bounding box center [41, 55] width 28 height 7
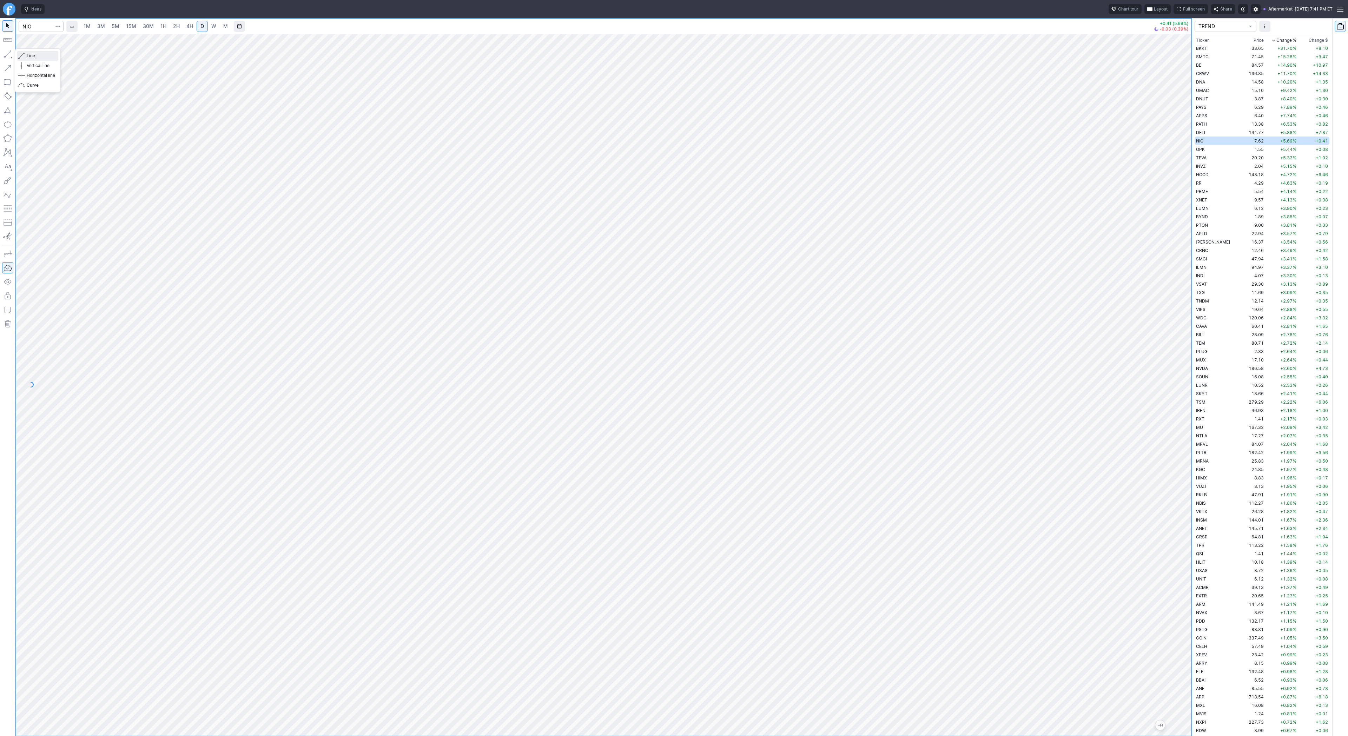
click at [26, 57] on button "Line" at bounding box center [37, 56] width 41 height 10
click at [27, 54] on span "Line" at bounding box center [41, 55] width 28 height 7
click at [28, 55] on span "Line" at bounding box center [41, 55] width 28 height 7
click at [35, 54] on div "Line Vertical line Horizontal line Curve" at bounding box center [38, 70] width 46 height 44
click at [33, 55] on span "Line" at bounding box center [41, 55] width 28 height 7
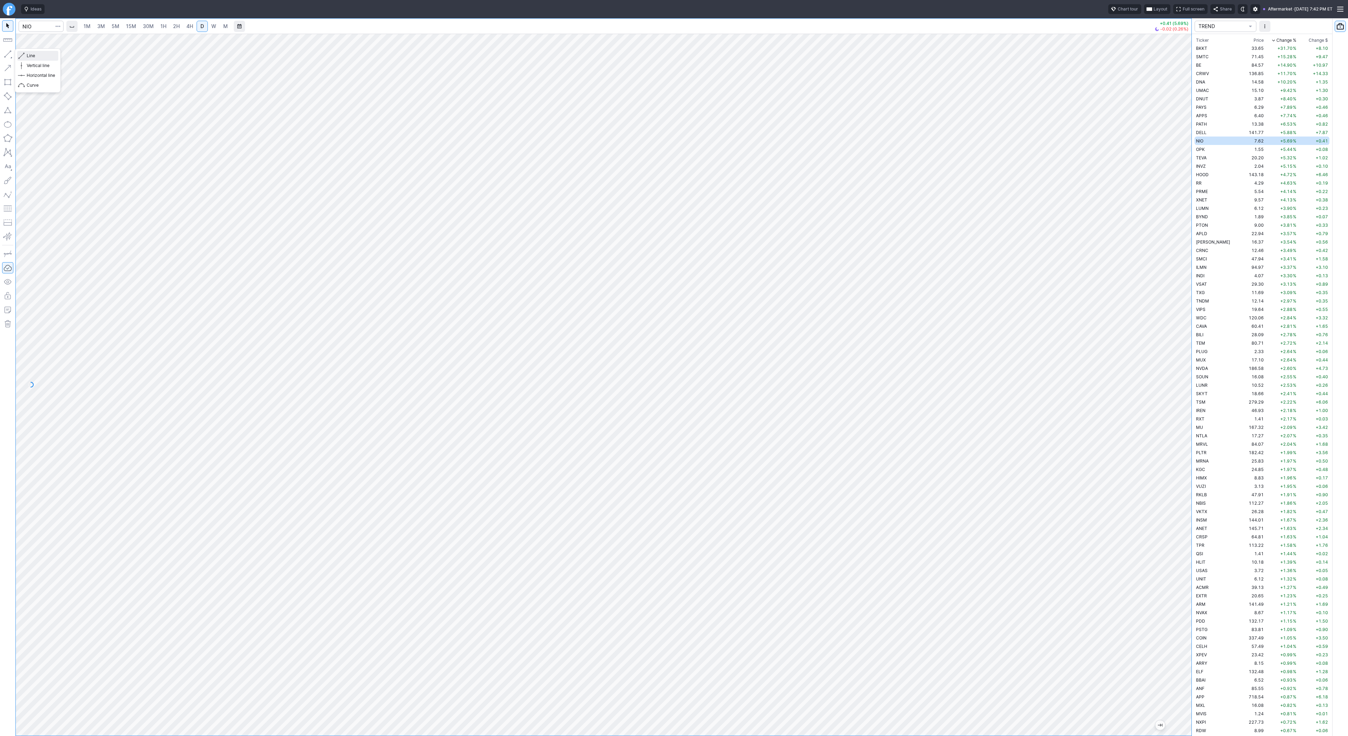
drag, startPoint x: 24, startPoint y: 54, endPoint x: 29, endPoint y: 63, distance: 10.2
click at [24, 54] on span "button" at bounding box center [22, 56] width 4 height 10
click at [27, 55] on span "Line" at bounding box center [41, 55] width 28 height 7
click at [29, 56] on div "Line Vertical line Horizontal line Curve" at bounding box center [38, 70] width 46 height 44
click at [48, 24] on input "Search" at bounding box center [41, 26] width 45 height 11
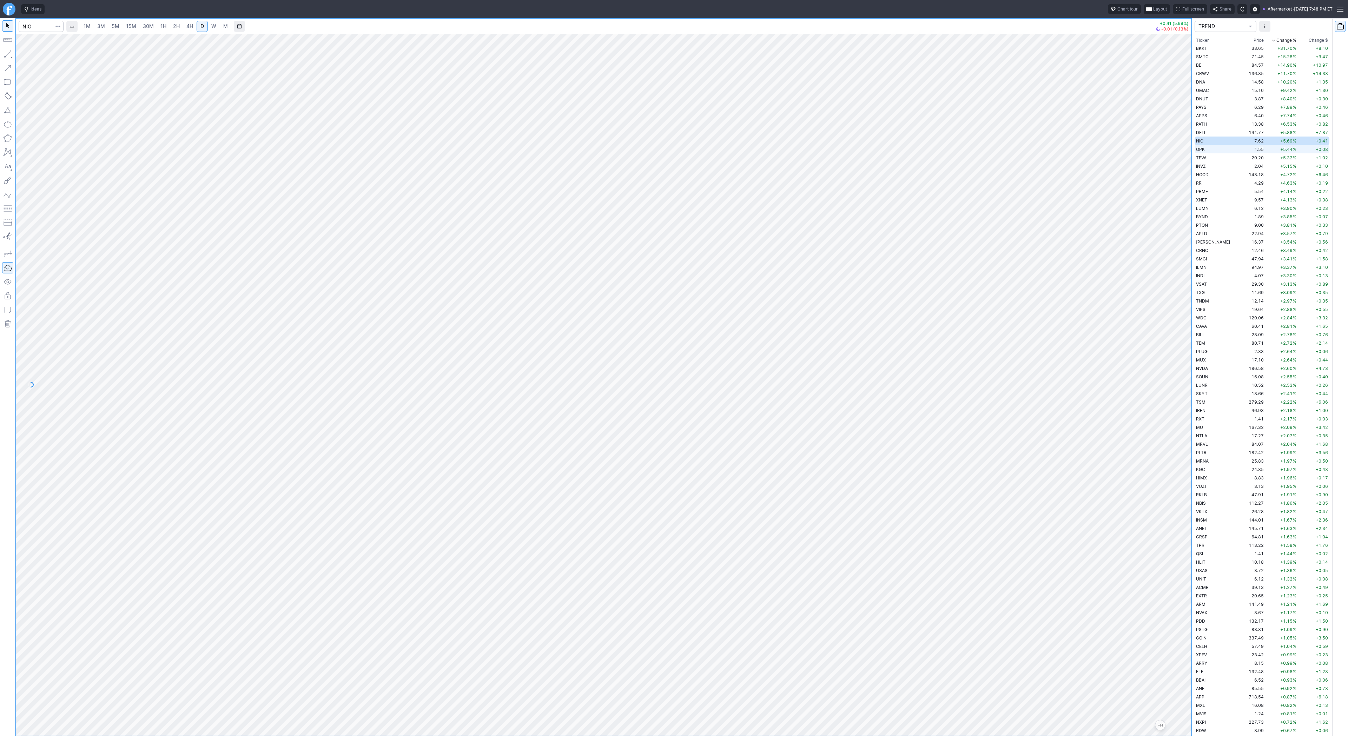
click at [1200, 148] on span "OPK" at bounding box center [1200, 149] width 9 height 5
click at [1203, 142] on span "NIO" at bounding box center [1199, 140] width 7 height 5
click at [27, 22] on input "Search" at bounding box center [41, 26] width 45 height 11
type input "bmnr"
click at [95, 41] on span "BitMine Immersion Technologies Inc" at bounding box center [82, 41] width 71 height 5
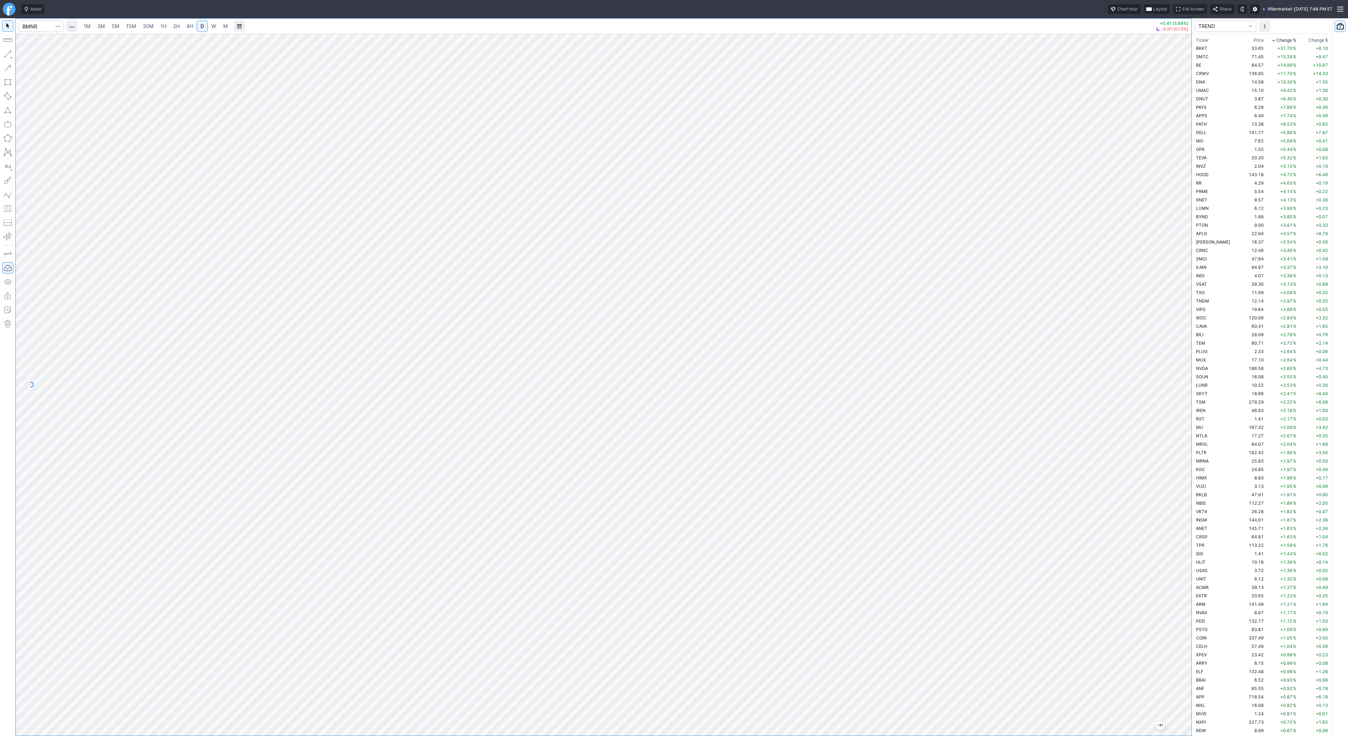
scroll to position [1642, 0]
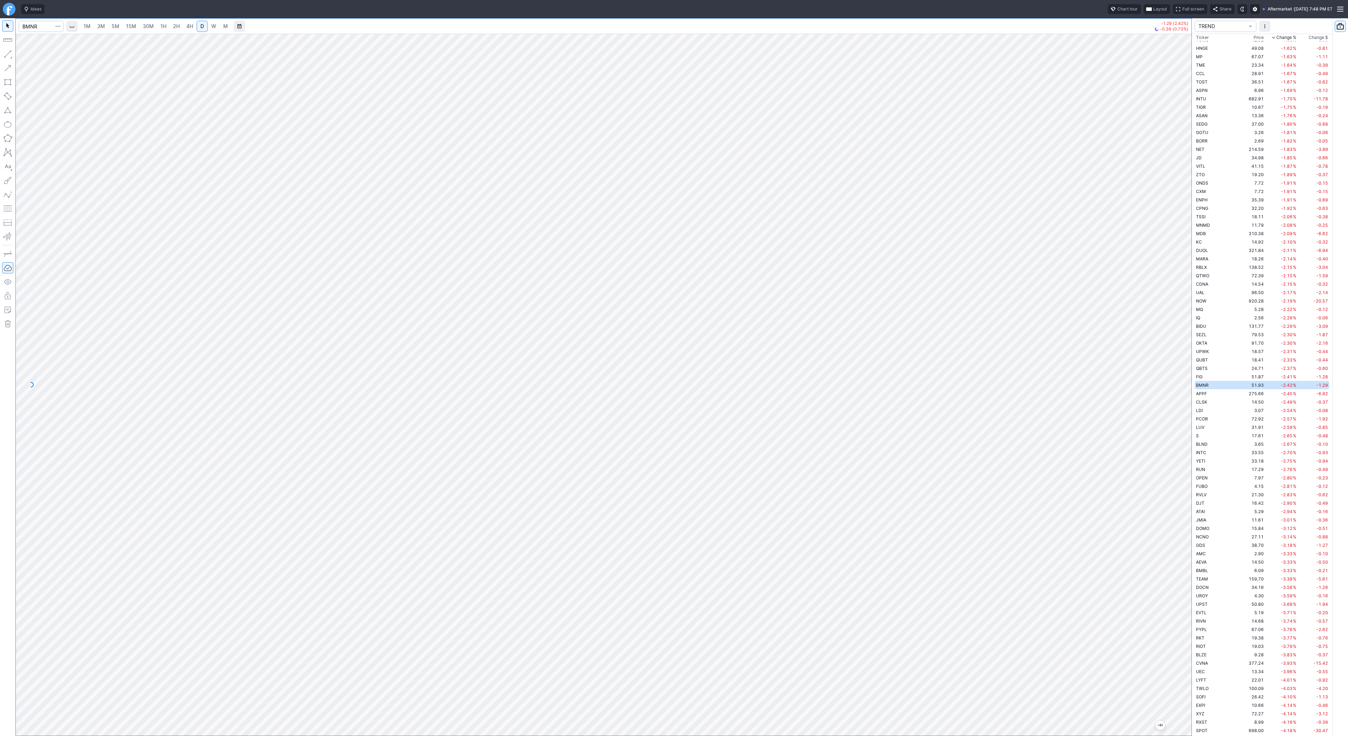
click at [165, 27] on link "1H" at bounding box center [163, 26] width 12 height 11
click at [26, 52] on button "Line" at bounding box center [37, 56] width 41 height 10
click at [29, 57] on span "Line" at bounding box center [41, 55] width 28 height 7
click at [24, 53] on span "button" at bounding box center [22, 56] width 4 height 10
click at [1175, 333] on div at bounding box center [603, 385] width 1175 height 702
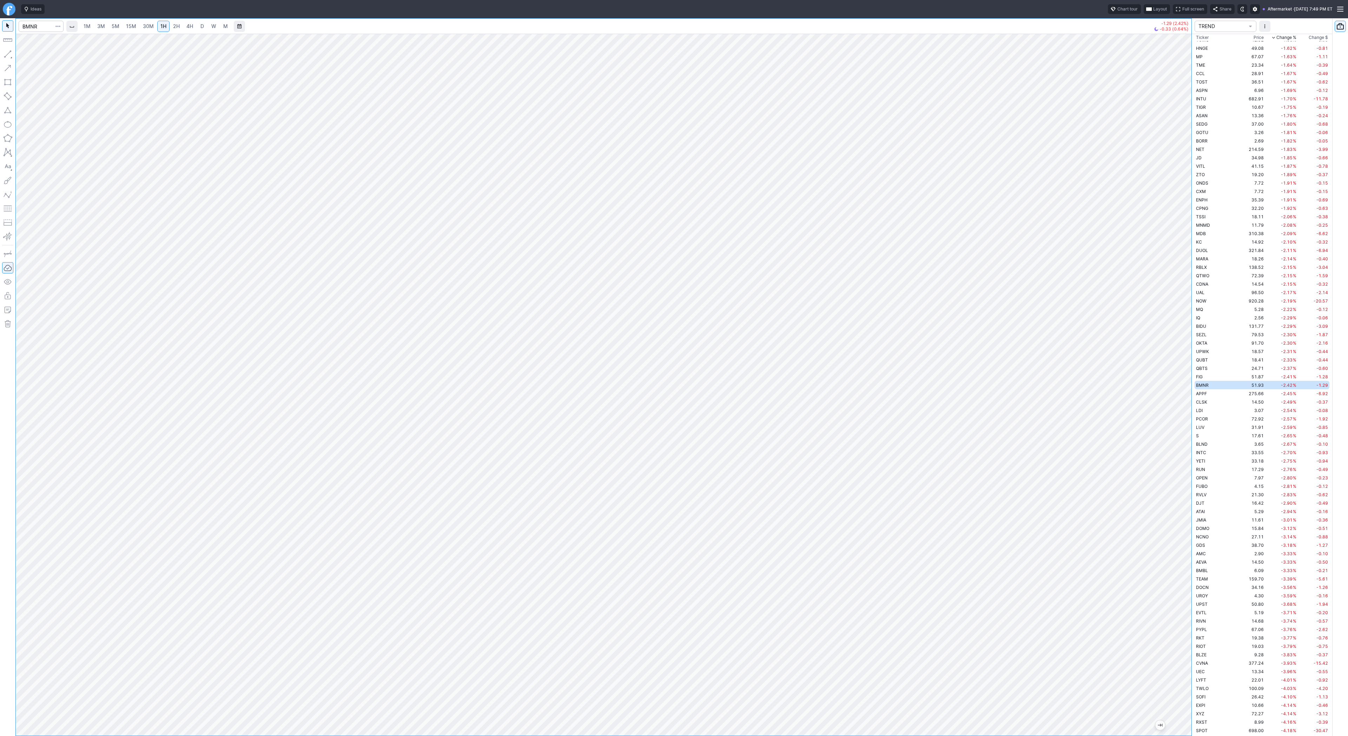
drag, startPoint x: 1187, startPoint y: 157, endPoint x: 1181, endPoint y: 211, distance: 54.0
click at [1184, 212] on div at bounding box center [1183, 383] width 15 height 684
click at [24, 23] on input "Search" at bounding box center [41, 26] width 45 height 11
type input "eth"
click at [44, 130] on button "@ ETH USD Eth ereum / USD Crypto" at bounding box center [96, 130] width 148 height 10
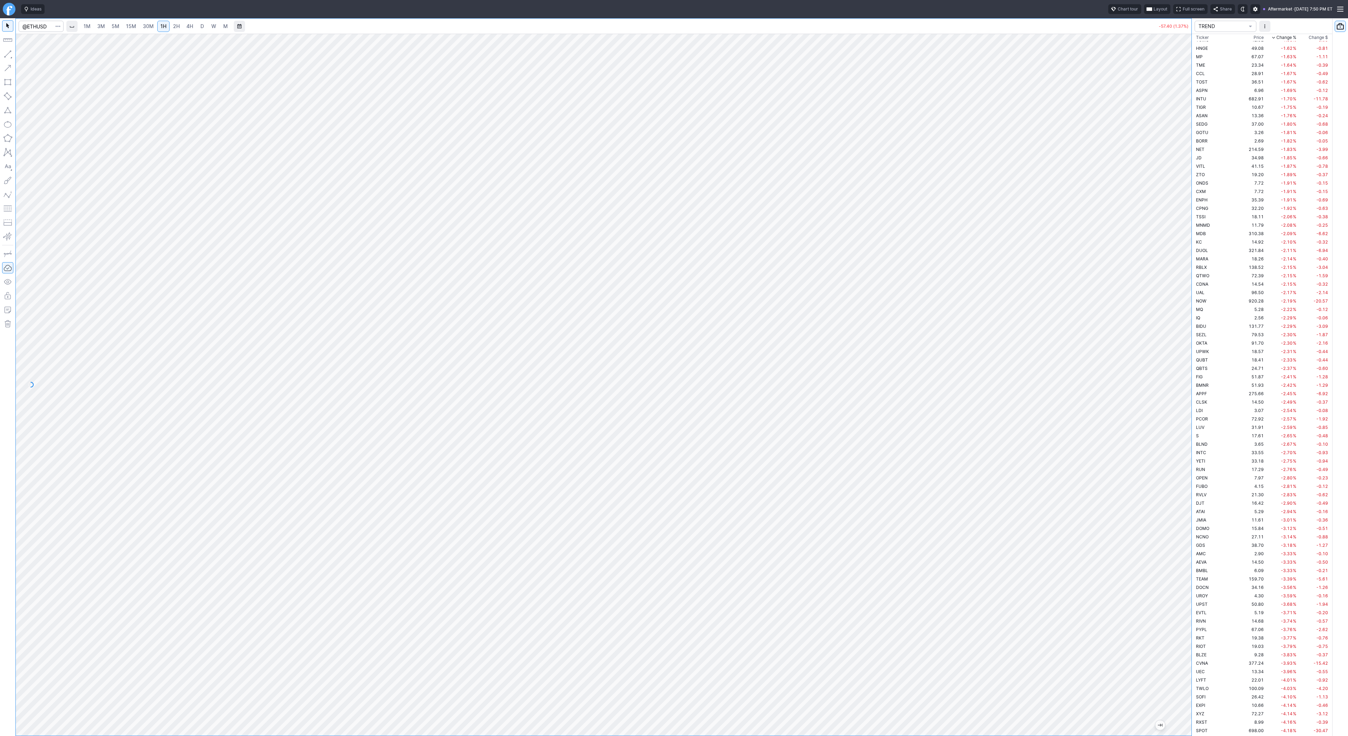
click at [201, 26] on span "D" at bounding box center [202, 26] width 4 height 6
click at [1169, 374] on div at bounding box center [603, 385] width 1175 height 702
click at [24, 53] on span "button" at bounding box center [22, 56] width 4 height 10
click at [28, 53] on span "Line" at bounding box center [41, 55] width 28 height 7
click at [29, 57] on span "Line" at bounding box center [41, 55] width 28 height 7
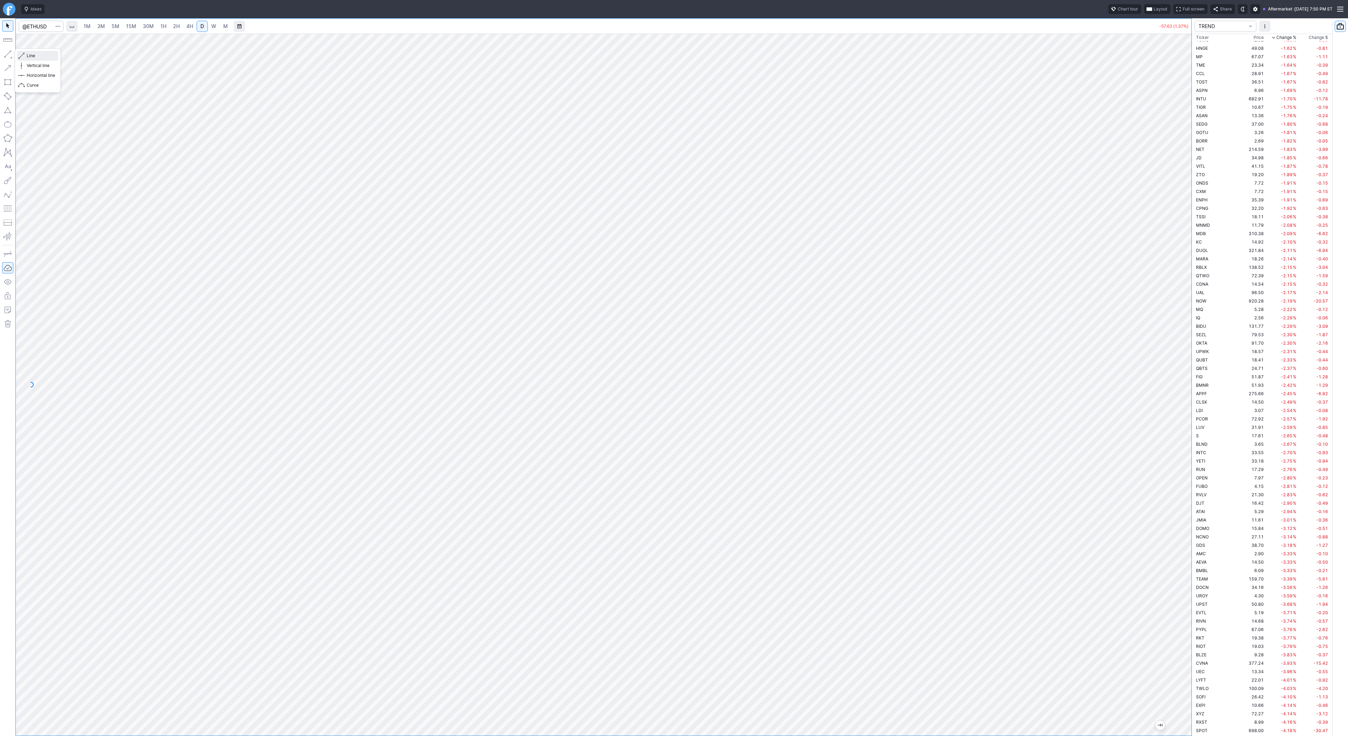
click at [34, 55] on span "Line" at bounding box center [41, 55] width 28 height 7
click at [33, 53] on span "Line" at bounding box center [41, 55] width 28 height 7
click at [23, 55] on span "button" at bounding box center [22, 56] width 4 height 10
click at [28, 55] on span "Line" at bounding box center [41, 55] width 28 height 7
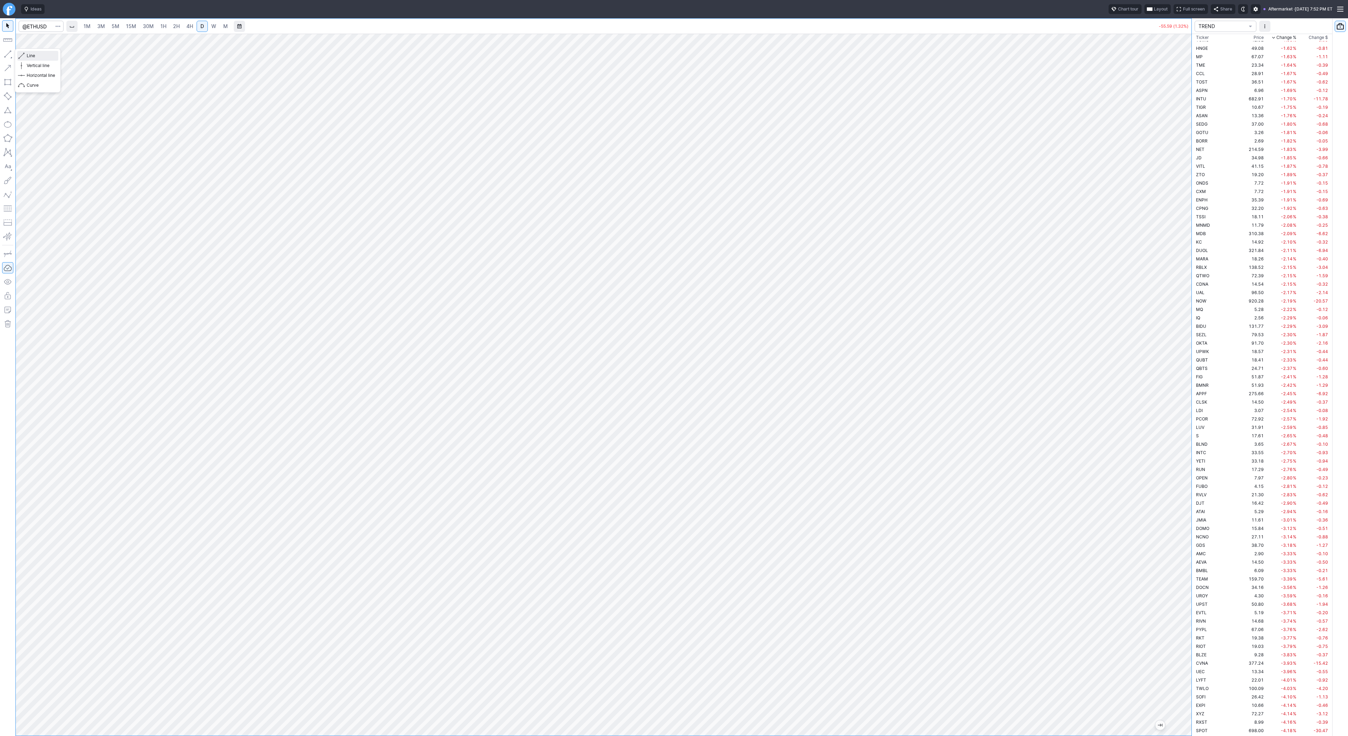
click at [28, 54] on span "Line" at bounding box center [41, 55] width 28 height 7
click at [35, 56] on span "Line" at bounding box center [41, 55] width 28 height 7
click at [29, 55] on span "Line" at bounding box center [41, 55] width 28 height 7
click at [36, 57] on span "Line" at bounding box center [41, 55] width 28 height 7
click at [26, 54] on button "Line" at bounding box center [37, 56] width 41 height 10
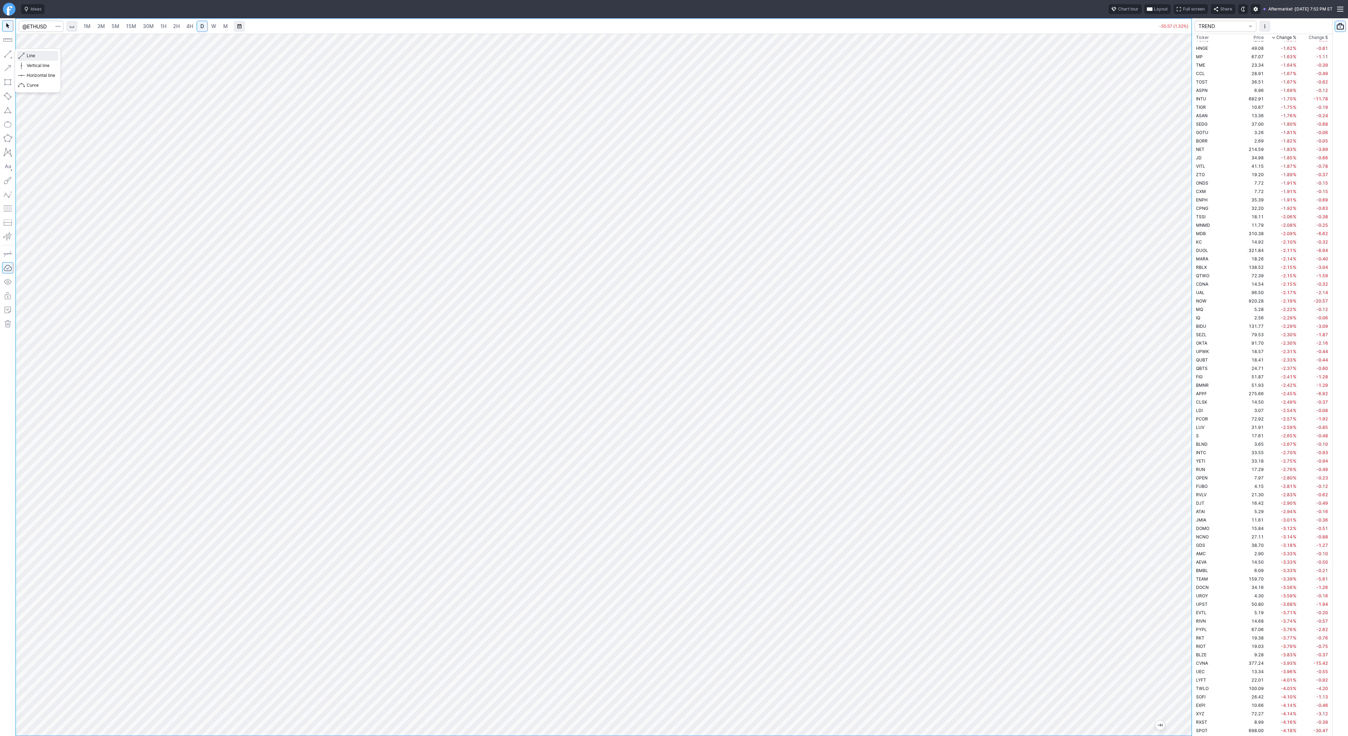
drag, startPoint x: 26, startPoint y: 55, endPoint x: 49, endPoint y: 89, distance: 41.9
click at [26, 59] on button "Line" at bounding box center [37, 56] width 41 height 10
drag, startPoint x: 30, startPoint y: 53, endPoint x: 47, endPoint y: 77, distance: 30.2
click at [30, 53] on span "Line" at bounding box center [41, 55] width 28 height 7
click at [27, 54] on span "Line" at bounding box center [41, 55] width 28 height 7
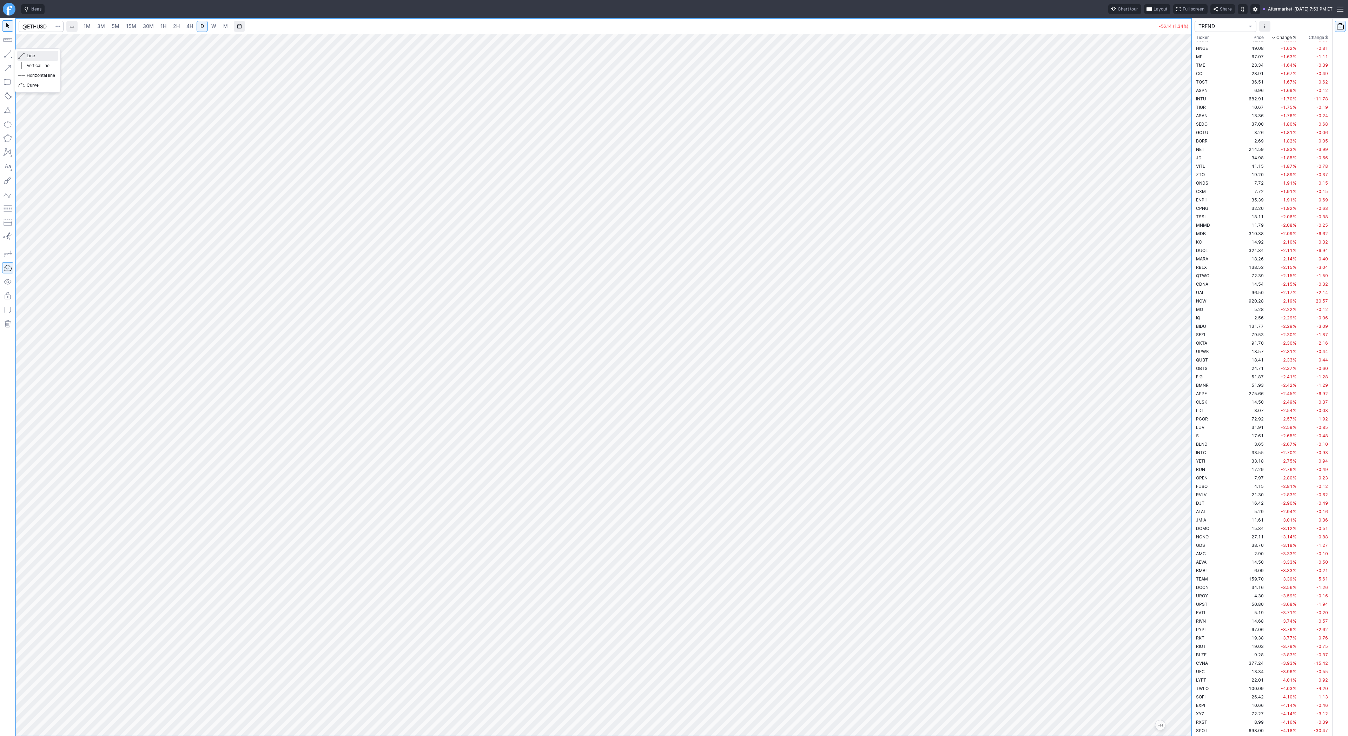
click at [39, 57] on span "Line" at bounding box center [41, 55] width 28 height 7
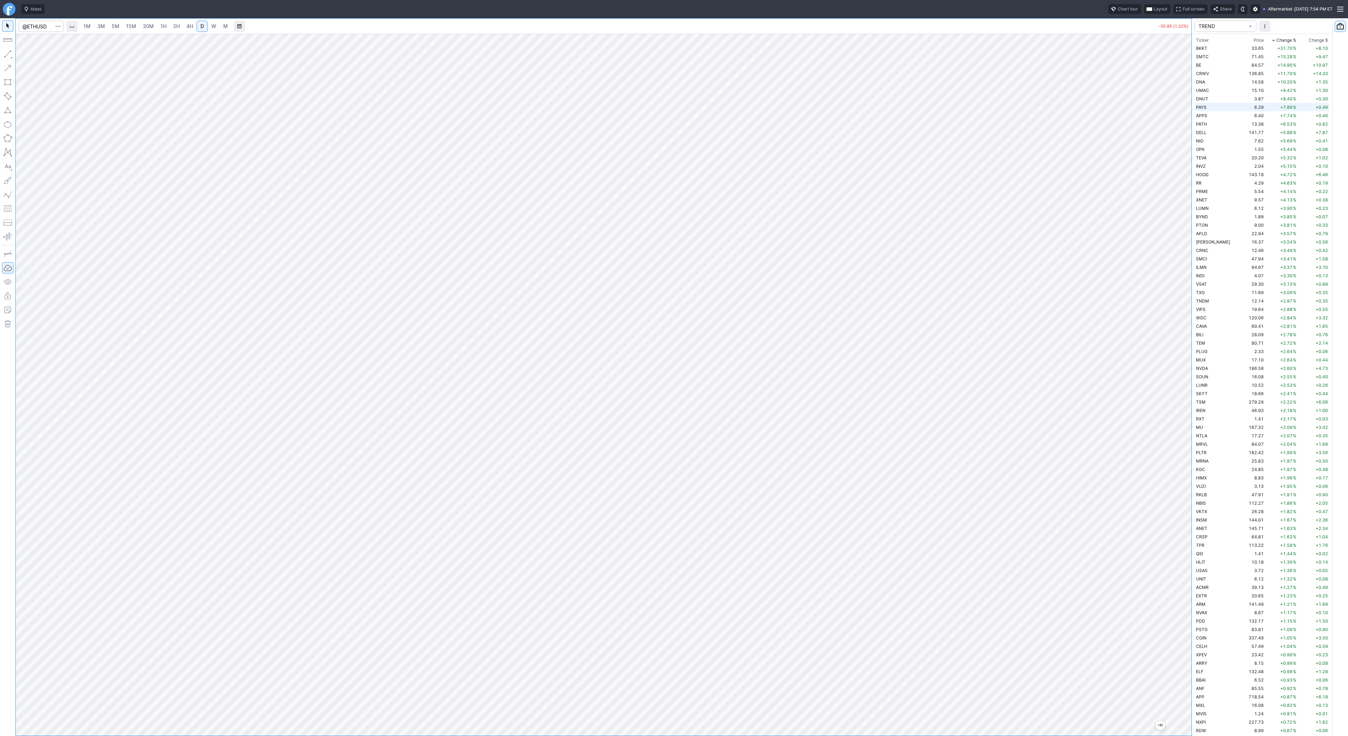
click at [1240, 108] on td "6.29" at bounding box center [1252, 107] width 26 height 8
click at [1239, 277] on td "4.07" at bounding box center [1252, 275] width 26 height 8
click at [33, 56] on span "Line" at bounding box center [41, 55] width 28 height 7
click at [209, 24] on link "W" at bounding box center [213, 26] width 11 height 11
click at [200, 27] on span "D" at bounding box center [202, 26] width 4 height 6
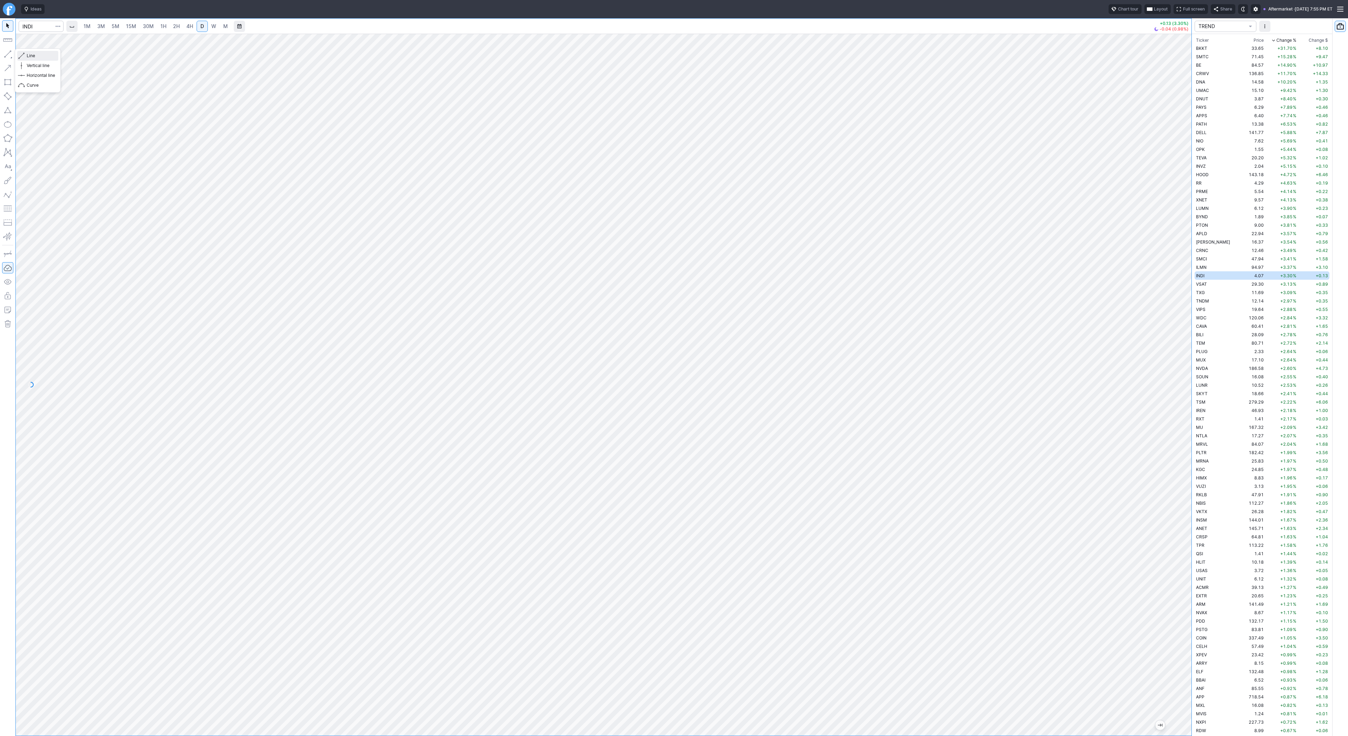
click at [37, 57] on span "Line" at bounding box center [41, 55] width 28 height 7
click at [33, 56] on span "Line" at bounding box center [41, 55] width 28 height 7
click at [36, 55] on span "Line" at bounding box center [41, 55] width 28 height 7
click at [27, 55] on span "Line" at bounding box center [41, 55] width 28 height 7
click at [33, 54] on span "Line" at bounding box center [41, 55] width 28 height 7
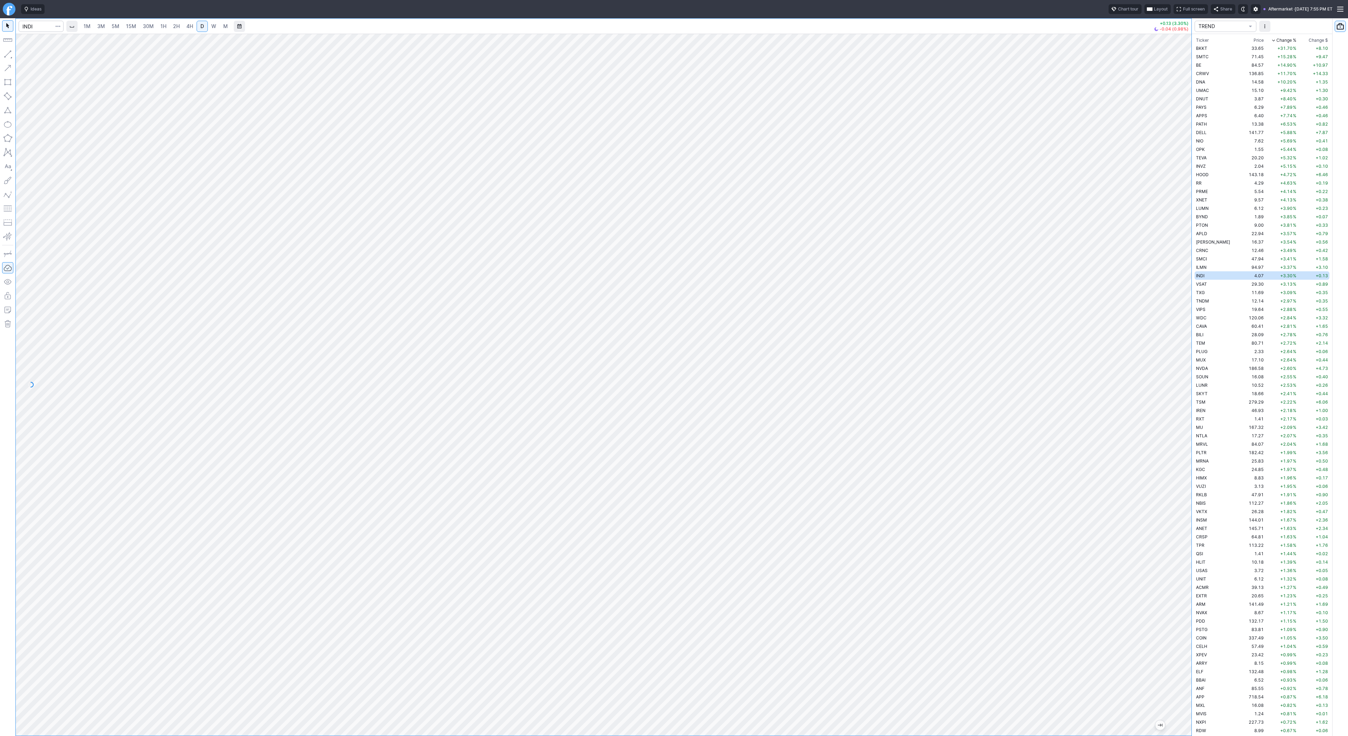
drag, startPoint x: 1186, startPoint y: 259, endPoint x: 1180, endPoint y: 319, distance: 59.6
click at [1181, 321] on div at bounding box center [1183, 383] width 15 height 684
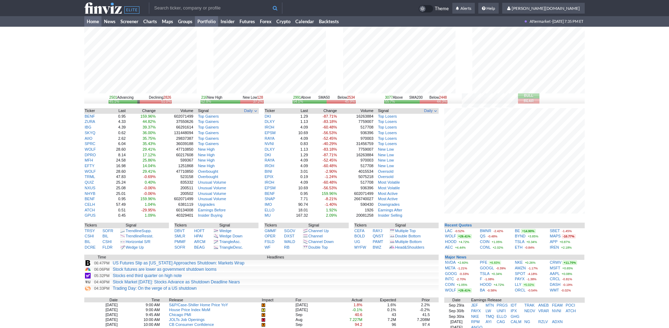
click at [204, 19] on link "Portfolio" at bounding box center [206, 21] width 23 height 11
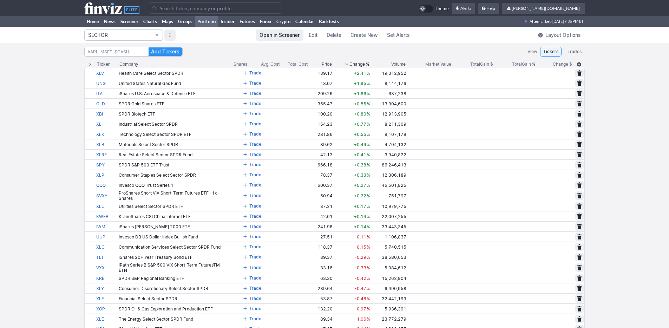
click at [134, 35] on span "SECTOR" at bounding box center [120, 35] width 64 height 7
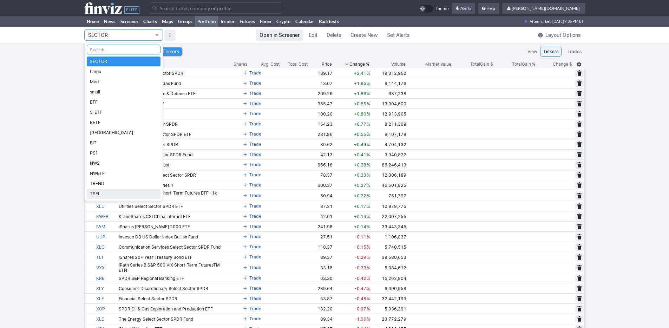
click at [110, 192] on span "TSEL" at bounding box center [123, 193] width 67 height 7
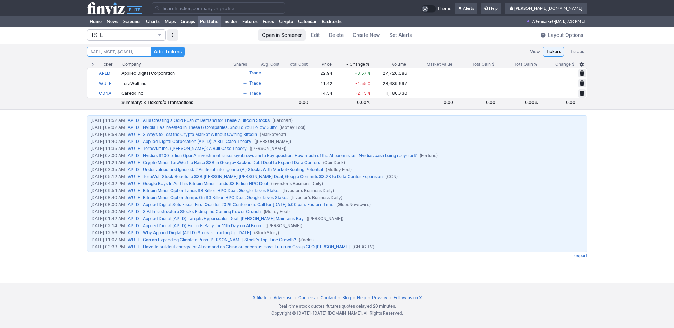
click at [111, 52] on input at bounding box center [136, 52] width 98 height 10
type input "apps"
click at [151, 47] on button "Add Tickers" at bounding box center [167, 51] width 33 height 8
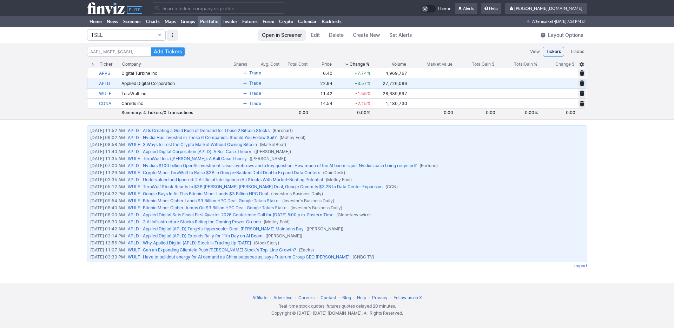
click at [583, 81] on span at bounding box center [582, 83] width 4 height 6
click at [556, 83] on span "Delete" at bounding box center [556, 83] width 13 height 7
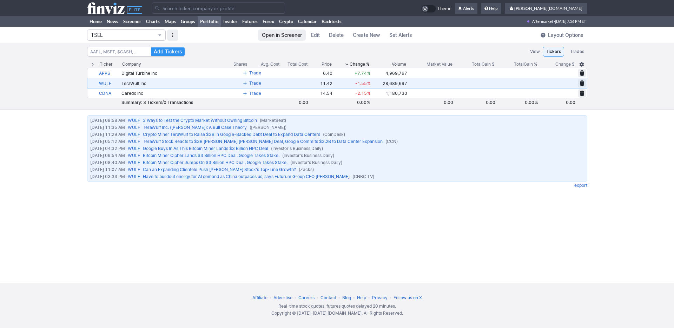
click at [583, 82] on span at bounding box center [582, 83] width 4 height 6
click at [558, 84] on span "Delete" at bounding box center [556, 83] width 13 height 7
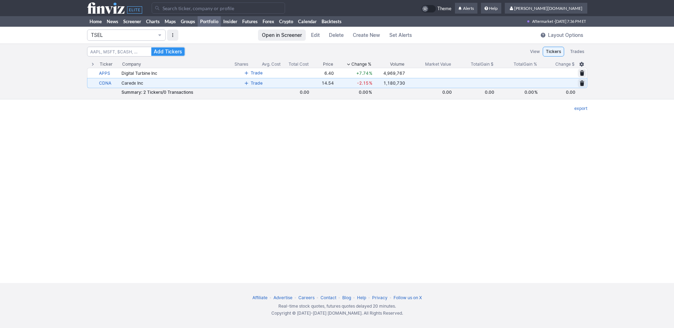
click at [582, 82] on span at bounding box center [582, 83] width 4 height 6
click at [559, 86] on span "Delete" at bounding box center [556, 83] width 13 height 7
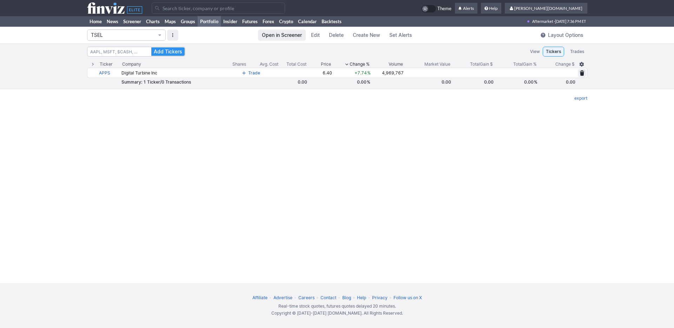
click at [397, 183] on div "TSEL Open in Screener Edit Delete Create New Set Alerts Layout Options Add Tick…" at bounding box center [337, 155] width 674 height 256
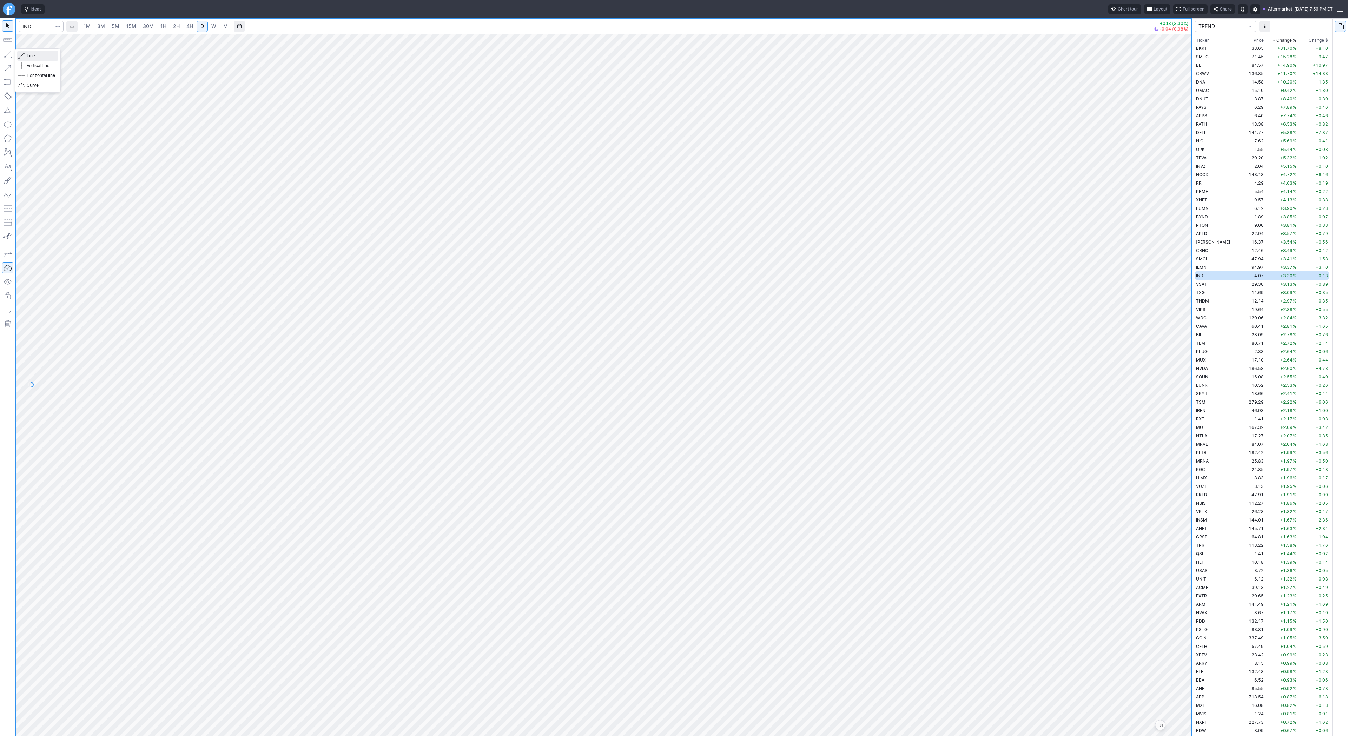
drag, startPoint x: 29, startPoint y: 55, endPoint x: 43, endPoint y: 74, distance: 23.1
click at [30, 57] on span "Line" at bounding box center [41, 55] width 28 height 7
click at [23, 55] on span "button" at bounding box center [22, 56] width 4 height 10
click at [9, 55] on button "button" at bounding box center [7, 53] width 11 height 11
click at [30, 54] on span "Line" at bounding box center [41, 55] width 28 height 7
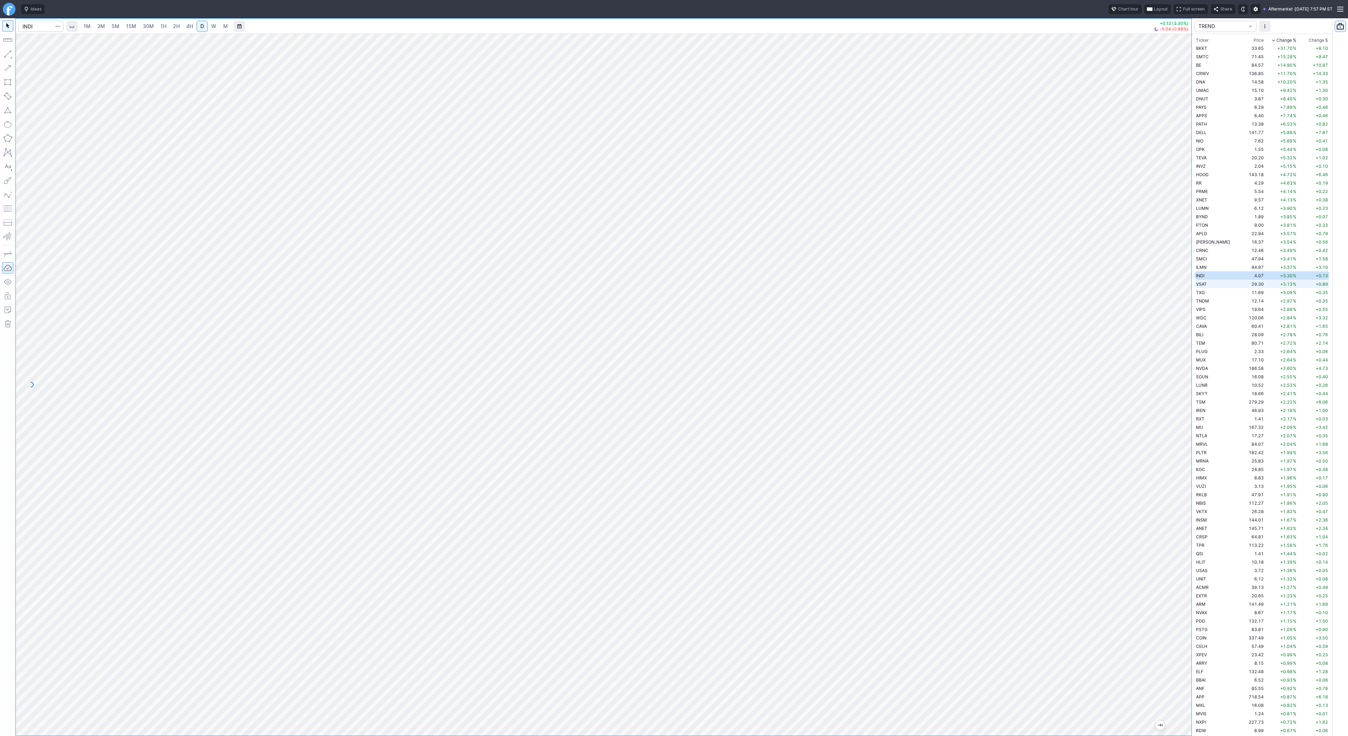
click at [1198, 285] on span "VSAT" at bounding box center [1201, 283] width 11 height 5
drag, startPoint x: 31, startPoint y: 54, endPoint x: 39, endPoint y: 78, distance: 25.0
click at [31, 57] on span "Line" at bounding box center [41, 55] width 28 height 7
drag, startPoint x: 41, startPoint y: 55, endPoint x: 56, endPoint y: 80, distance: 29.1
click at [40, 55] on span "Line" at bounding box center [41, 55] width 28 height 7
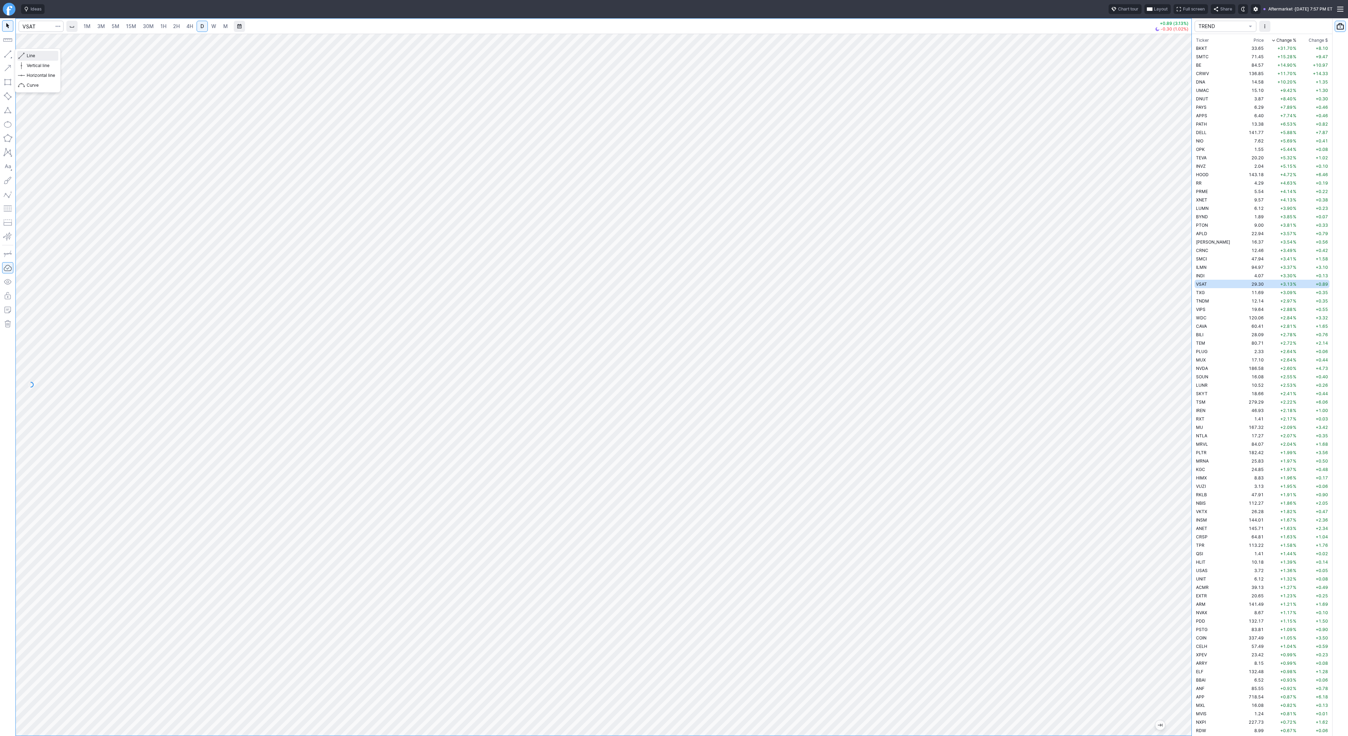
click at [30, 53] on div "Line Vertical line Horizontal line Curve" at bounding box center [38, 70] width 46 height 44
click at [33, 57] on span "Line" at bounding box center [41, 55] width 28 height 7
click at [30, 57] on span "Line" at bounding box center [41, 55] width 28 height 7
click at [39, 57] on div "Line Vertical line Horizontal line Curve" at bounding box center [38, 70] width 46 height 44
click at [33, 55] on span "Line" at bounding box center [41, 55] width 28 height 7
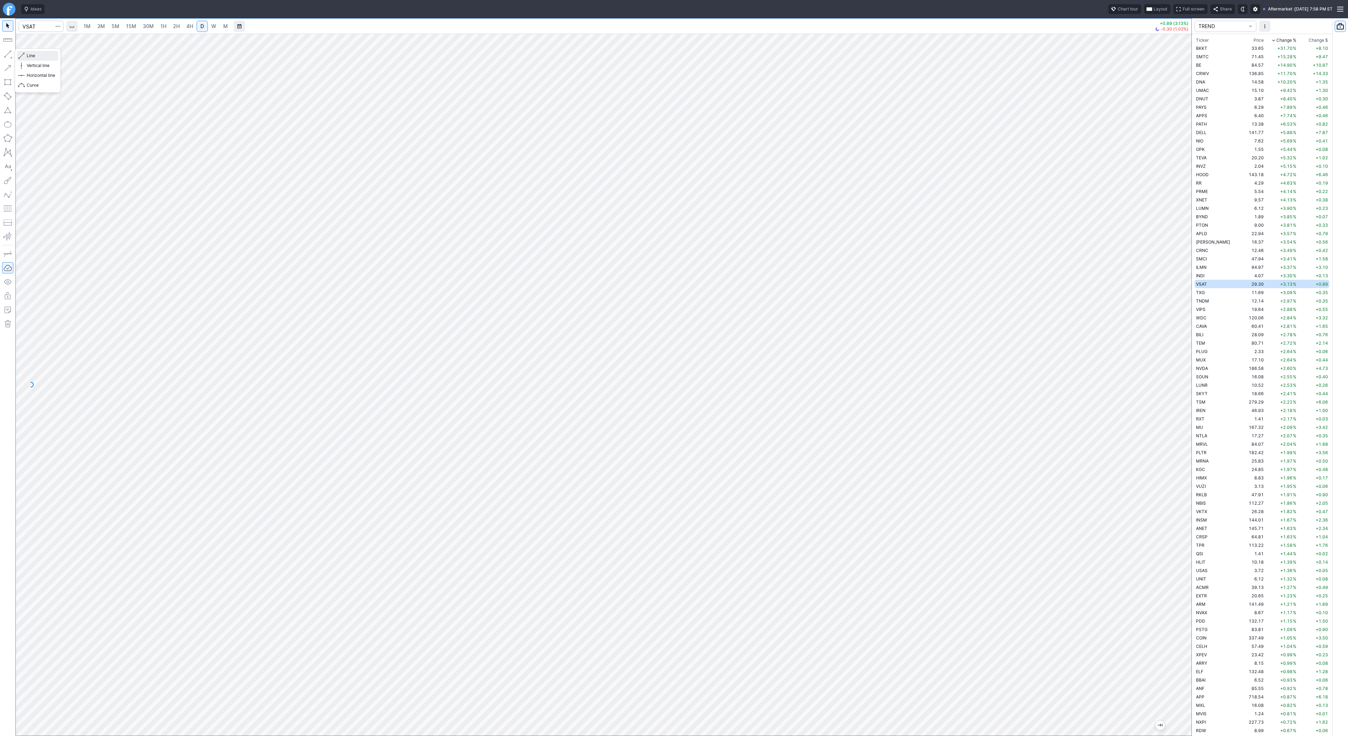
drag, startPoint x: 33, startPoint y: 55, endPoint x: 42, endPoint y: 88, distance: 34.3
click at [33, 56] on span "Line" at bounding box center [41, 55] width 28 height 7
click at [39, 56] on div "Line Vertical line Horizontal line Curve" at bounding box center [38, 70] width 46 height 44
click at [31, 55] on span "Line" at bounding box center [41, 55] width 28 height 7
click at [1200, 292] on span "TXG" at bounding box center [1200, 292] width 9 height 5
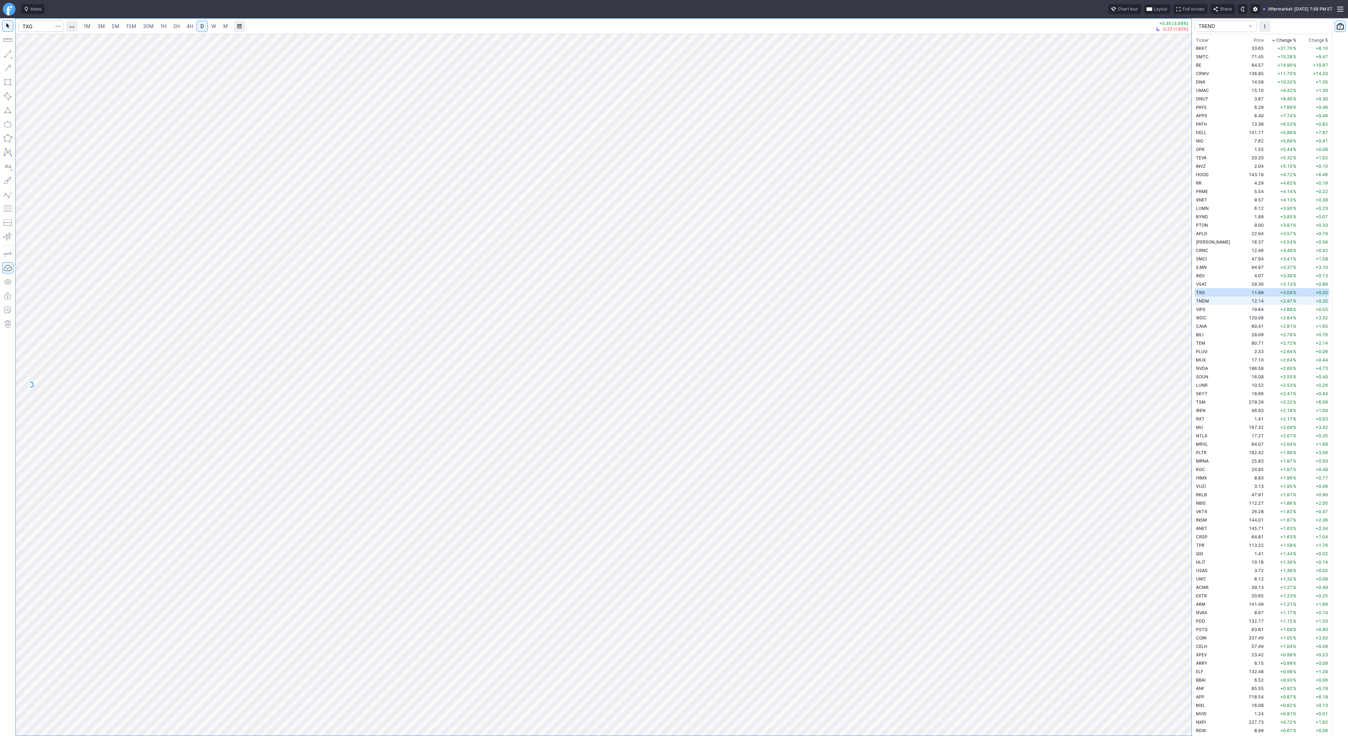
click at [1209, 301] on td "TNDM" at bounding box center [1216, 301] width 44 height 8
drag, startPoint x: 43, startPoint y: 58, endPoint x: 48, endPoint y: 65, distance: 8.6
click at [44, 59] on span "Line" at bounding box center [41, 55] width 28 height 7
click at [42, 59] on button "Line" at bounding box center [37, 56] width 41 height 10
click at [1246, 311] on td "19.64" at bounding box center [1252, 309] width 26 height 8
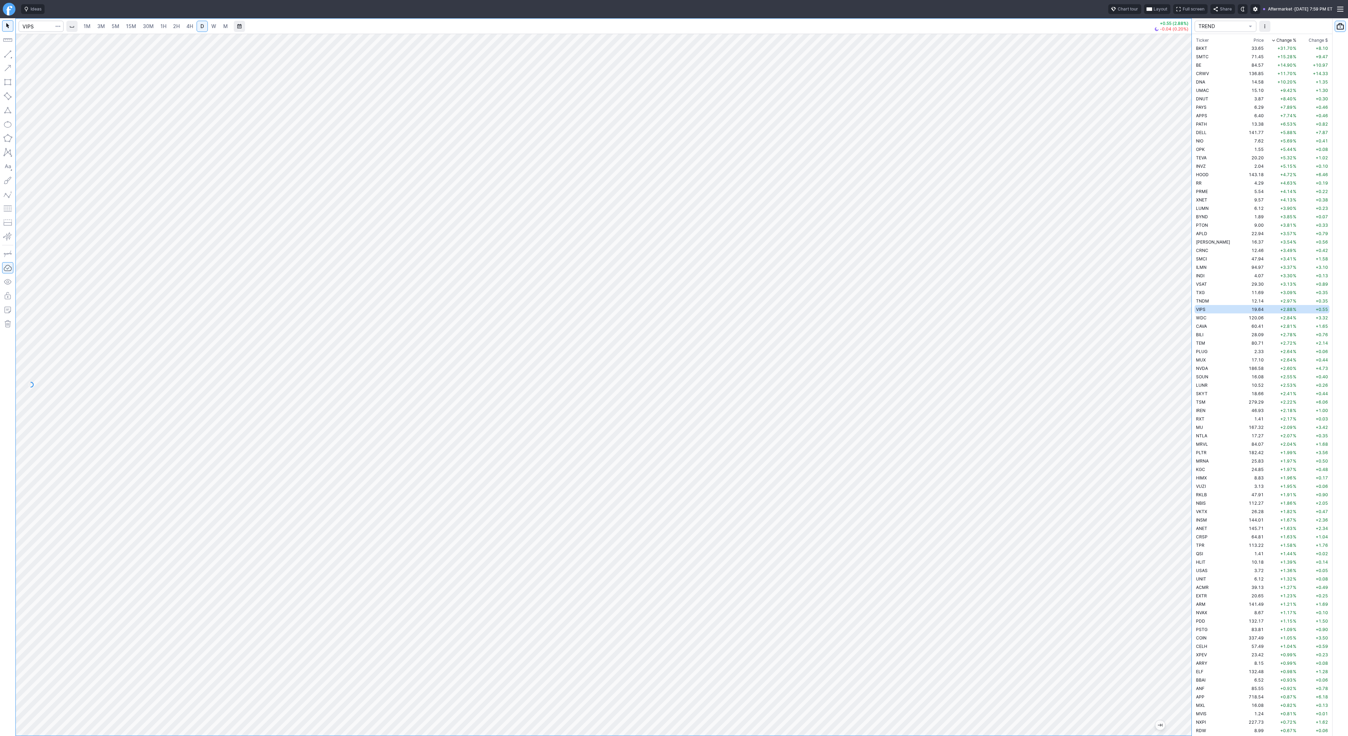
click at [212, 27] on span "W" at bounding box center [213, 26] width 5 height 6
click at [29, 54] on span "Line" at bounding box center [41, 55] width 28 height 7
click at [41, 56] on span "Line" at bounding box center [41, 55] width 28 height 7
click at [201, 26] on span "D" at bounding box center [202, 26] width 4 height 6
click at [208, 25] on link "W" at bounding box center [213, 26] width 11 height 11
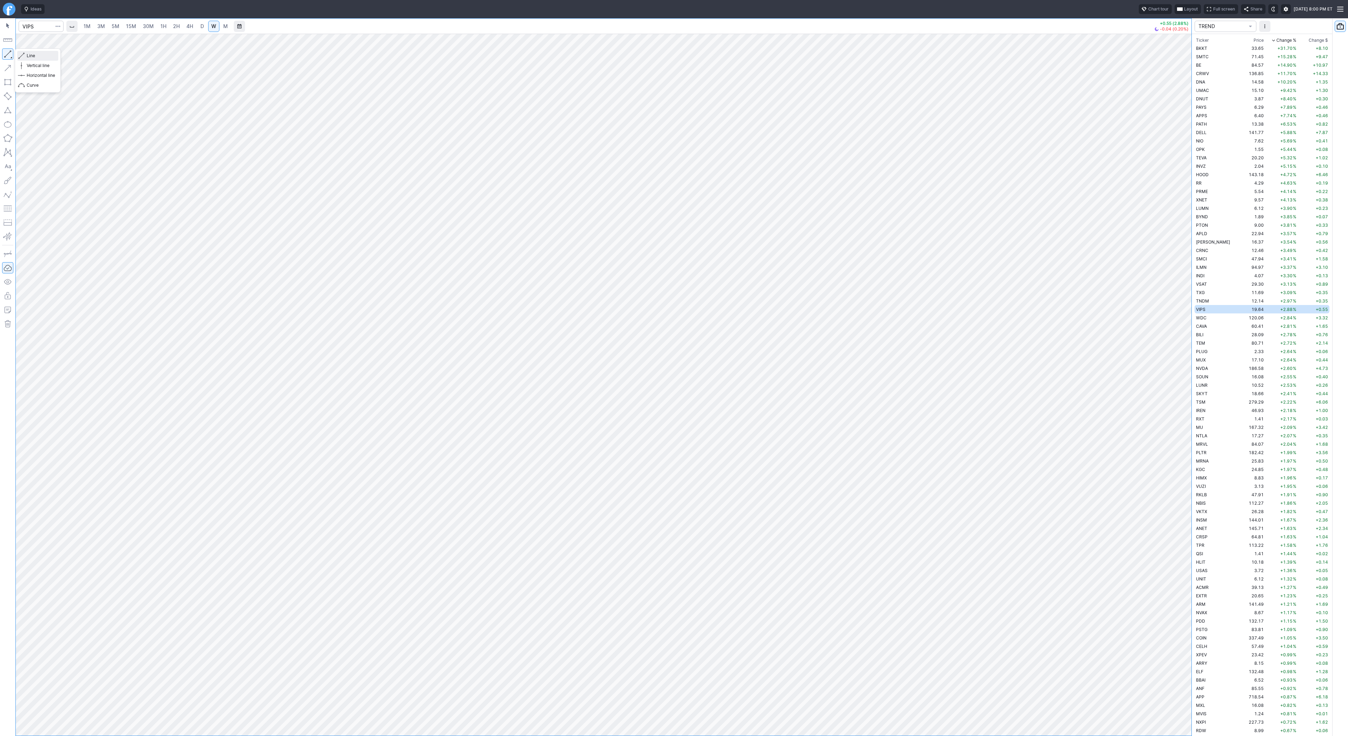
click at [29, 54] on span "Line" at bounding box center [41, 55] width 28 height 7
drag, startPoint x: 1183, startPoint y: 588, endPoint x: 1197, endPoint y: 449, distance: 140.1
click at [1197, 449] on div "1M 3M 5M 15M 30M 1H 2H 4H D W M +0.55 (2.88%) -0.04 (0.20%) TREND Ticker Price …" at bounding box center [674, 377] width 1348 height 718
drag, startPoint x: 29, startPoint y: 56, endPoint x: 49, endPoint y: 84, distance: 34.2
click at [29, 58] on span "Line" at bounding box center [41, 55] width 28 height 7
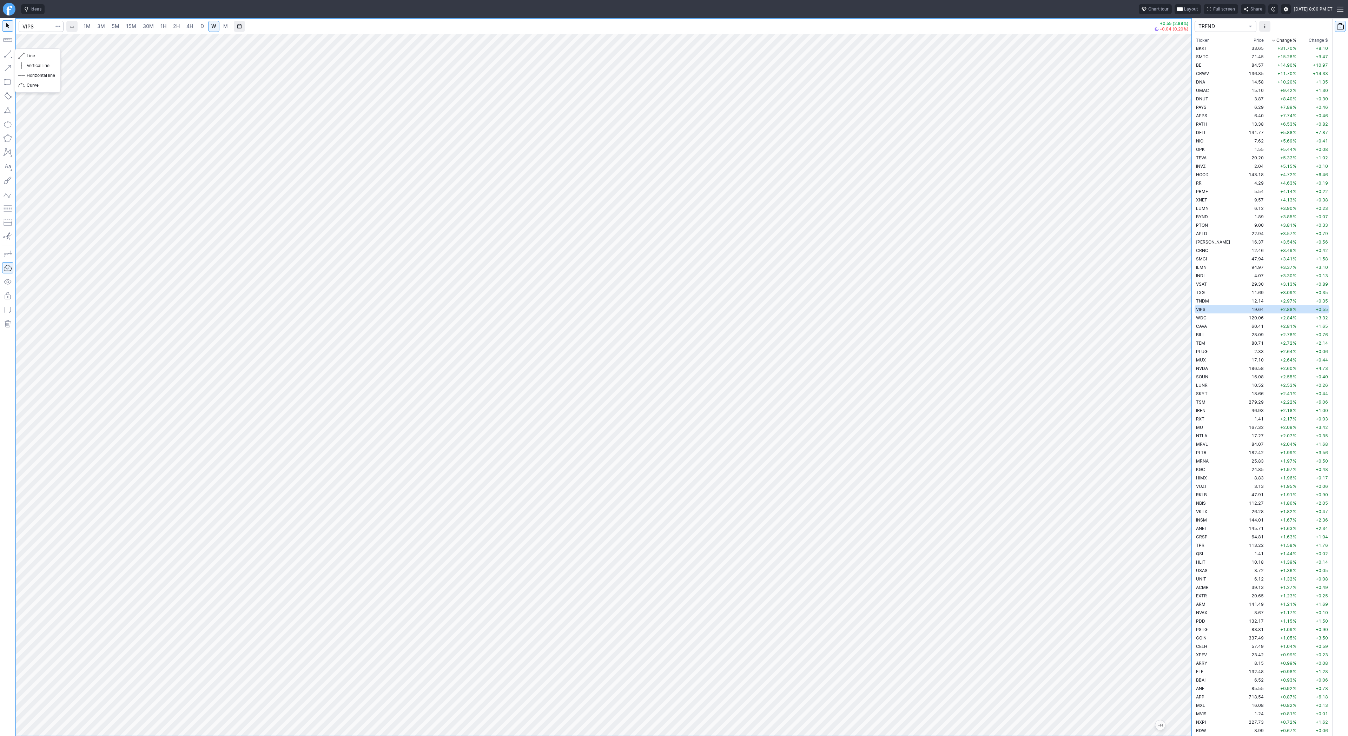
drag, startPoint x: 8, startPoint y: 51, endPoint x: 15, endPoint y: 72, distance: 21.8
click at [8, 51] on button "button" at bounding box center [7, 53] width 11 height 11
click at [33, 57] on span "Line" at bounding box center [41, 55] width 28 height 7
click at [1174, 389] on div at bounding box center [603, 385] width 1175 height 702
